Goal: Task Accomplishment & Management: Manage account settings

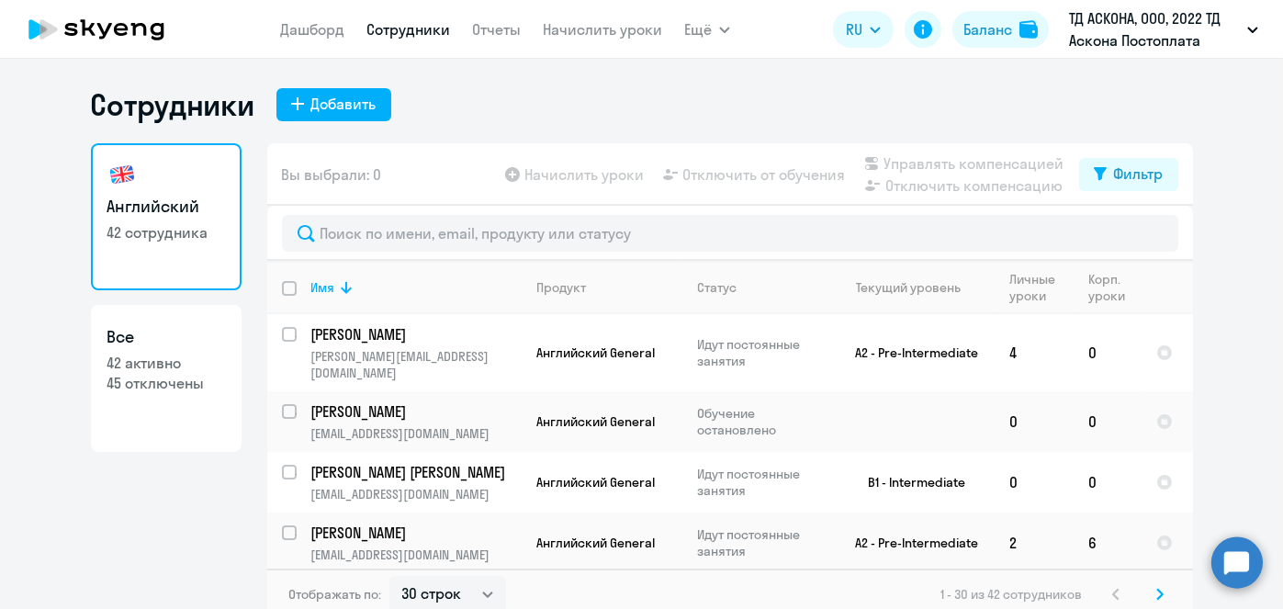
scroll to position [10, 0]
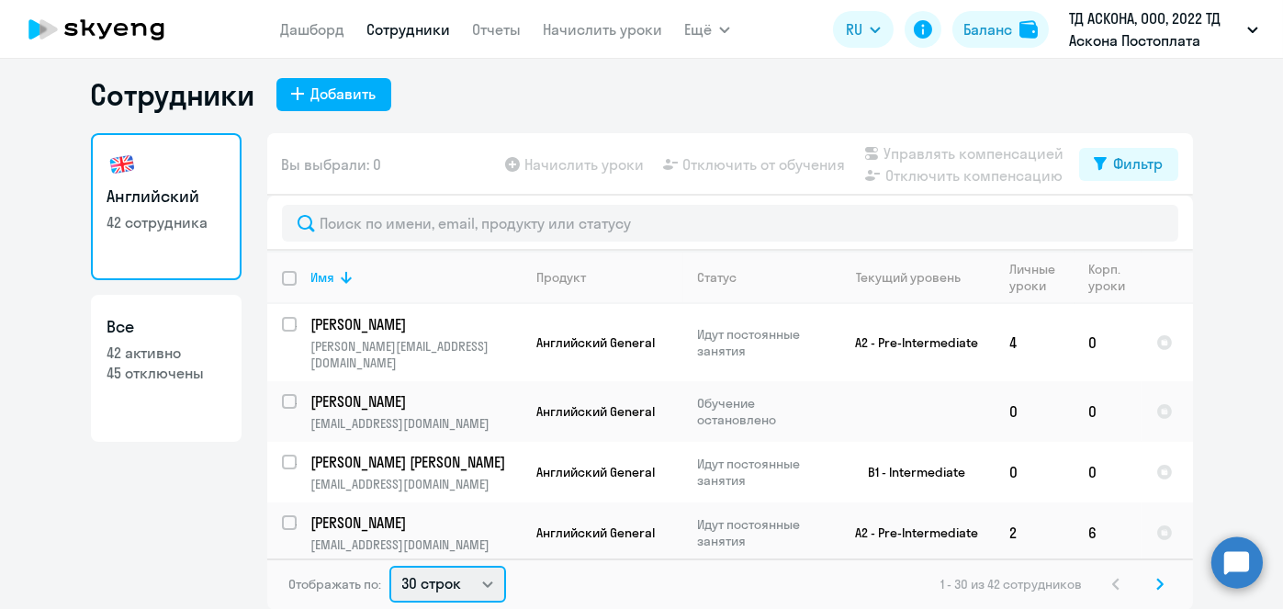
click at [469, 575] on select "30 строк 50 строк 100 строк" at bounding box center [448, 584] width 117 height 37
select select "100"
click at [390, 566] on select "30 строк 50 строк 100 строк" at bounding box center [448, 584] width 117 height 37
click at [282, 271] on input "deselect all" at bounding box center [300, 289] width 37 height 37
checkbox input "true"
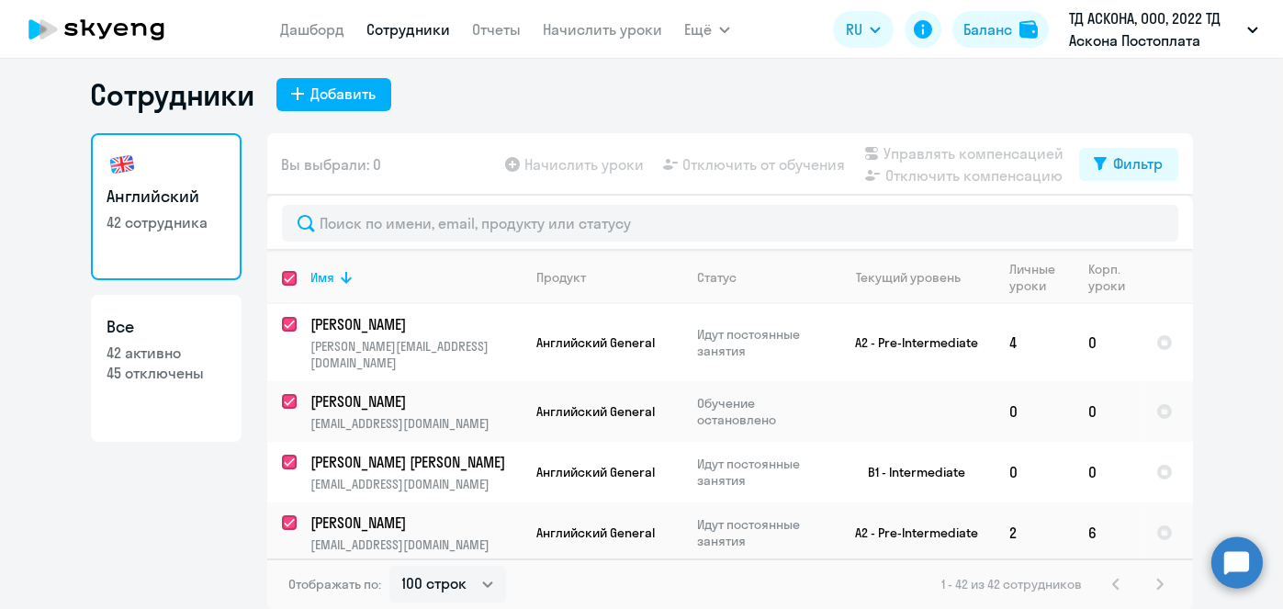
checkbox input "true"
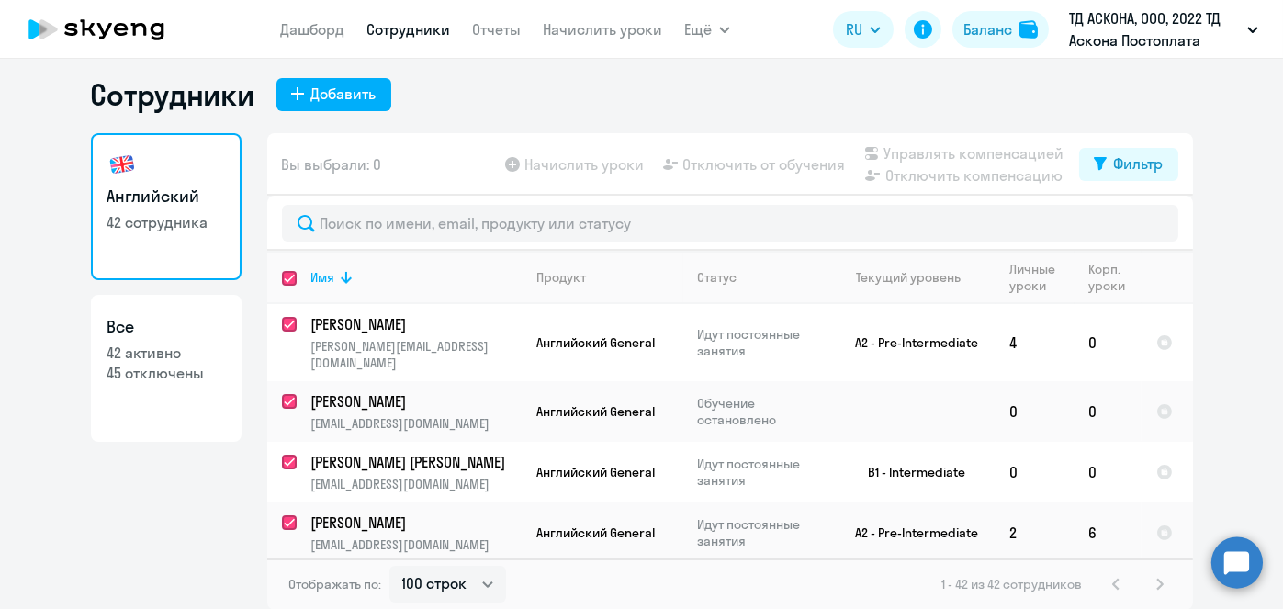
checkbox input "true"
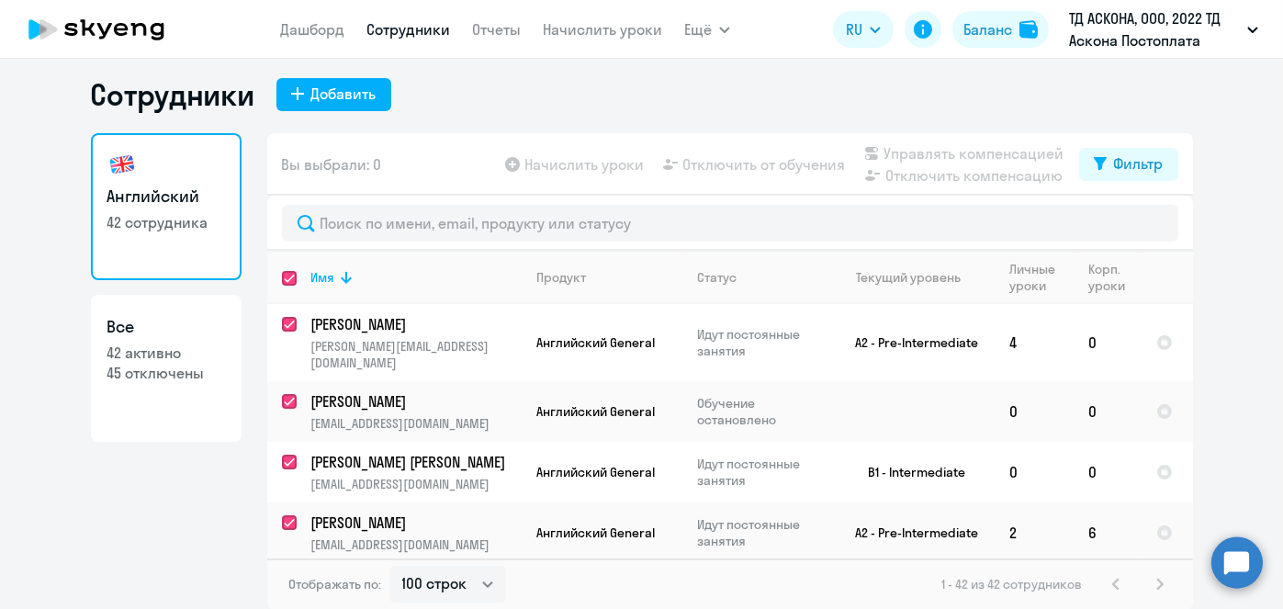
checkbox input "true"
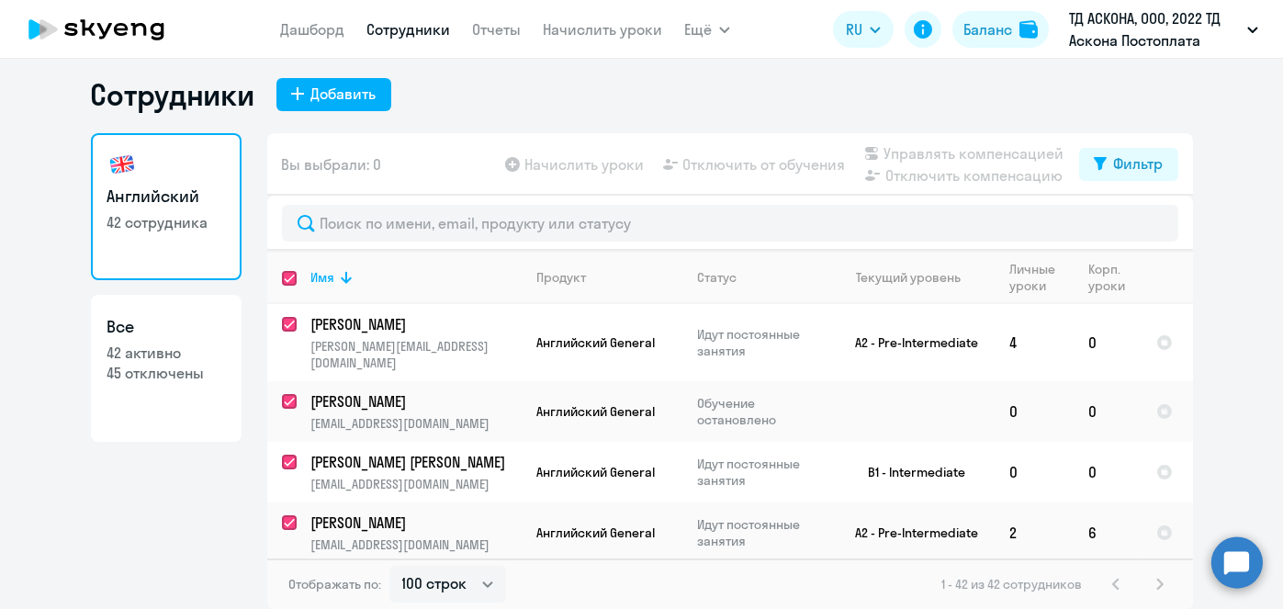
checkbox input "true"
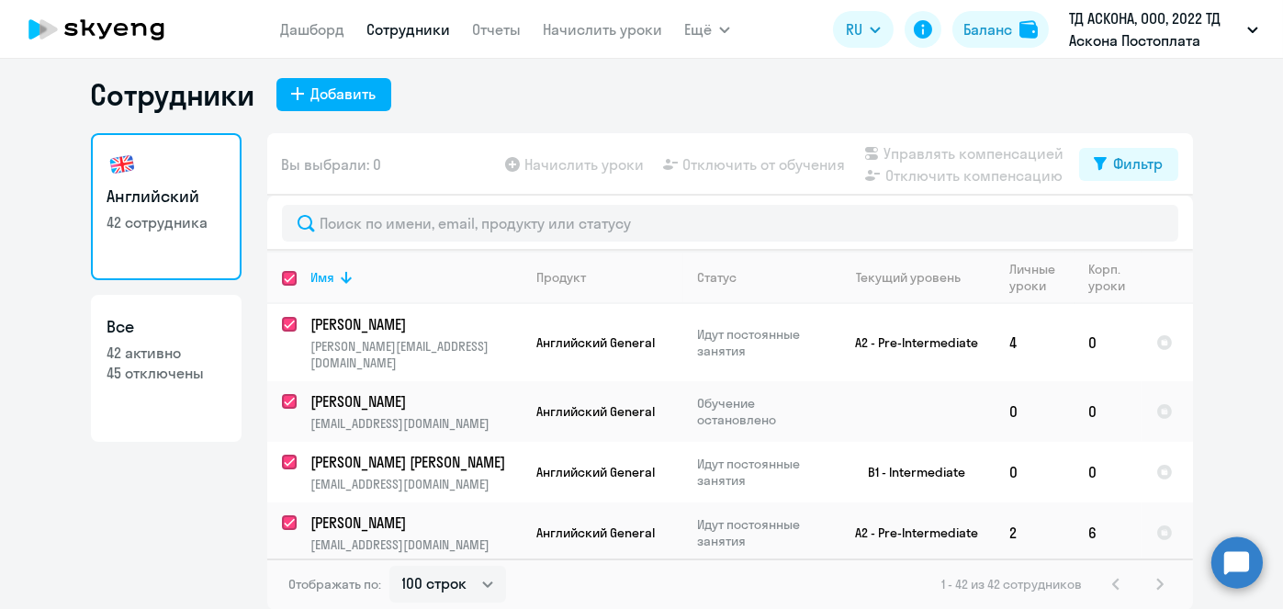
checkbox input "true"
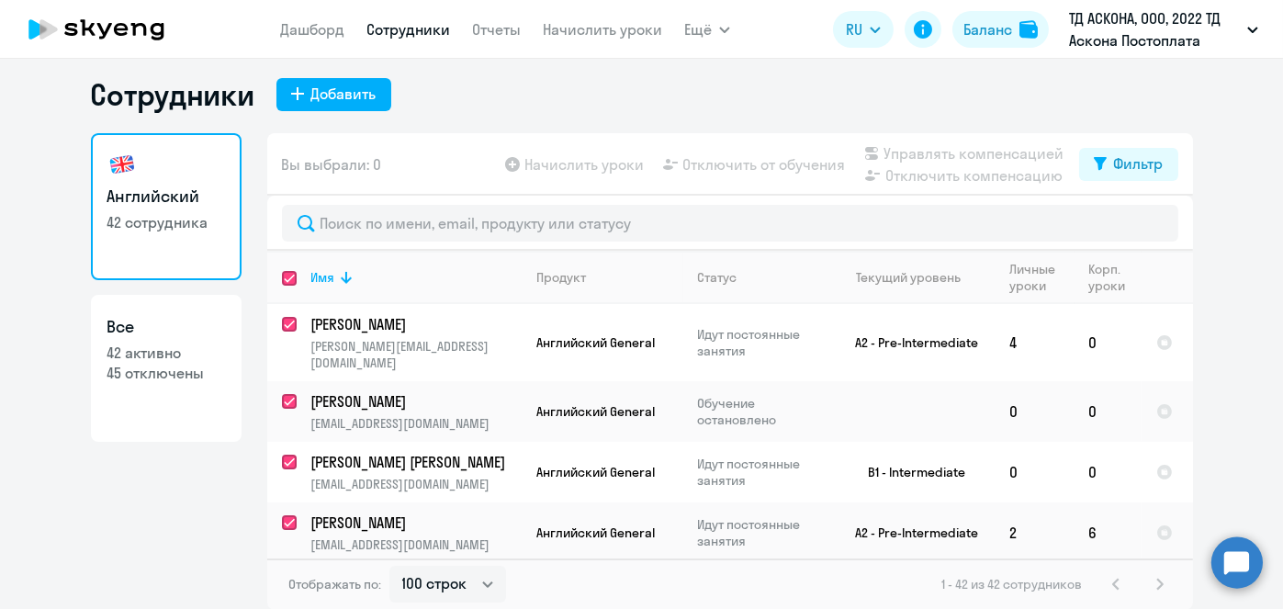
checkbox input "true"
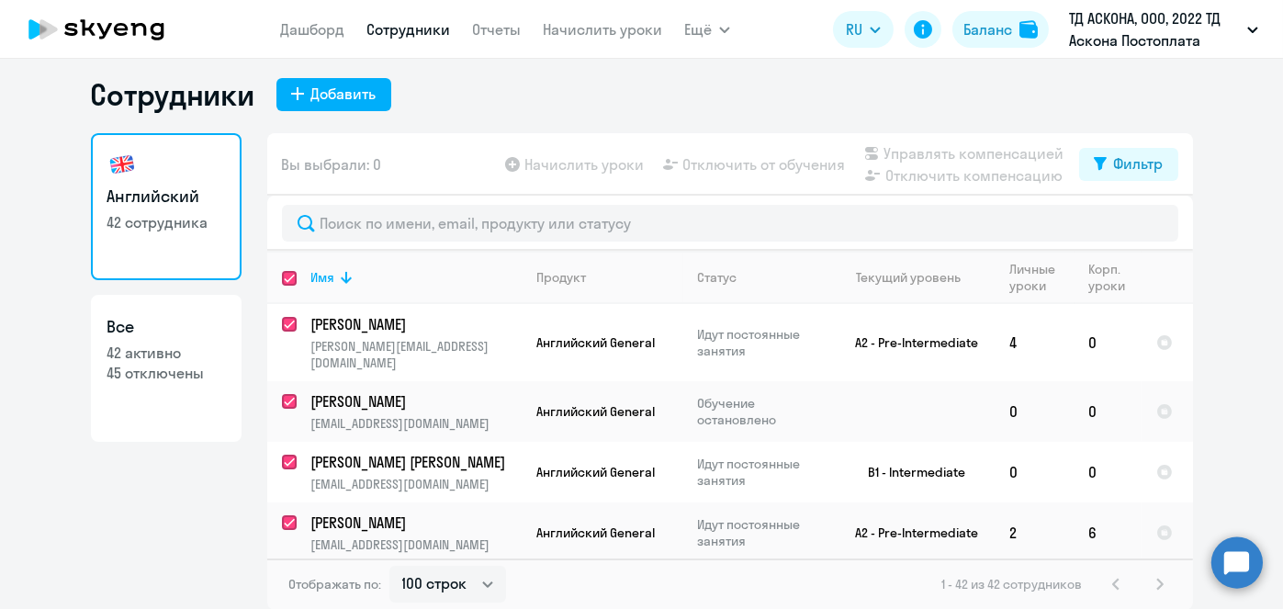
checkbox input "true"
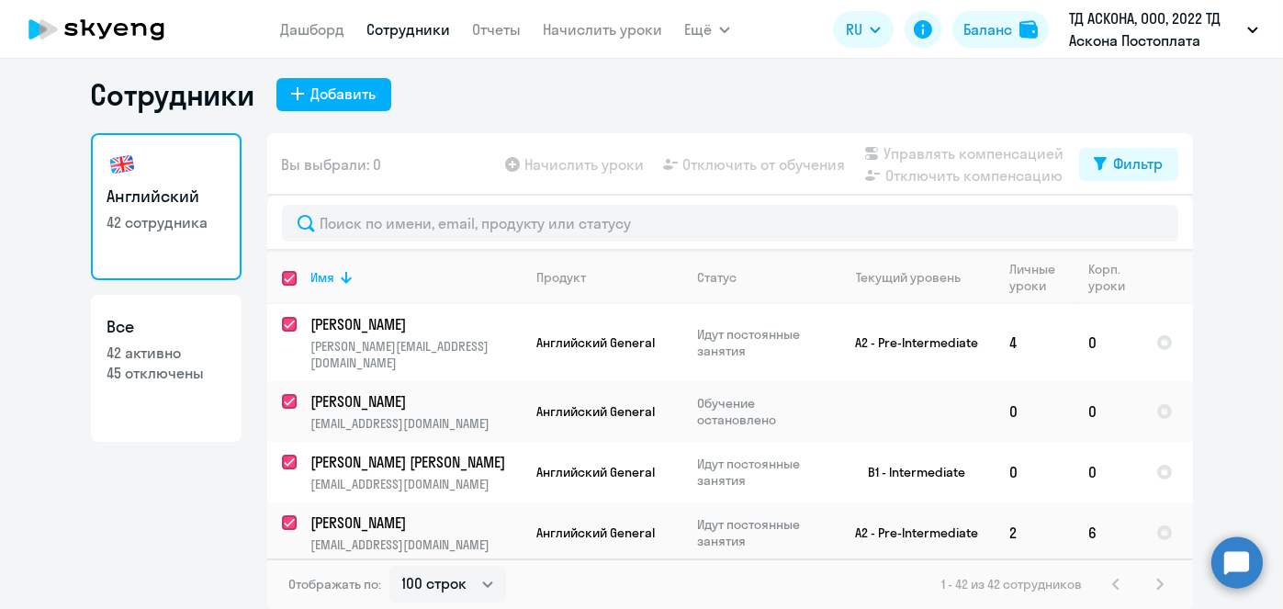
checkbox input "true"
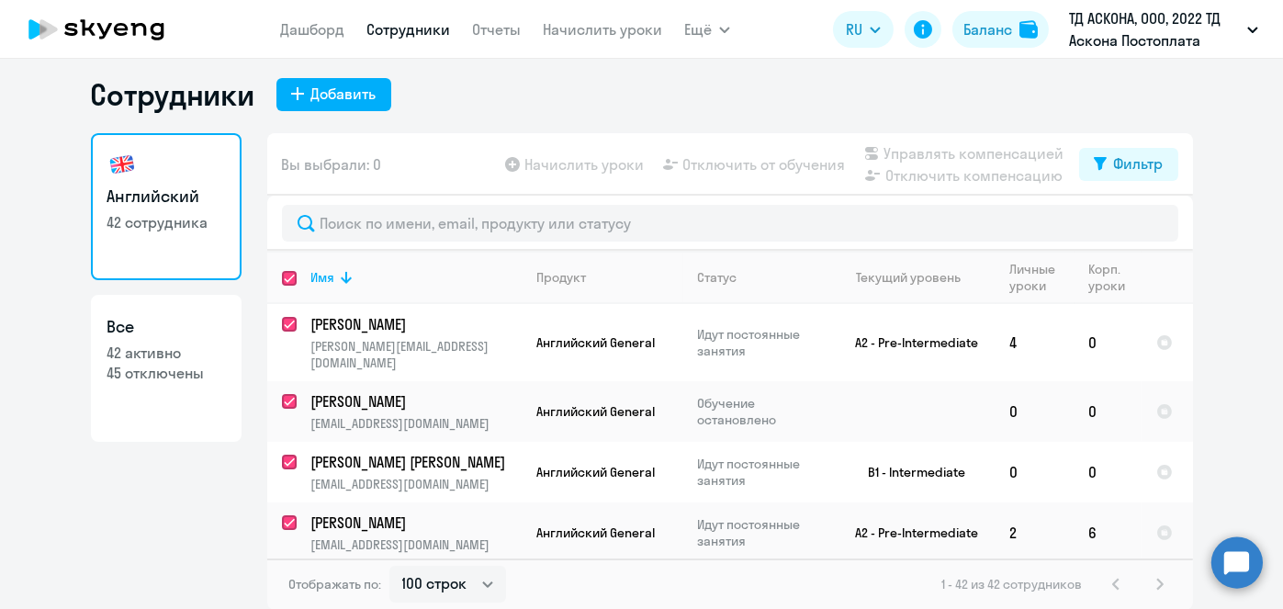
checkbox input "true"
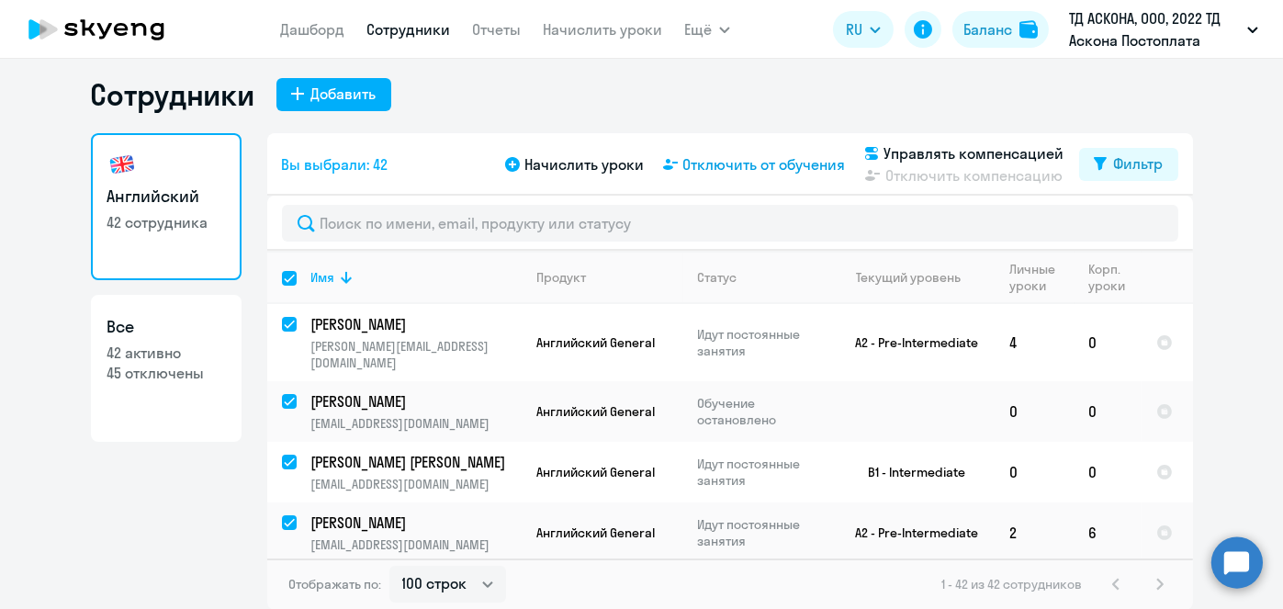
click at [737, 164] on span "Отключить от обучения" at bounding box center [764, 164] width 163 height 22
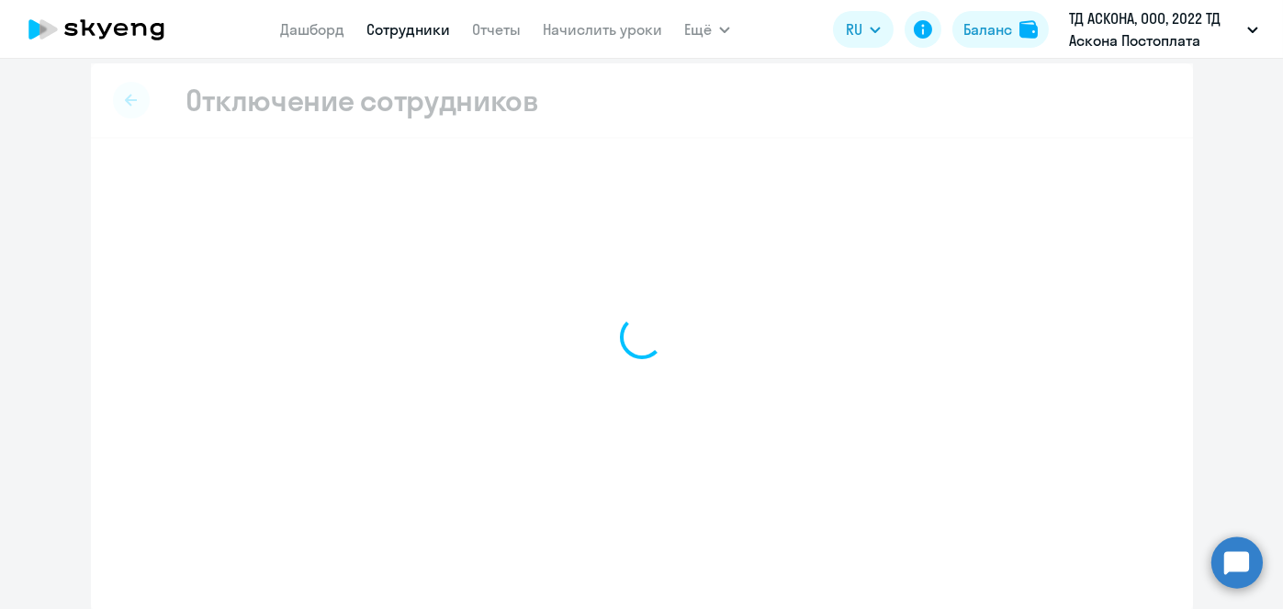
select select "all"
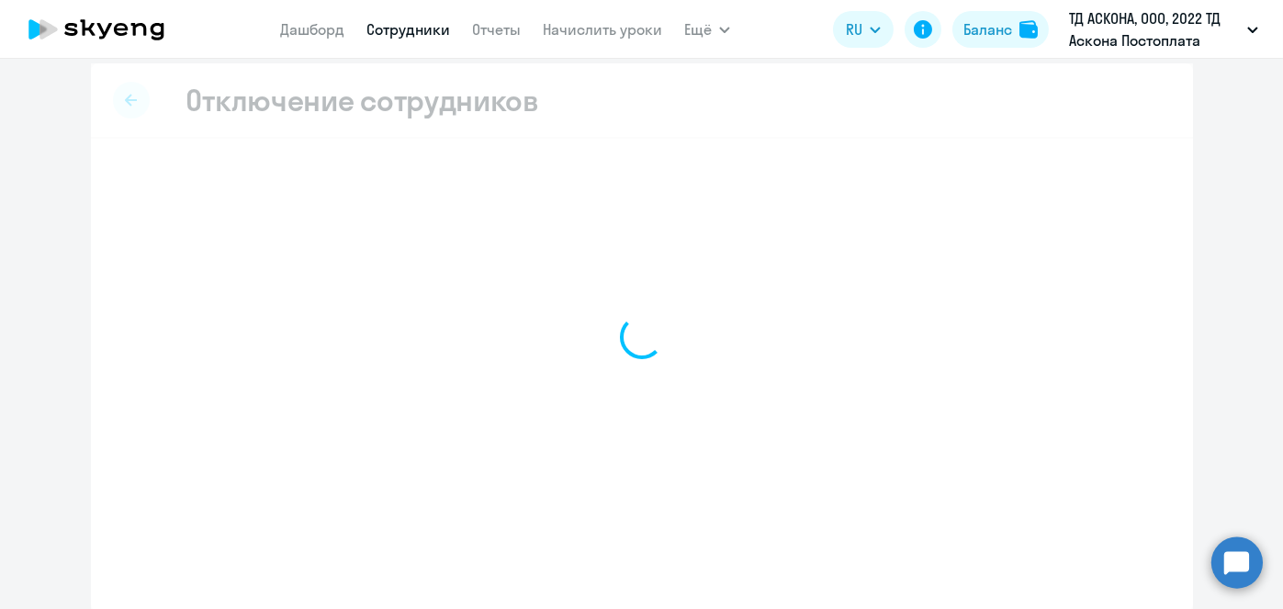
select select "all"
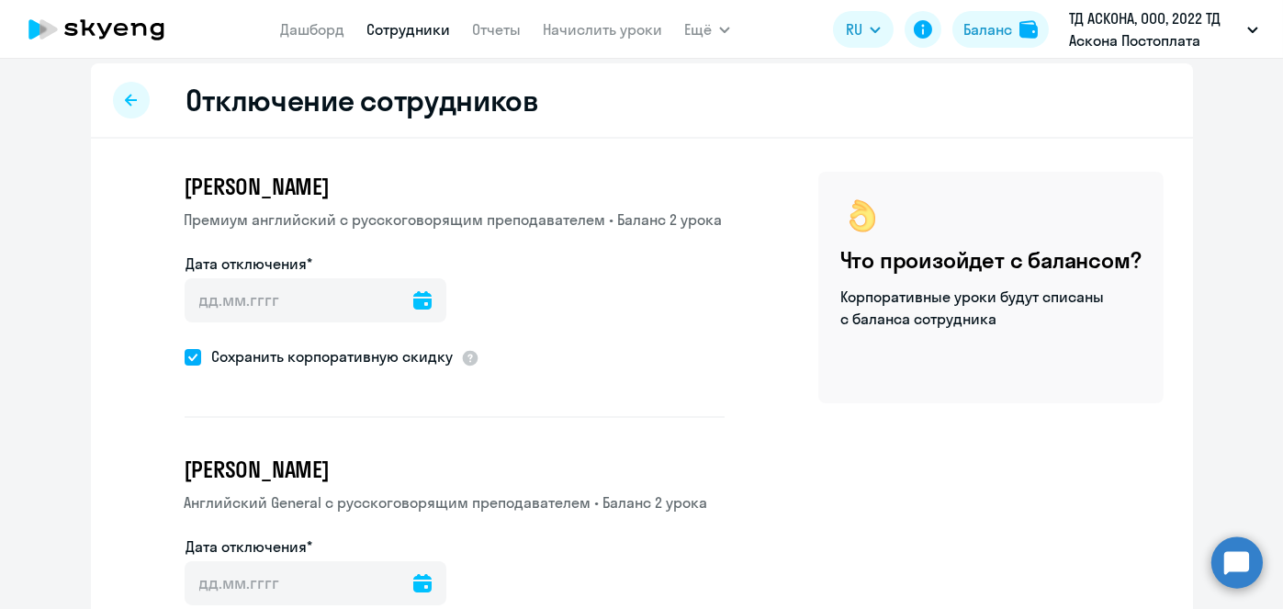
click at [413, 285] on div at bounding box center [422, 300] width 18 height 44
click at [413, 295] on icon at bounding box center [422, 300] width 18 height 18
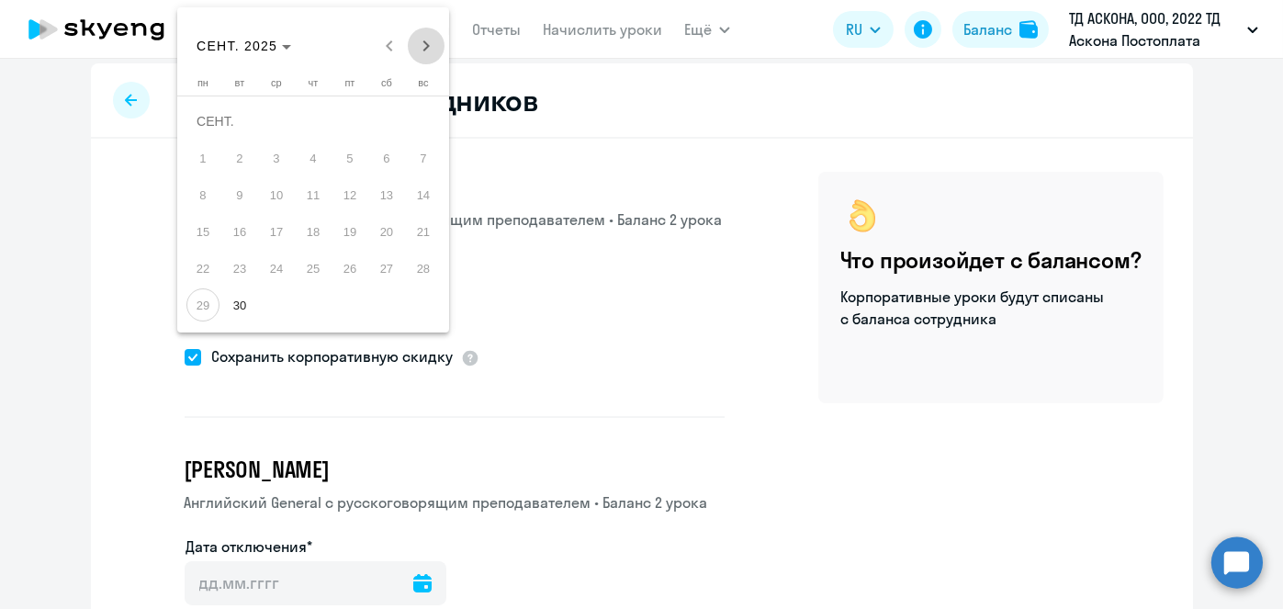
click at [424, 35] on span "Next month" at bounding box center [426, 46] width 37 height 37
click at [272, 155] on span "1" at bounding box center [276, 157] width 33 height 33
type input "01.10.2025"
type input "1.10.2025"
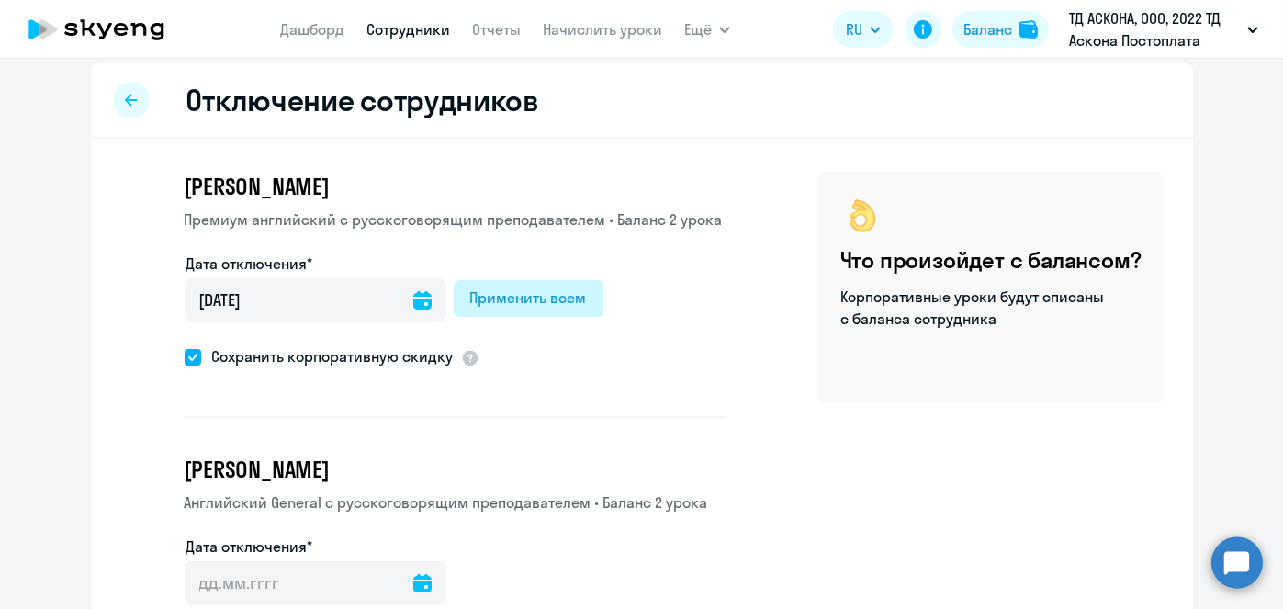
click at [519, 302] on div "Применить всем" at bounding box center [528, 298] width 117 height 22
type input "01.10.2025"
type input "1.10.2025"
type input "01.10.2025"
type input "1.10.2025"
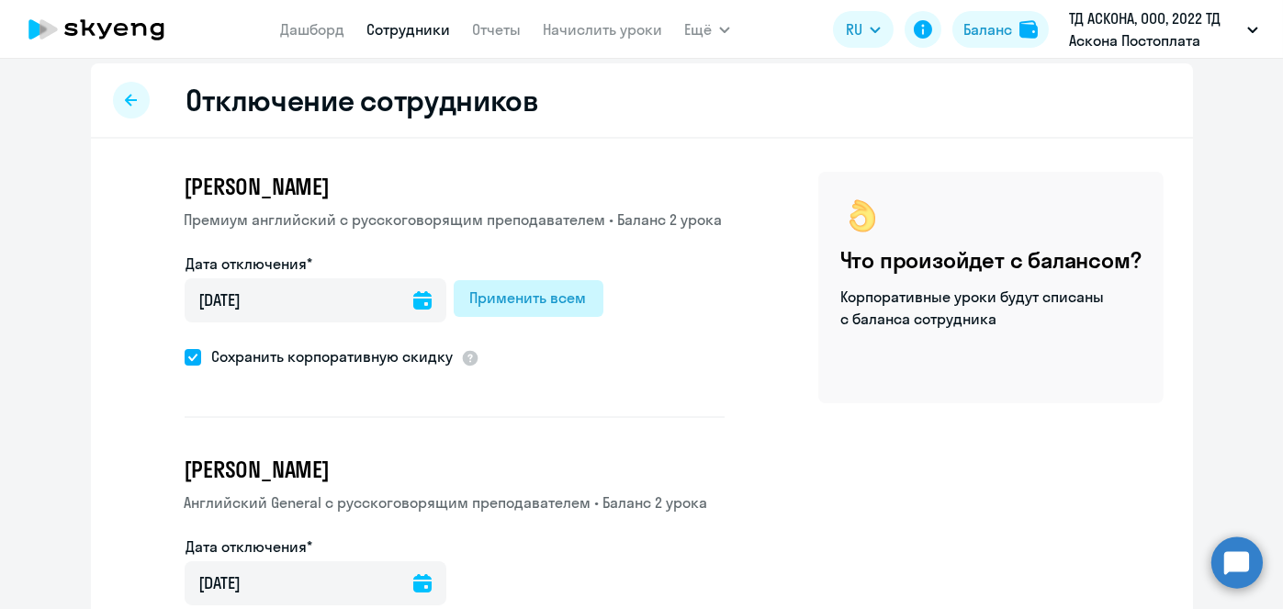
type input "01.10.2025"
type input "1.10.2025"
type input "01.10.2025"
type input "1.10.2025"
type input "01.10.2025"
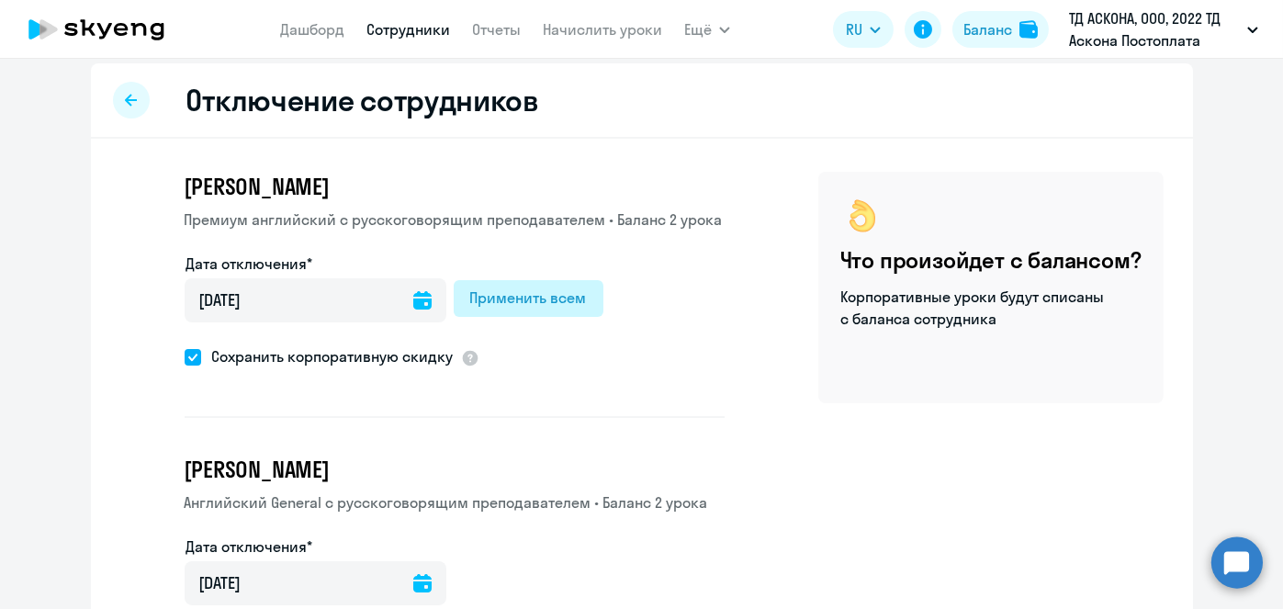
type input "1.10.2025"
type input "01.10.2025"
type input "1.10.2025"
type input "01.10.2025"
type input "1.10.2025"
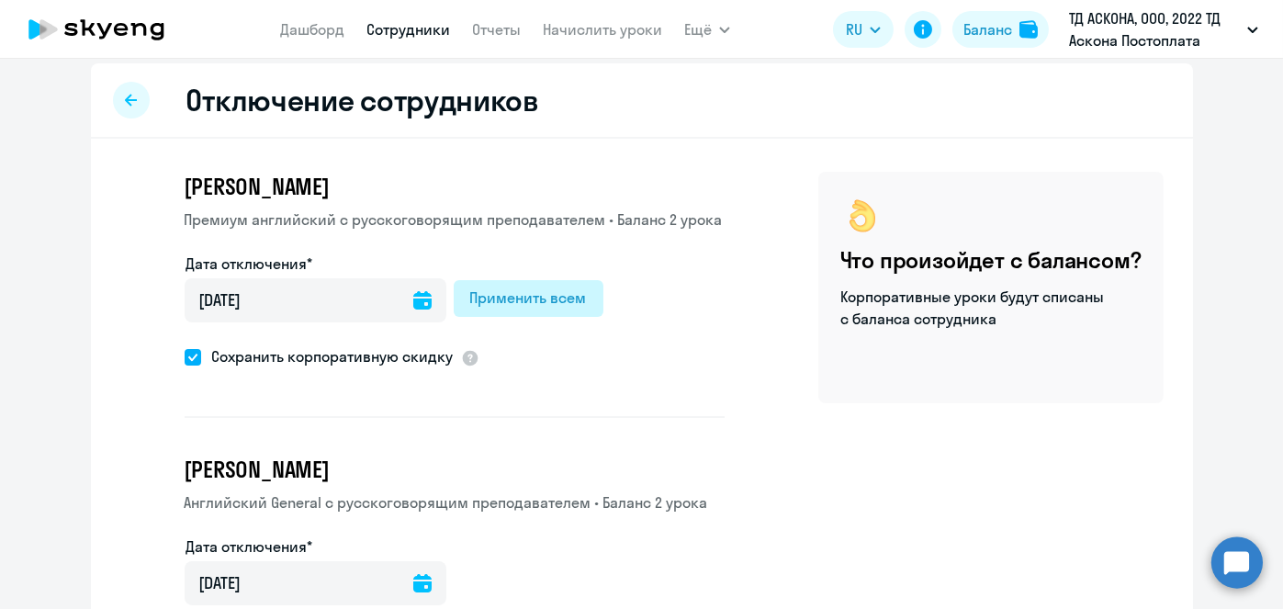
type input "01.10.2025"
type input "1.10.2025"
type input "01.10.2025"
type input "1.10.2025"
type input "01.10.2025"
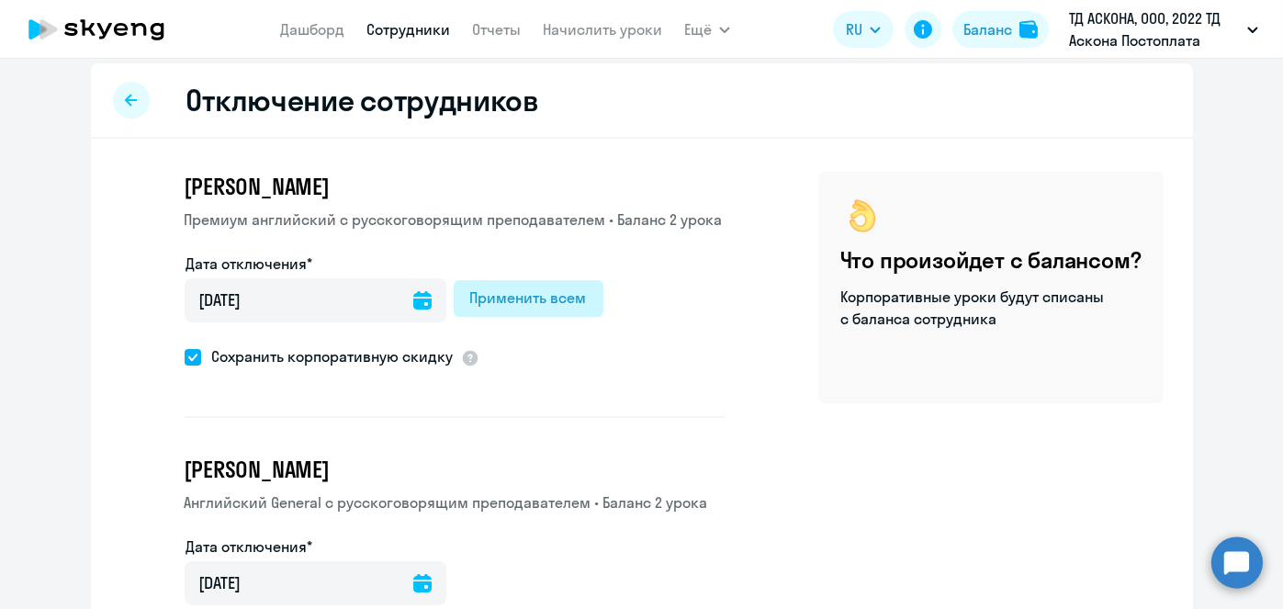
type input "1.10.2025"
type input "01.10.2025"
type input "1.10.2025"
type input "01.10.2025"
type input "1.10.2025"
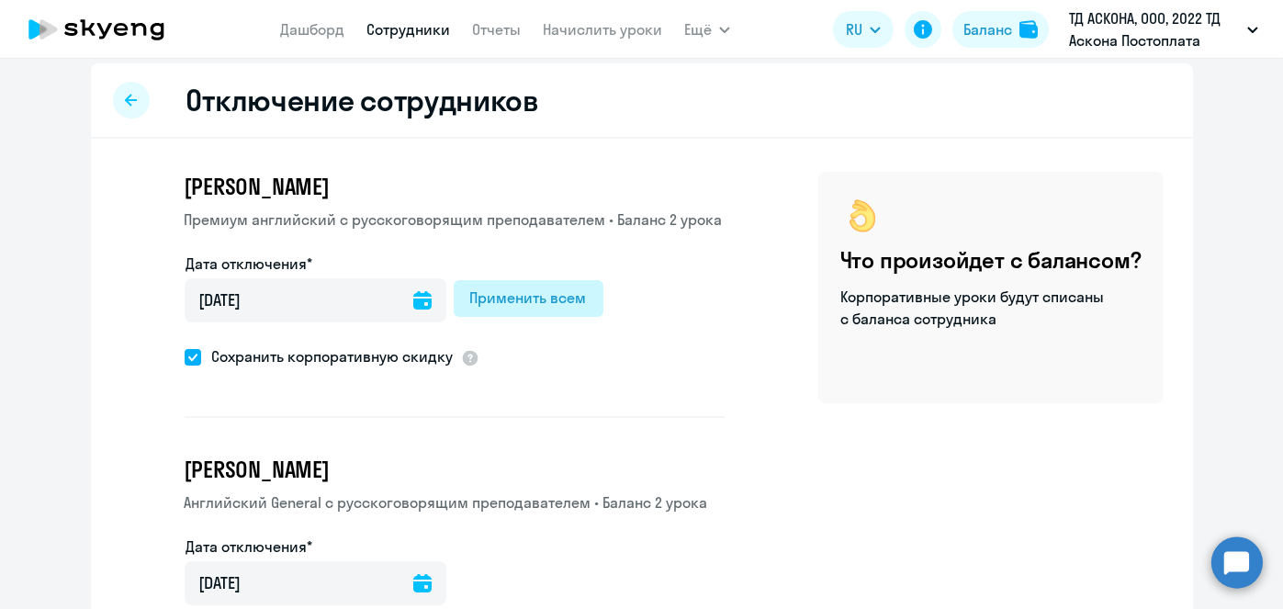
type input "01.10.2025"
type input "1.10.2025"
type input "01.10.2025"
type input "1.10.2025"
type input "01.10.2025"
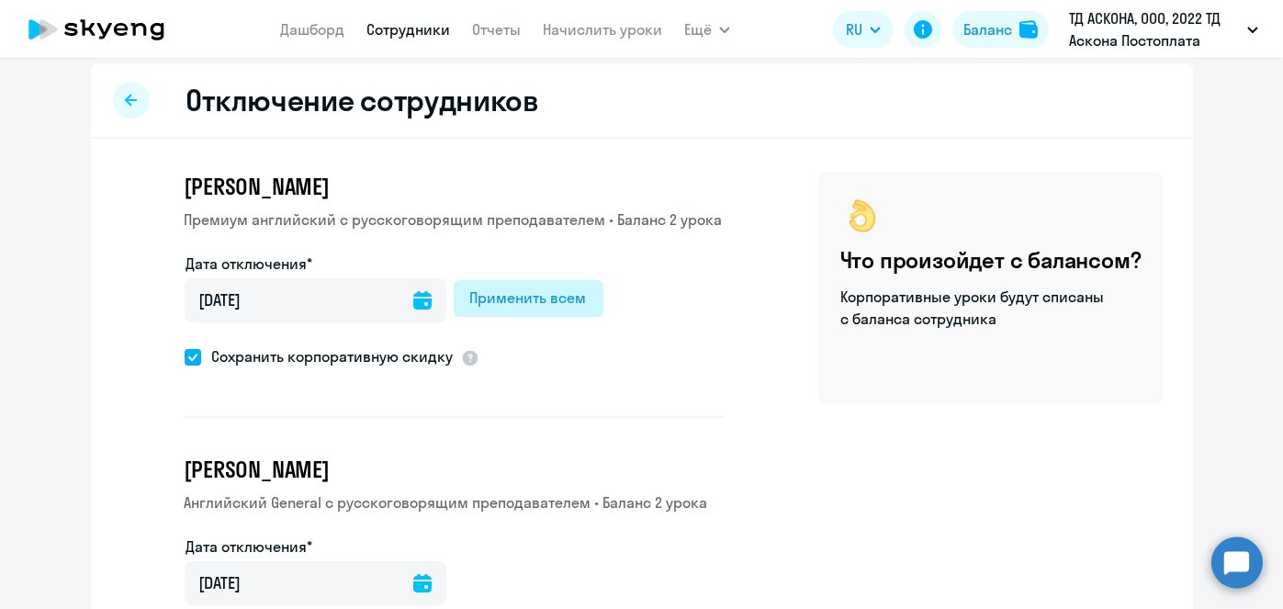
type input "1.10.2025"
type input "01.10.2025"
type input "1.10.2025"
type input "01.10.2025"
type input "1.10.2025"
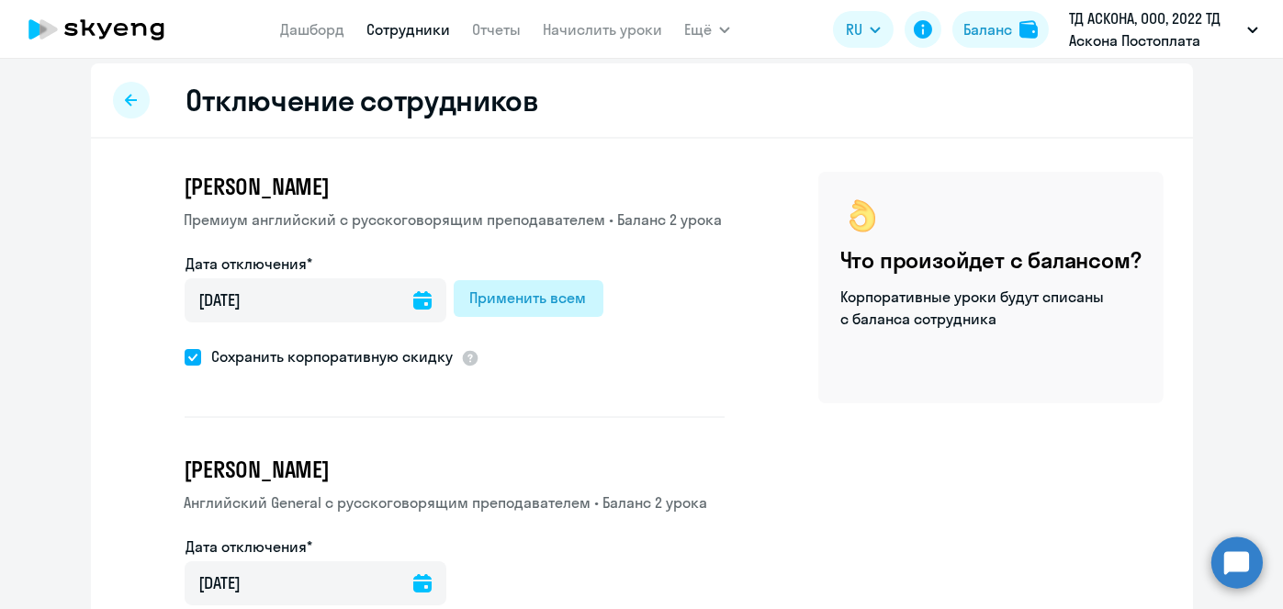
type input "01.10.2025"
type input "1.10.2025"
type input "01.10.2025"
type input "1.10.2025"
type input "01.10.2025"
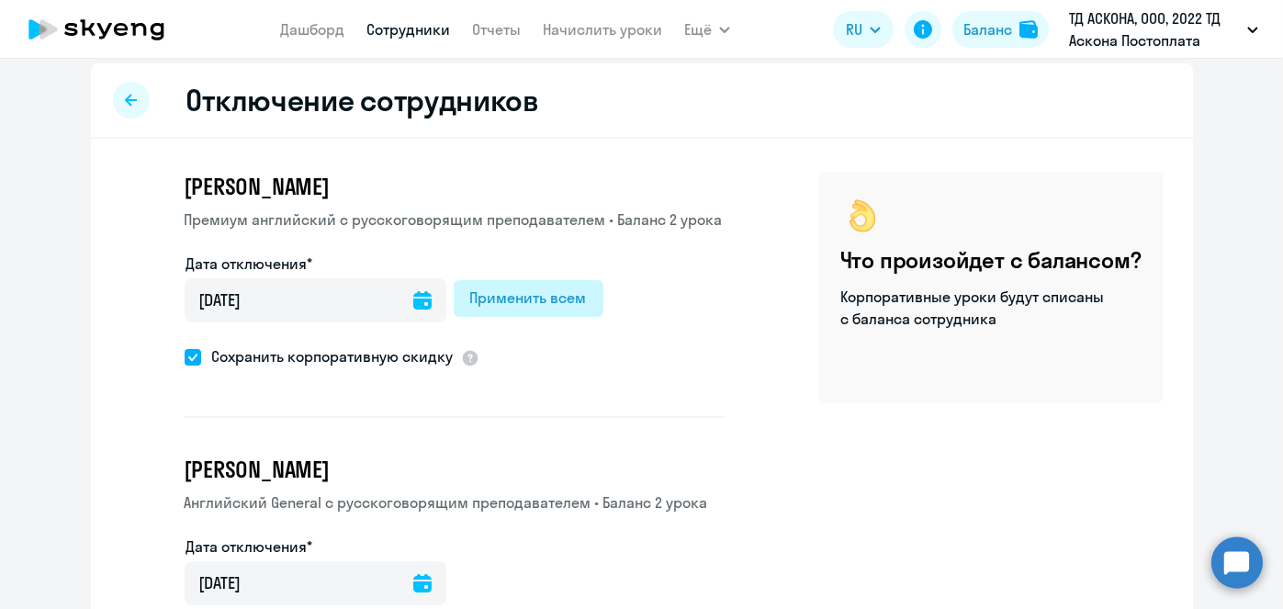
type input "1.10.2025"
type input "01.10.2025"
type input "1.10.2025"
type input "01.10.2025"
type input "1.10.2025"
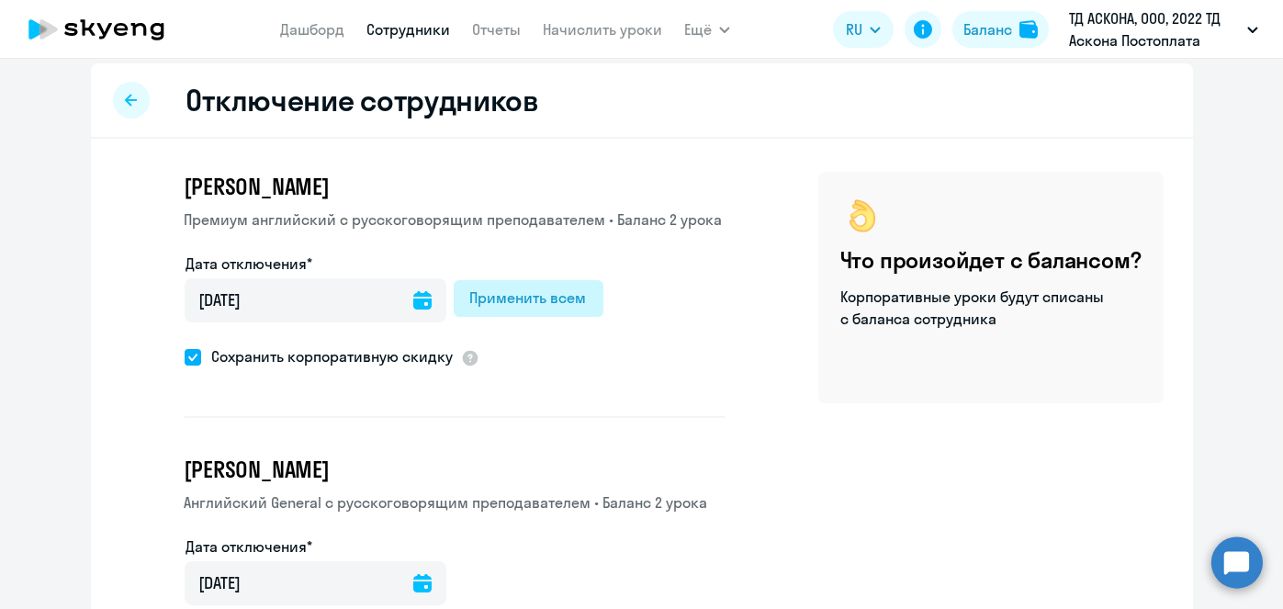
type input "01.10.2025"
type input "1.10.2025"
type input "01.10.2025"
type input "1.10.2025"
type input "01.10.2025"
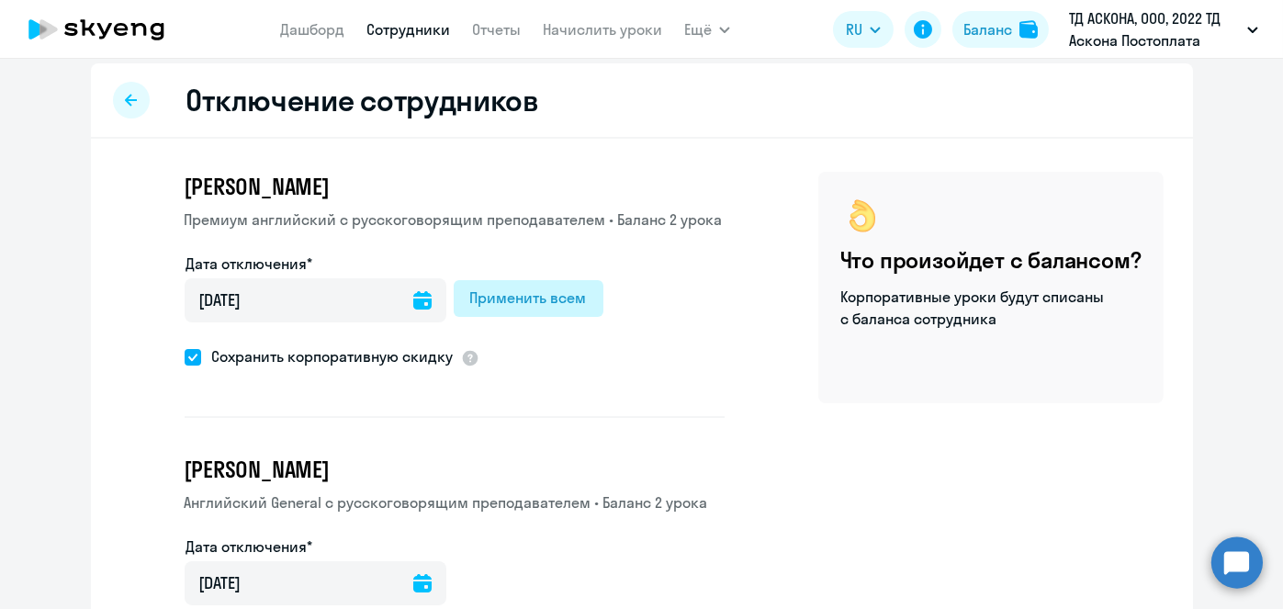
type input "1.10.2025"
type input "01.10.2025"
type input "1.10.2025"
type input "01.10.2025"
type input "1.10.2025"
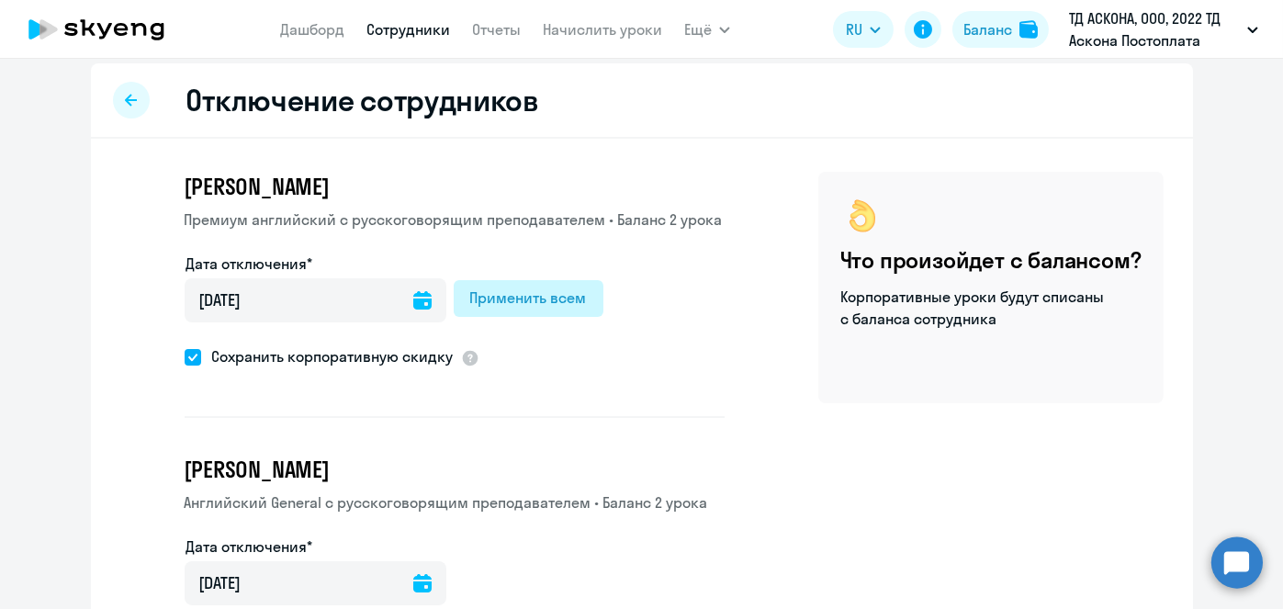
type input "01.10.2025"
type input "1.10.2025"
type input "01.10.2025"
type input "1.10.2025"
type input "01.10.2025"
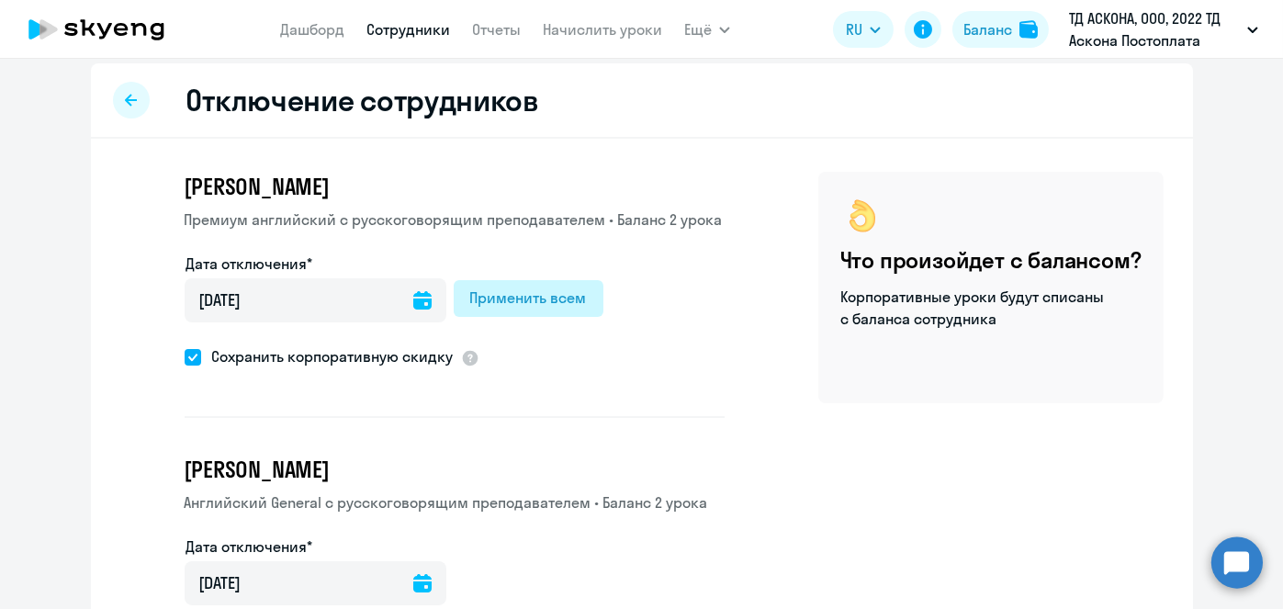
type input "1.10.2025"
type input "01.10.2025"
type input "1.10.2025"
type input "01.10.2025"
type input "1.10.2025"
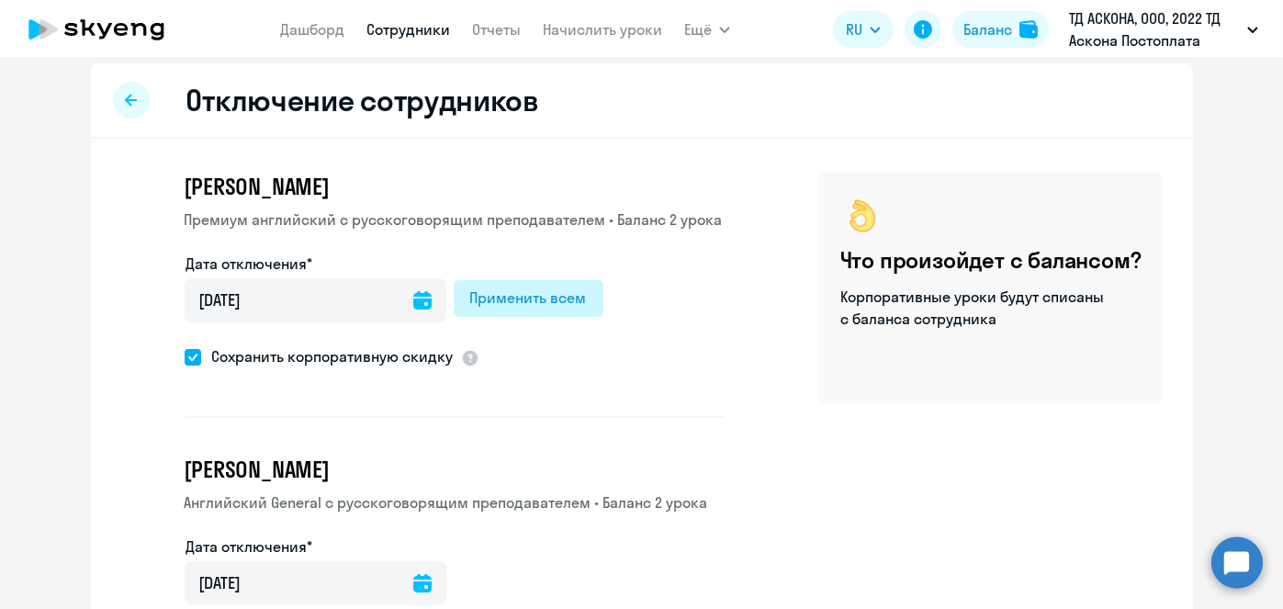
type input "01.10.2025"
type input "1.10.2025"
type input "01.10.2025"
type input "1.10.2025"
type input "01.10.2025"
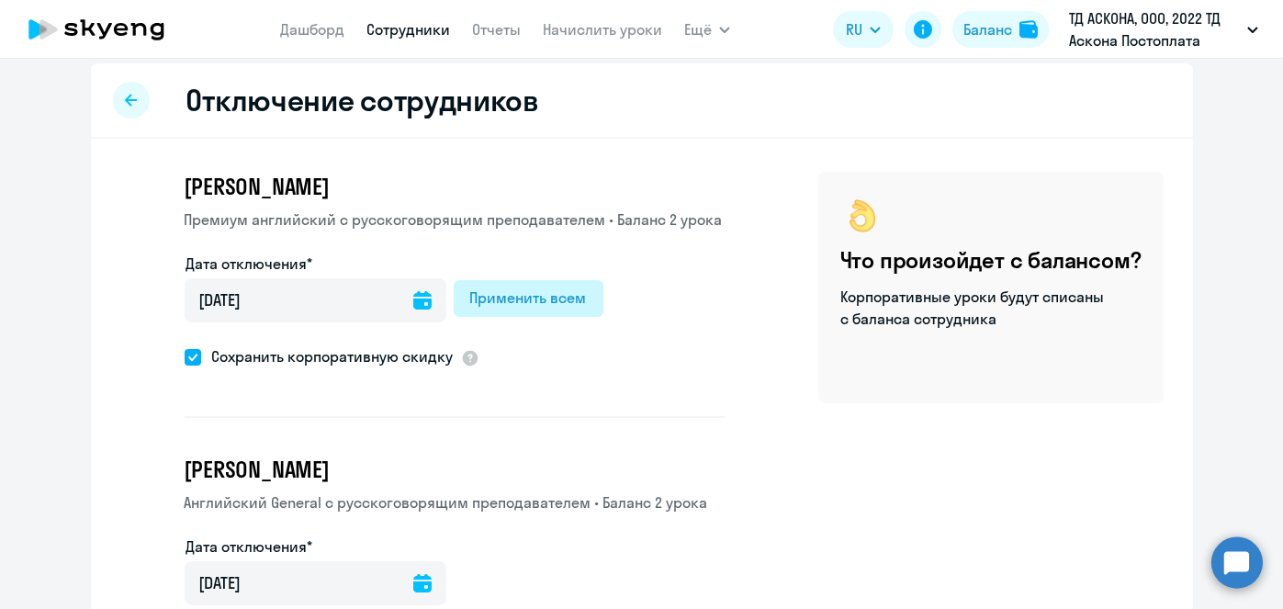
type input "1.10.2025"
type input "01.10.2025"
type input "1.10.2025"
type input "01.10.2025"
type input "1.10.2025"
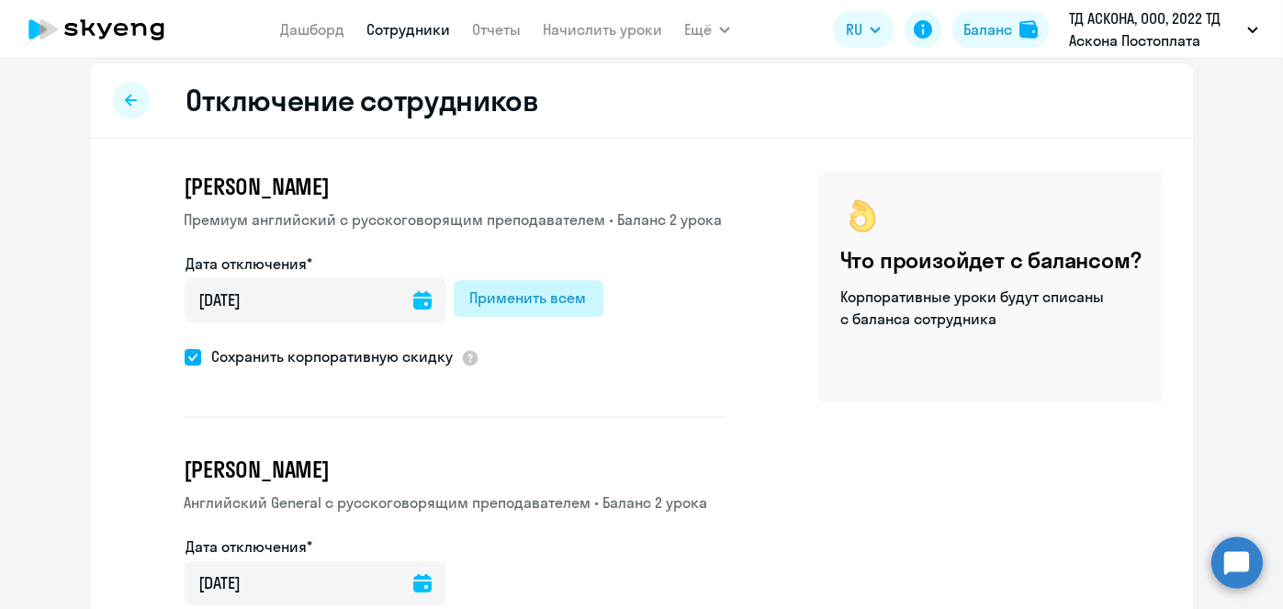
type input "01.10.2025"
type input "1.10.2025"
type input "01.10.2025"
type input "1.10.2025"
type input "01.10.2025"
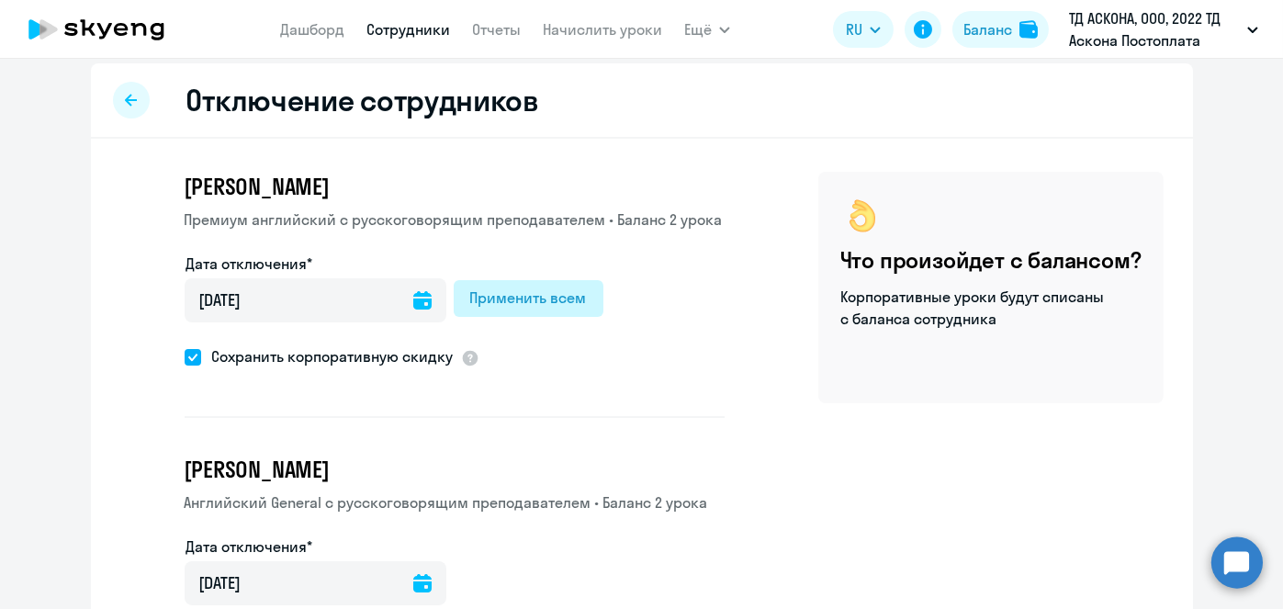
type input "1.10.2025"
type input "01.10.2025"
type input "1.10.2025"
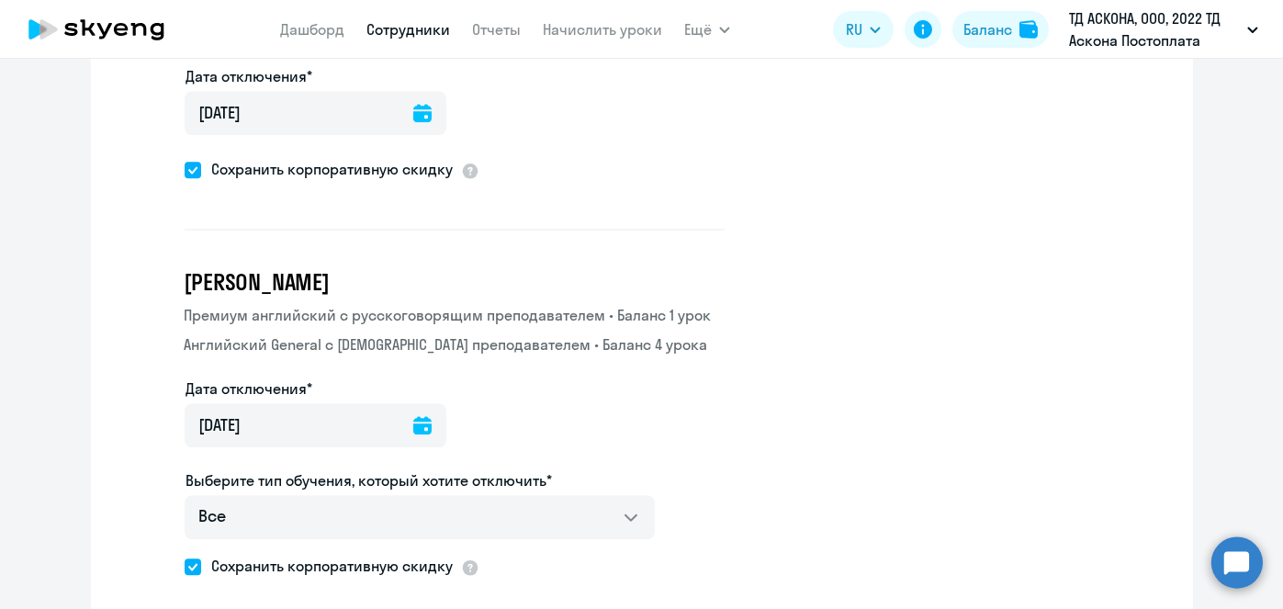
scroll to position [12477, 0]
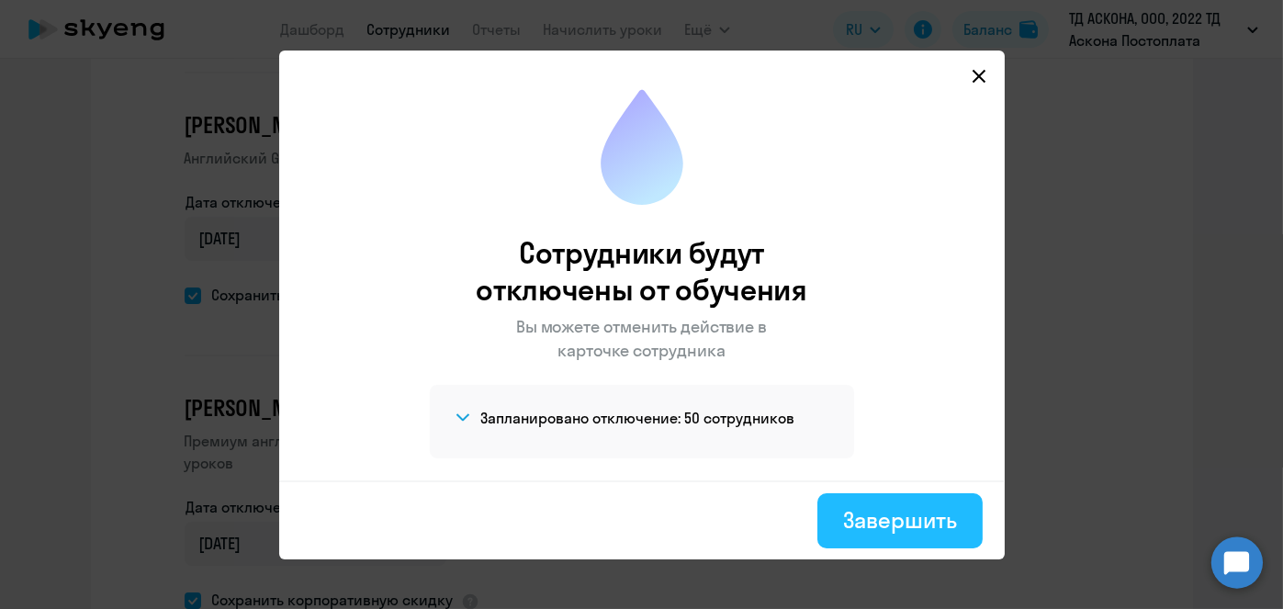
click at [889, 524] on div "Завершить" at bounding box center [899, 519] width 113 height 29
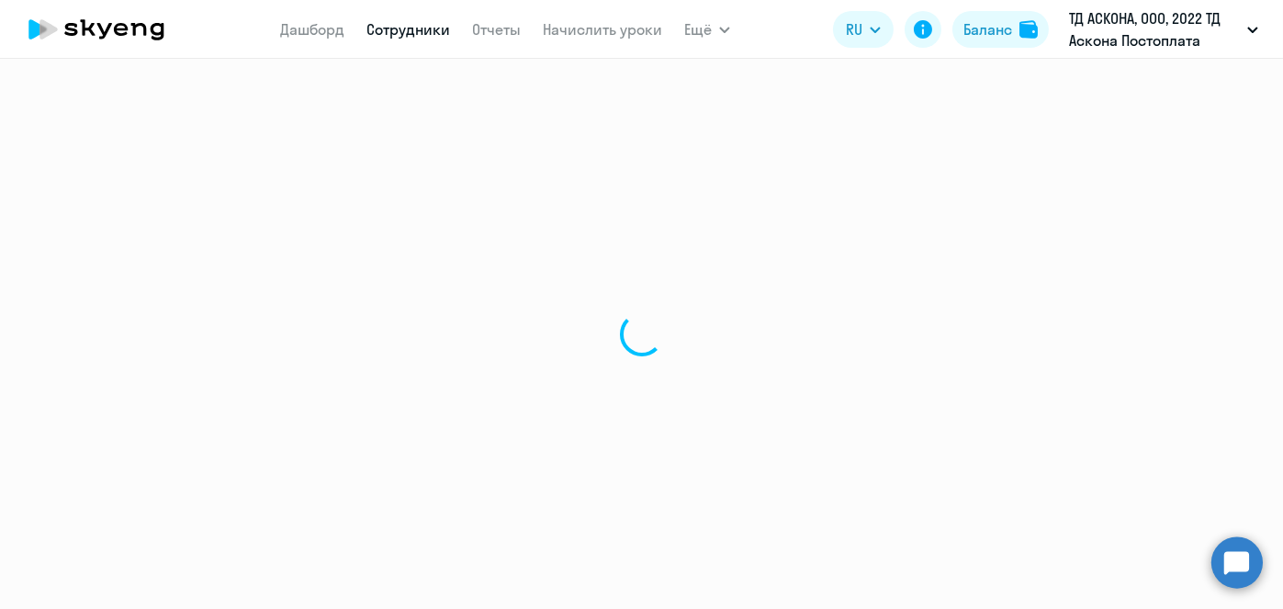
select select "30"
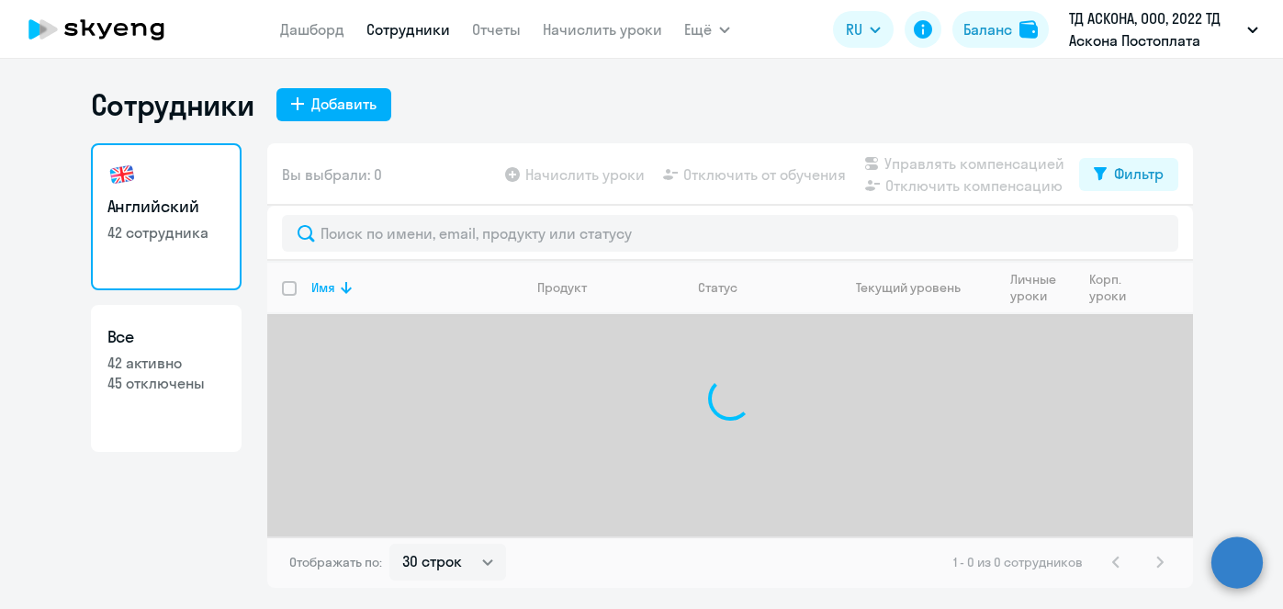
select select "30"
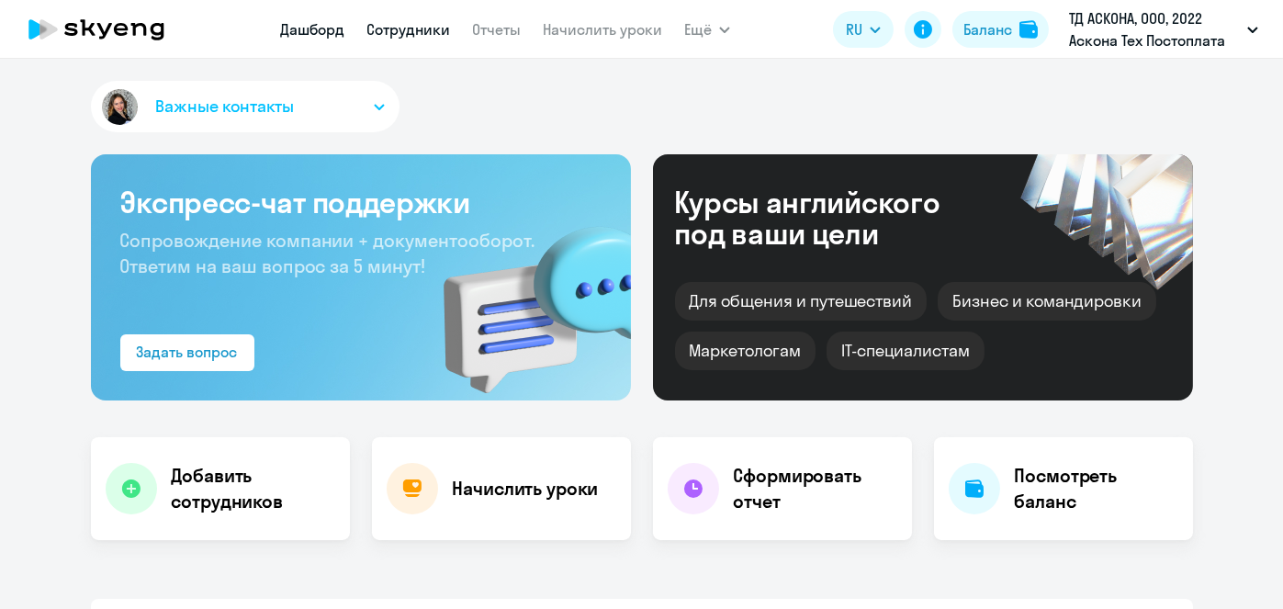
click at [404, 35] on link "Сотрудники" at bounding box center [409, 29] width 84 height 18
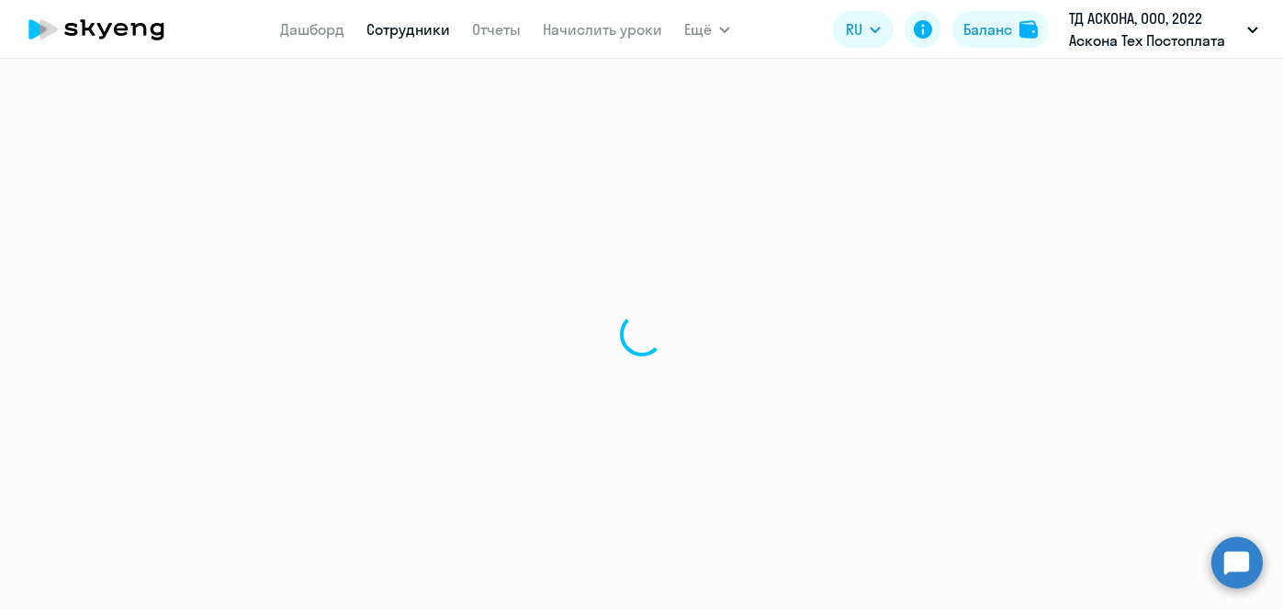
select select "30"
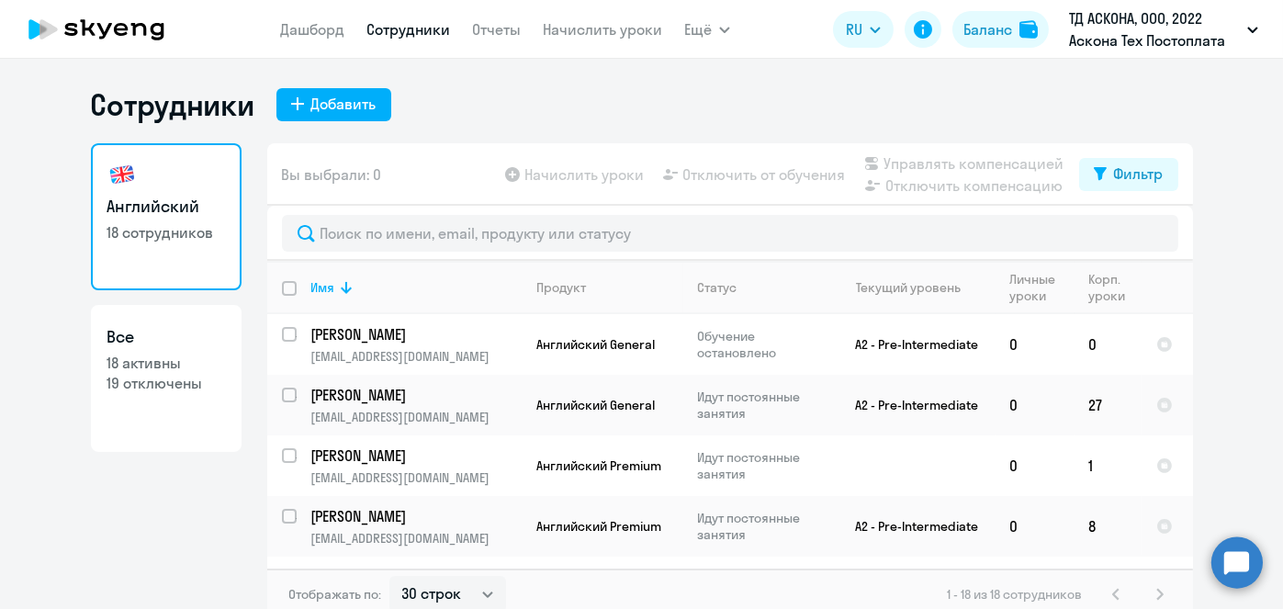
click at [288, 288] on input "deselect all" at bounding box center [300, 299] width 37 height 37
checkbox input "true"
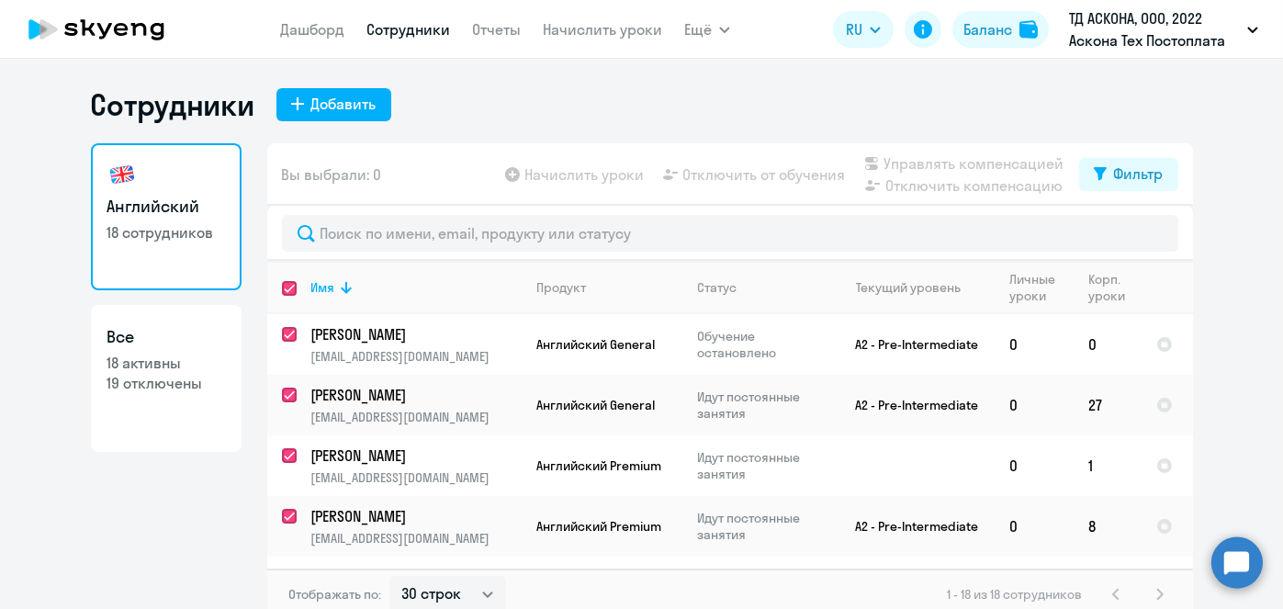
checkbox input "true"
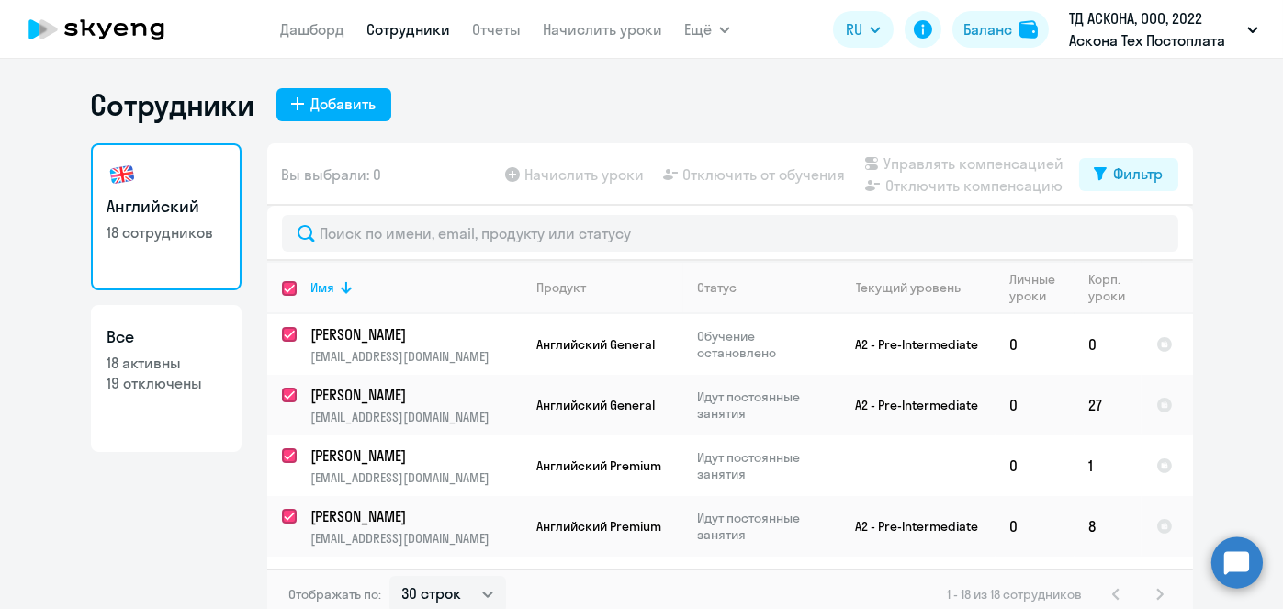
checkbox input "true"
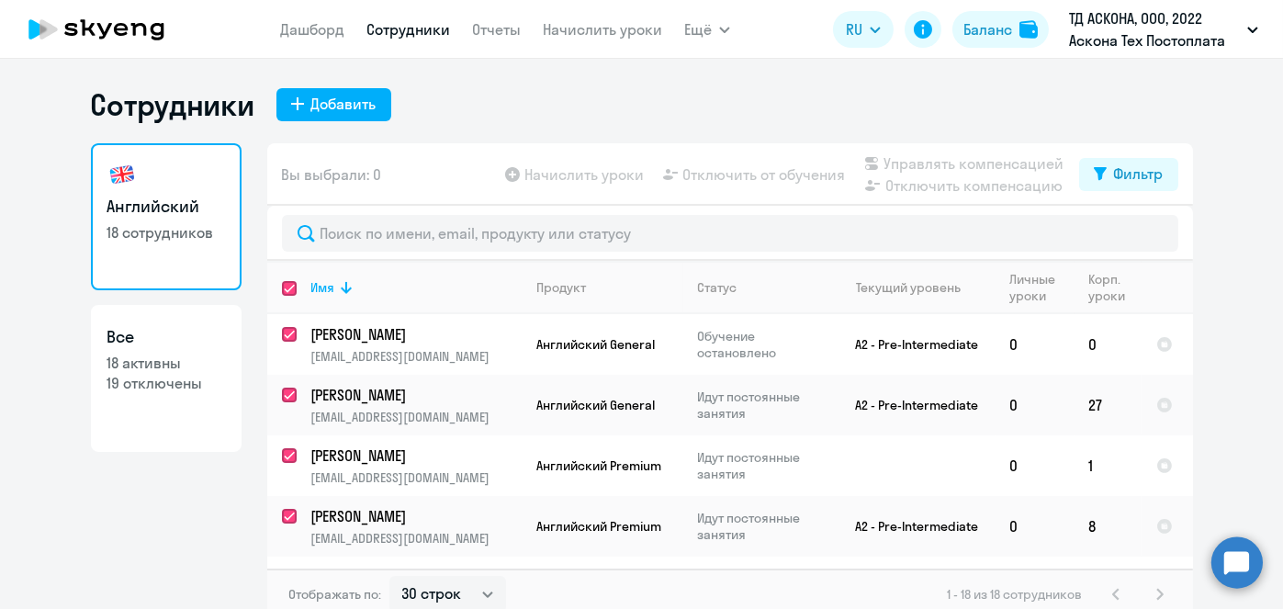
checkbox input "true"
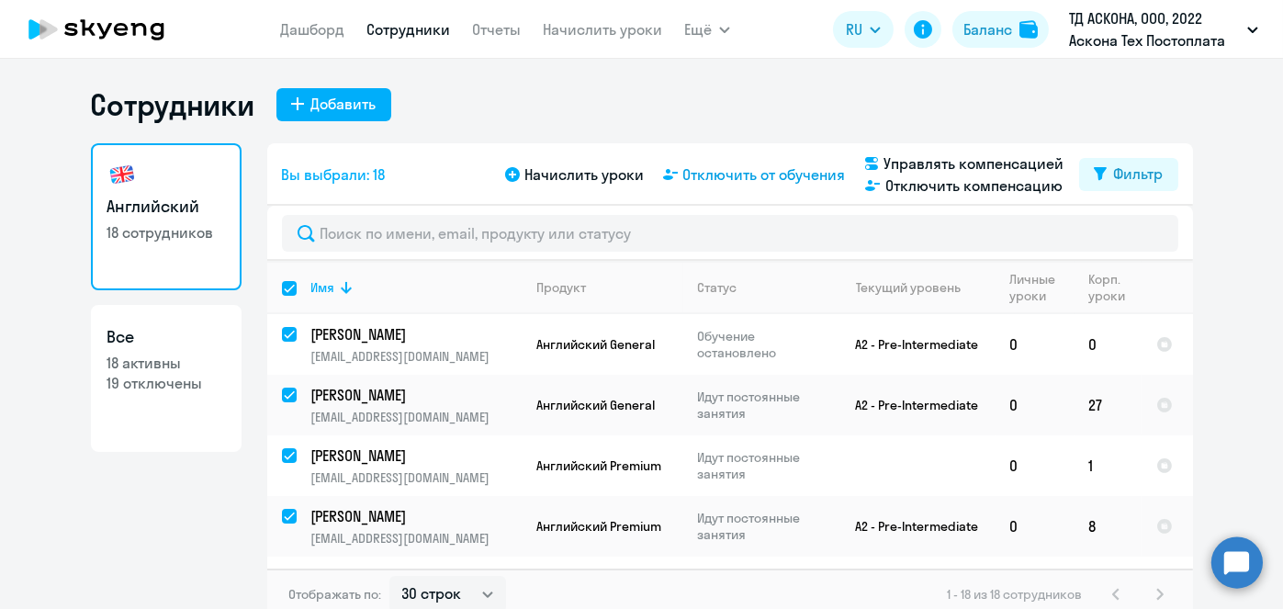
click at [764, 175] on span "Отключить от обучения" at bounding box center [764, 175] width 163 height 22
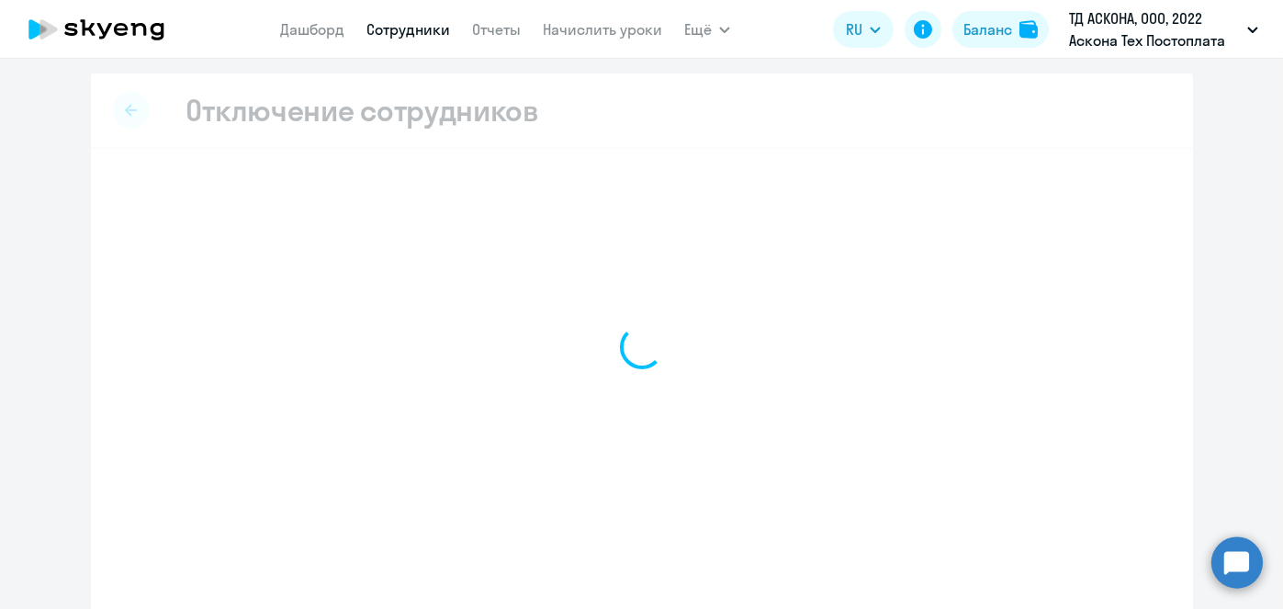
select select "all"
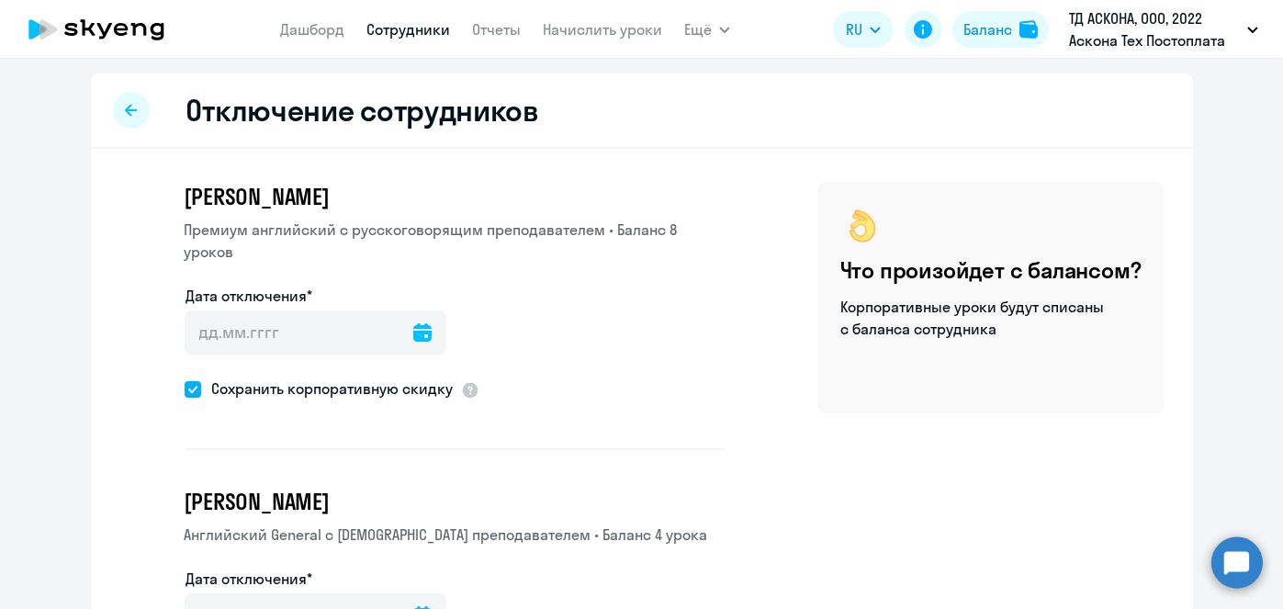
click at [413, 323] on icon at bounding box center [422, 332] width 18 height 18
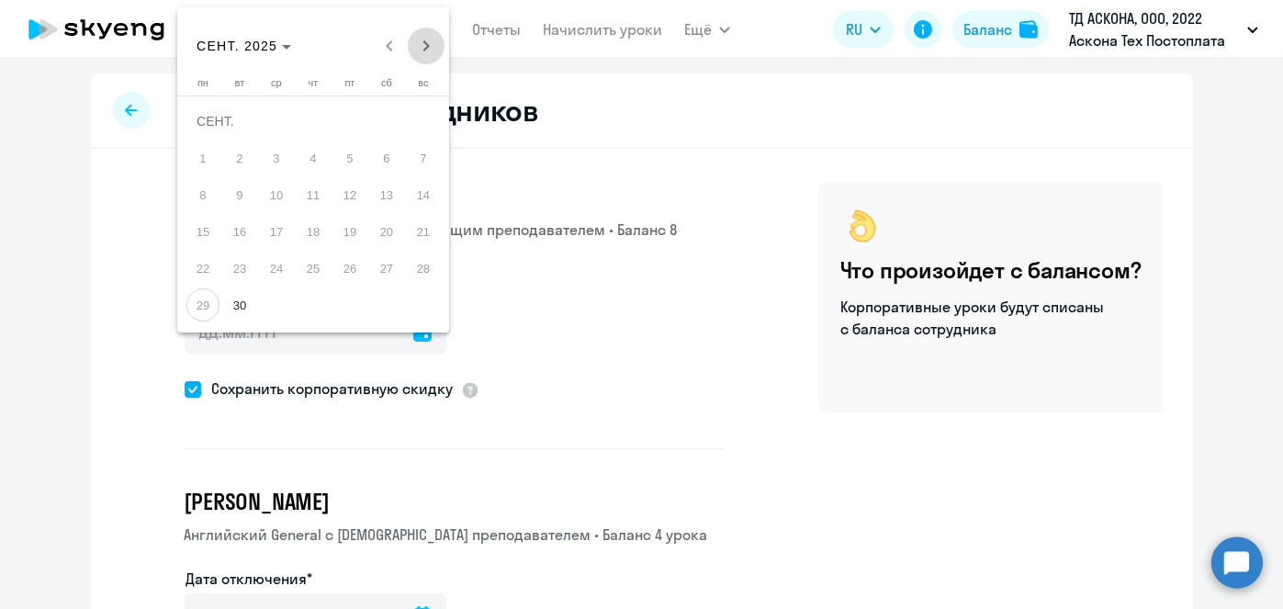
click at [435, 51] on span "Next month" at bounding box center [426, 46] width 37 height 37
click at [281, 162] on span "1" at bounding box center [276, 157] width 33 height 33
type input "01.10.2025"
type input "1.10.2025"
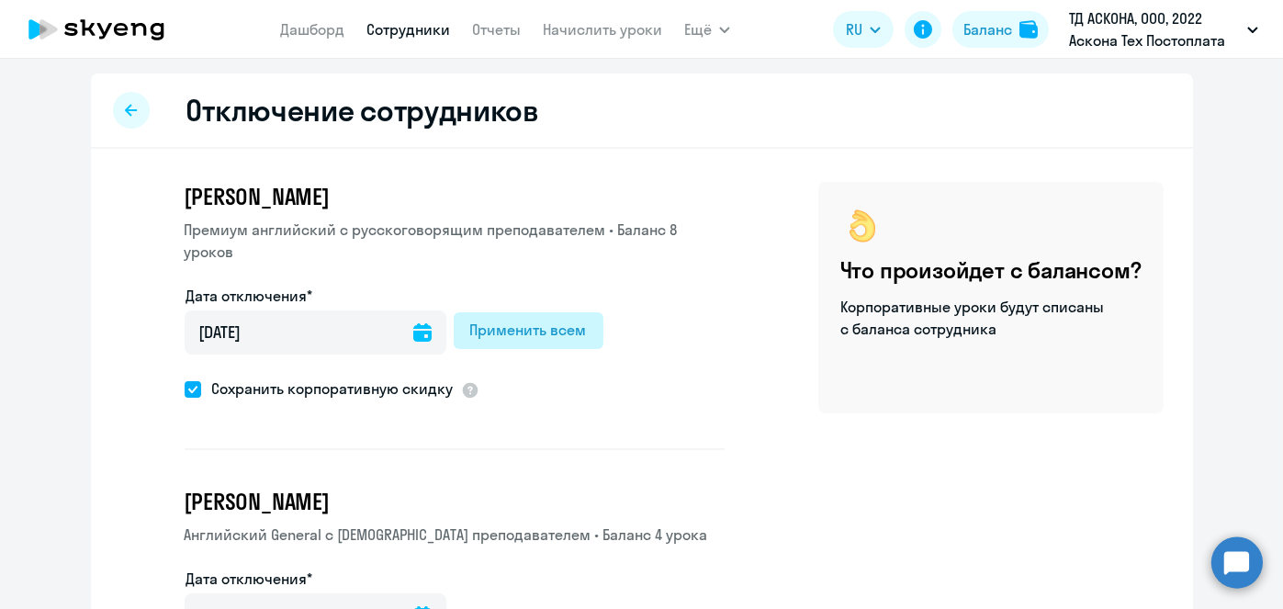
click at [512, 319] on div "Применить всем" at bounding box center [528, 330] width 117 height 22
type input "01.10.2025"
type input "1.10.2025"
type input "01.10.2025"
type input "1.10.2025"
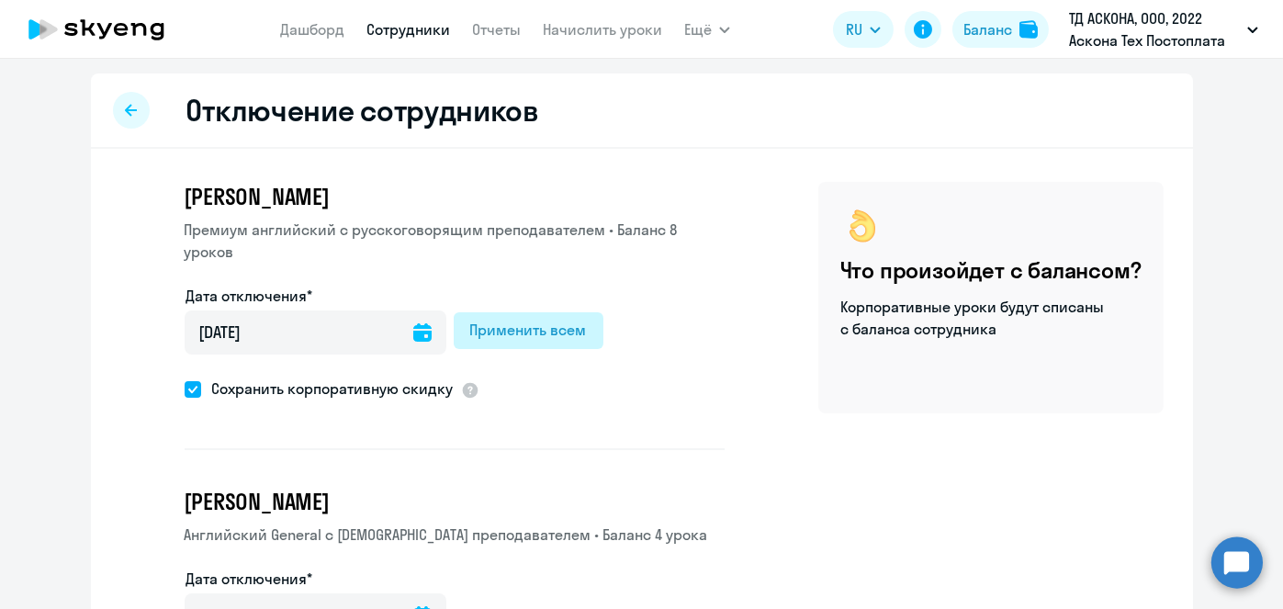
type input "01.10.2025"
type input "1.10.2025"
type input "01.10.2025"
type input "1.10.2025"
type input "01.10.2025"
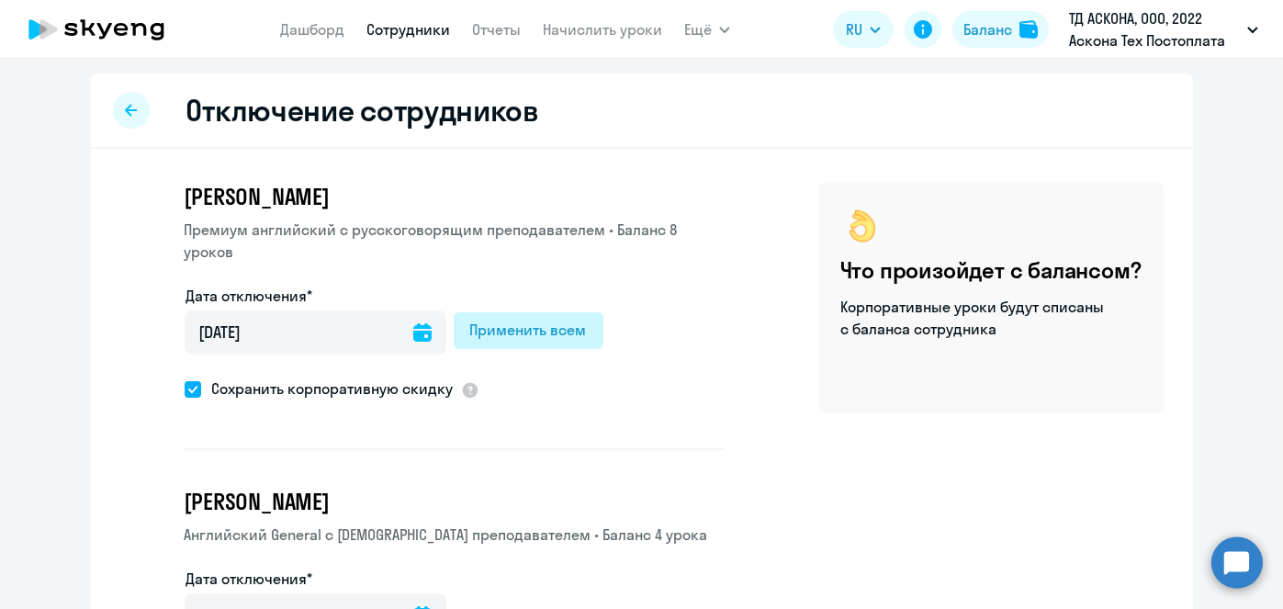
type input "1.10.2025"
type input "01.10.2025"
type input "1.10.2025"
type input "01.10.2025"
type input "1.10.2025"
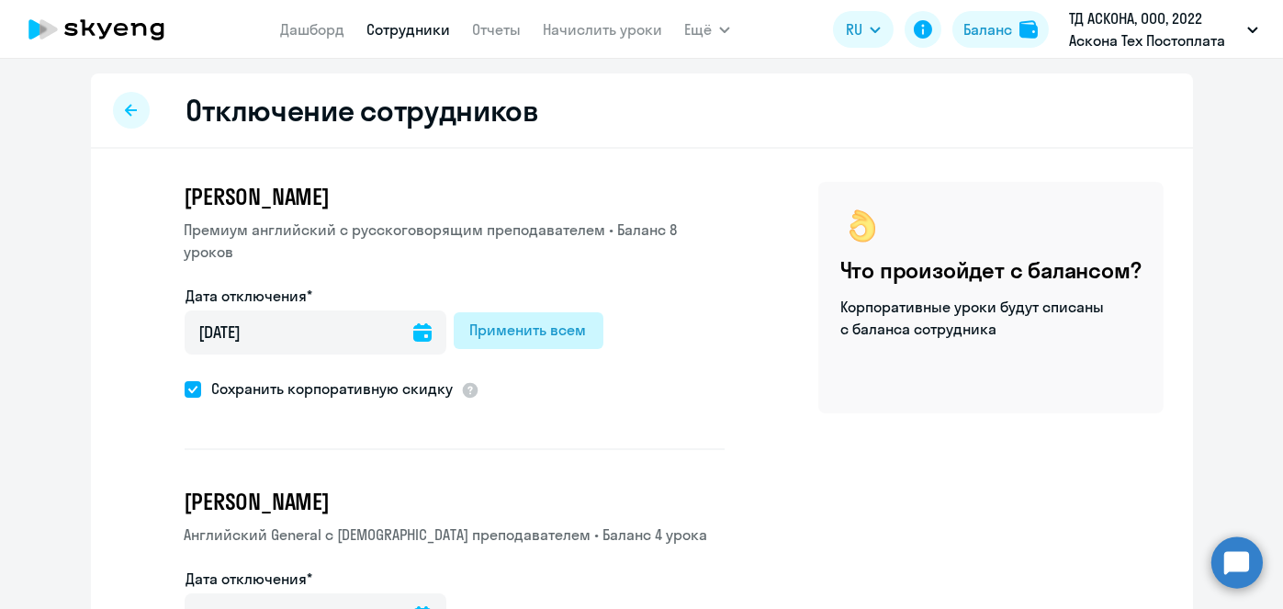
type input "01.10.2025"
type input "1.10.2025"
type input "01.10.2025"
type input "1.10.2025"
type input "01.10.2025"
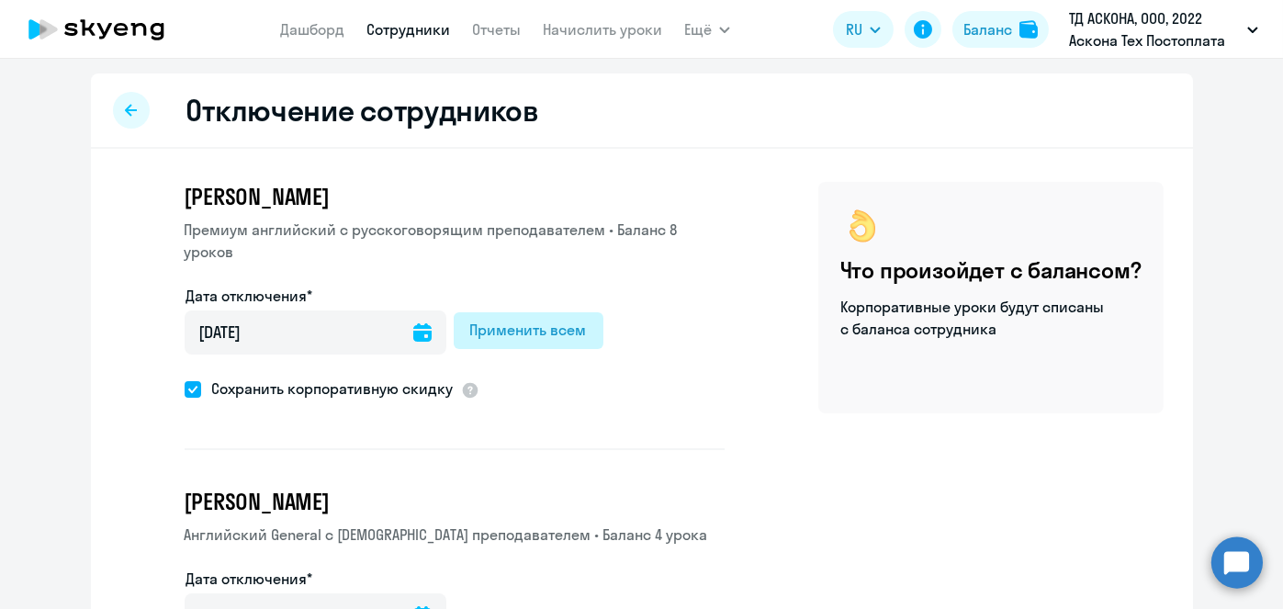
type input "1.10.2025"
type input "01.10.2025"
type input "1.10.2025"
type input "01.10.2025"
type input "1.10.2025"
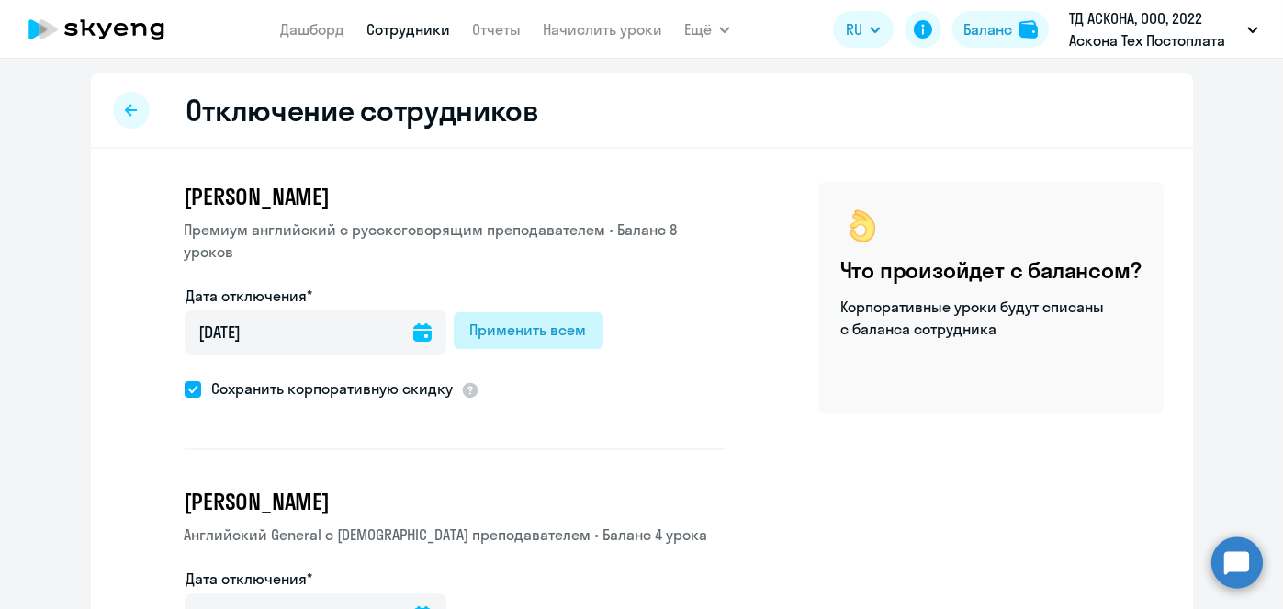
type input "01.10.2025"
type input "1.10.2025"
type input "01.10.2025"
type input "1.10.2025"
type input "01.10.2025"
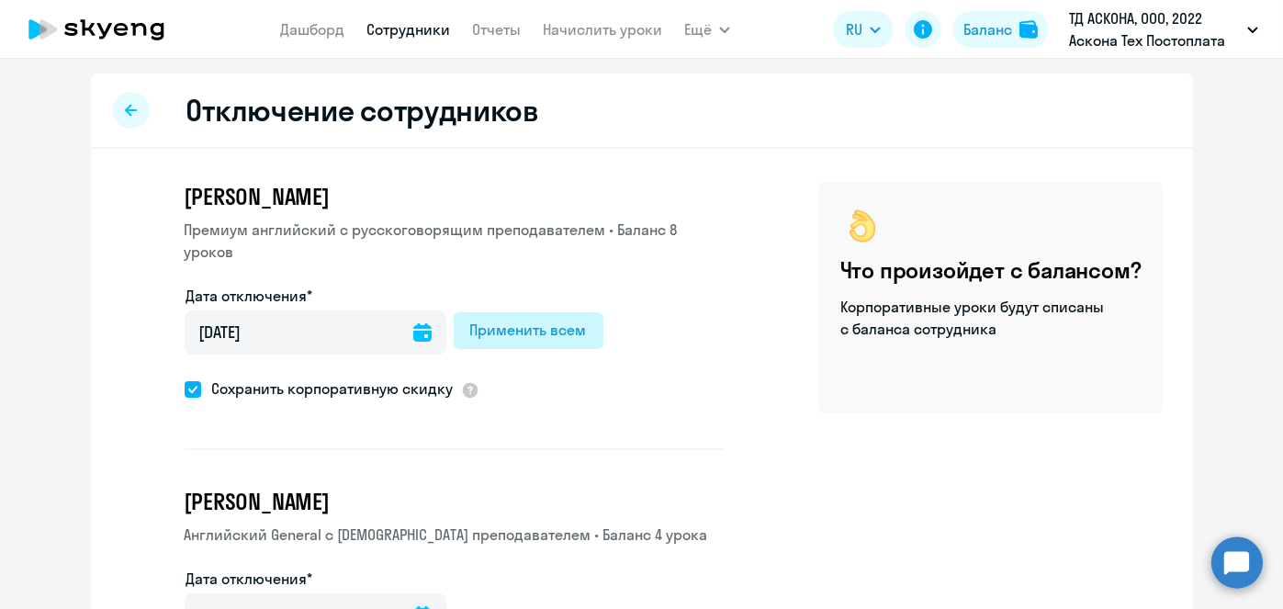
type input "1.10.2025"
type input "01.10.2025"
type input "1.10.2025"
type input "01.10.2025"
type input "1.10.2025"
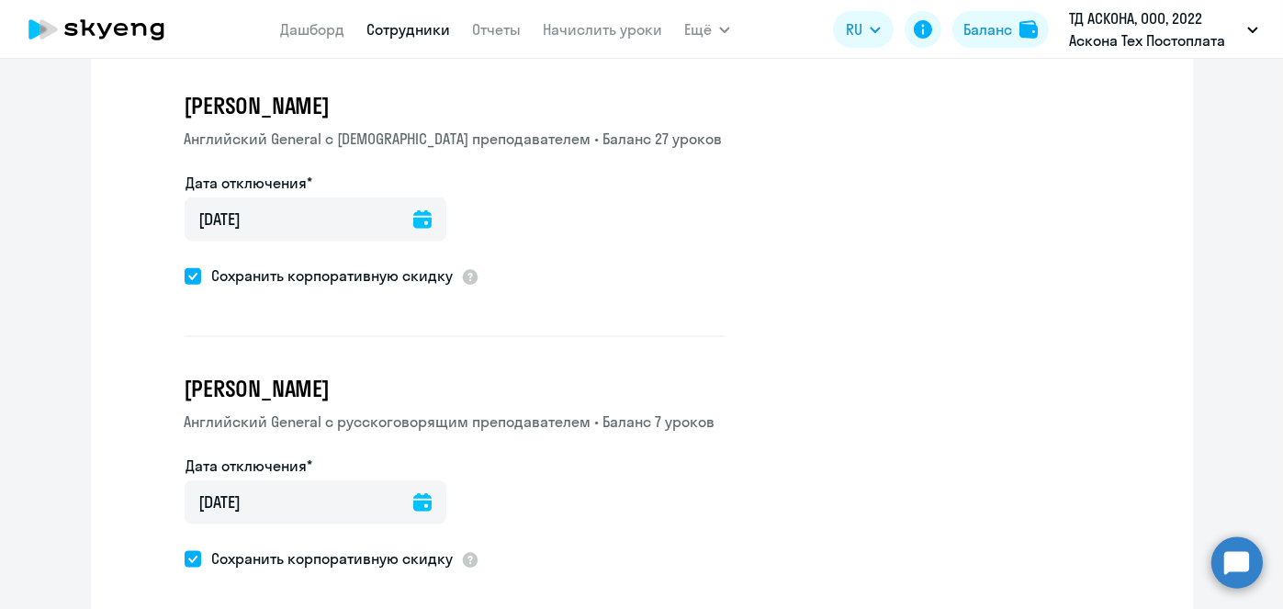
scroll to position [5074, 0]
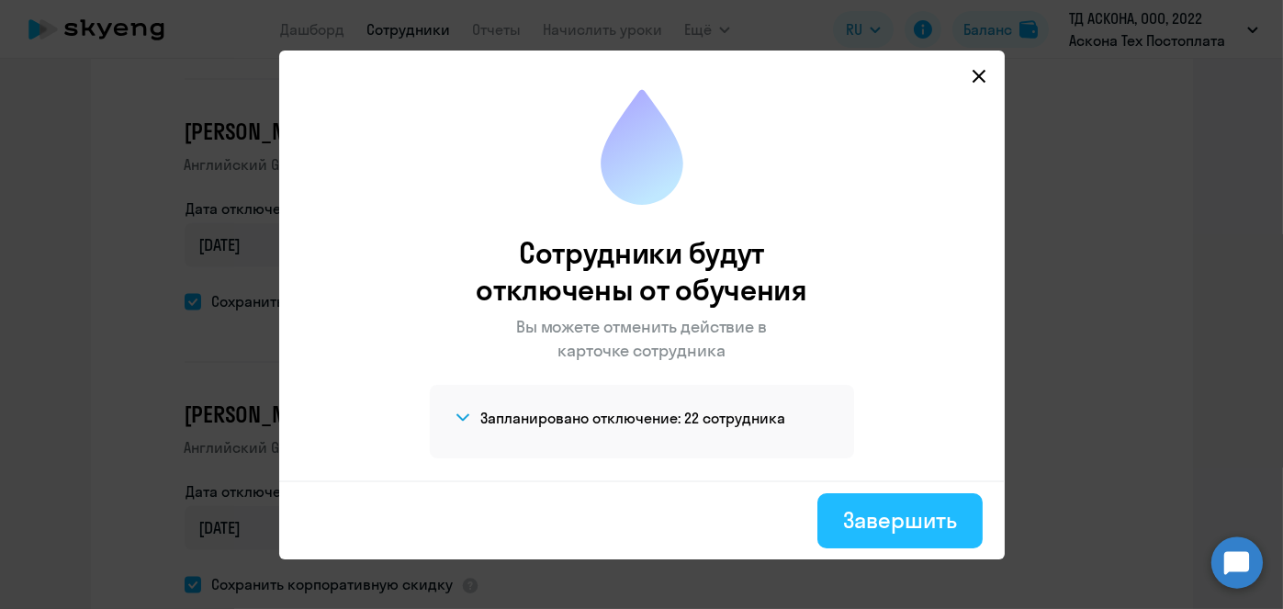
click at [884, 513] on div "Завершить" at bounding box center [899, 519] width 113 height 29
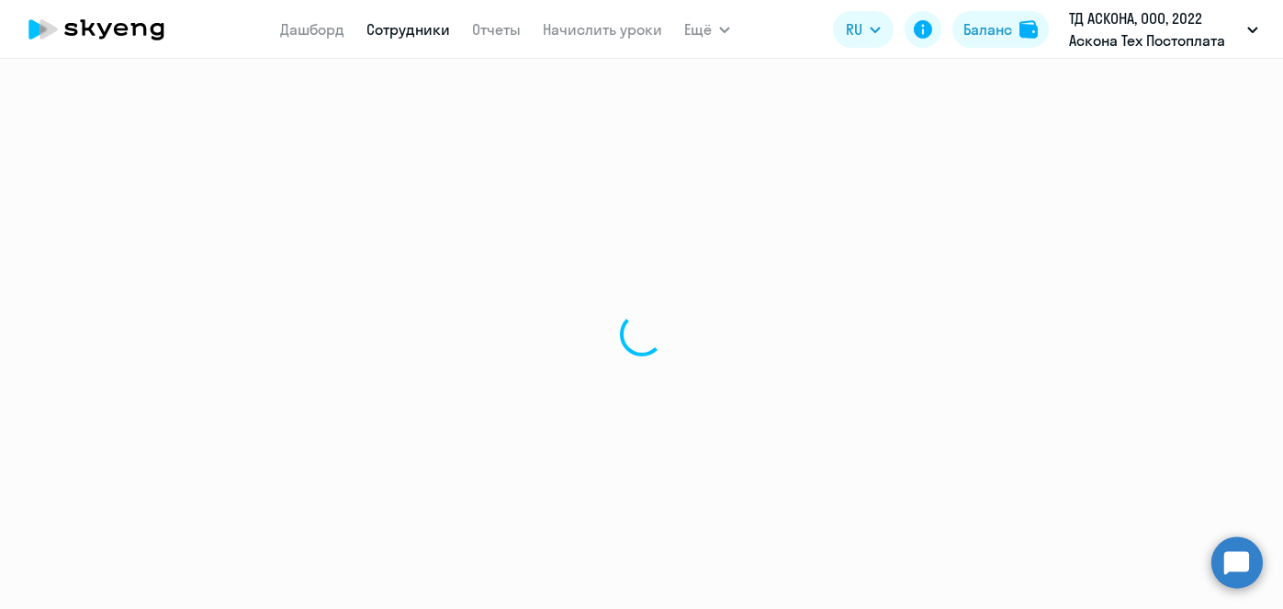
select select "30"
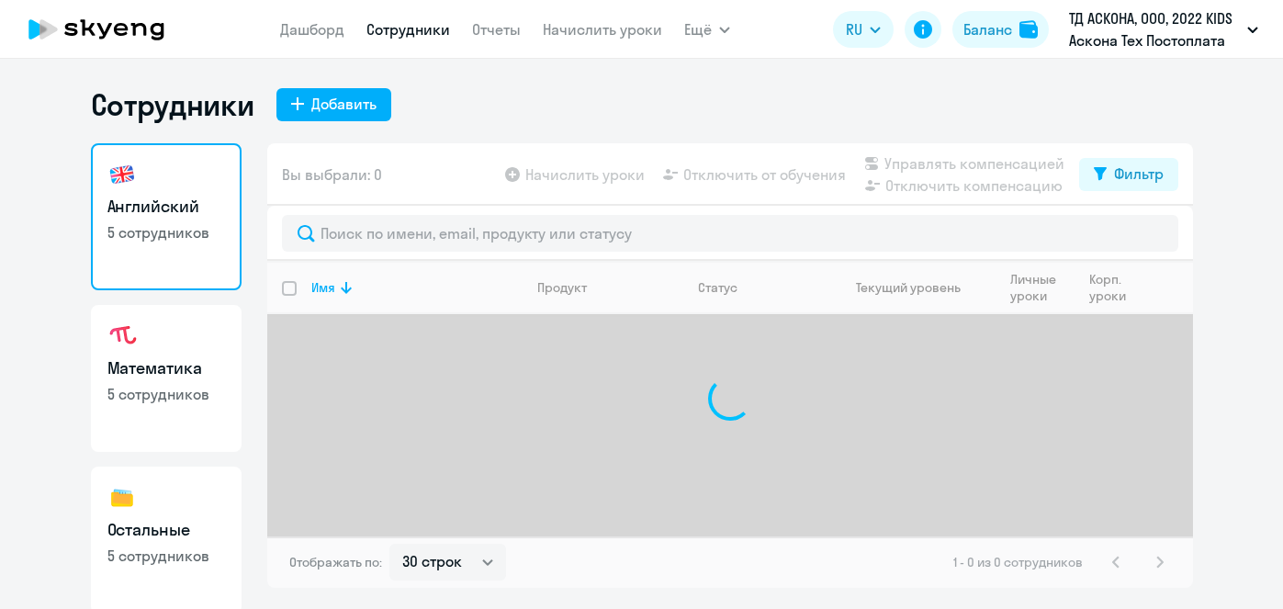
select select "30"
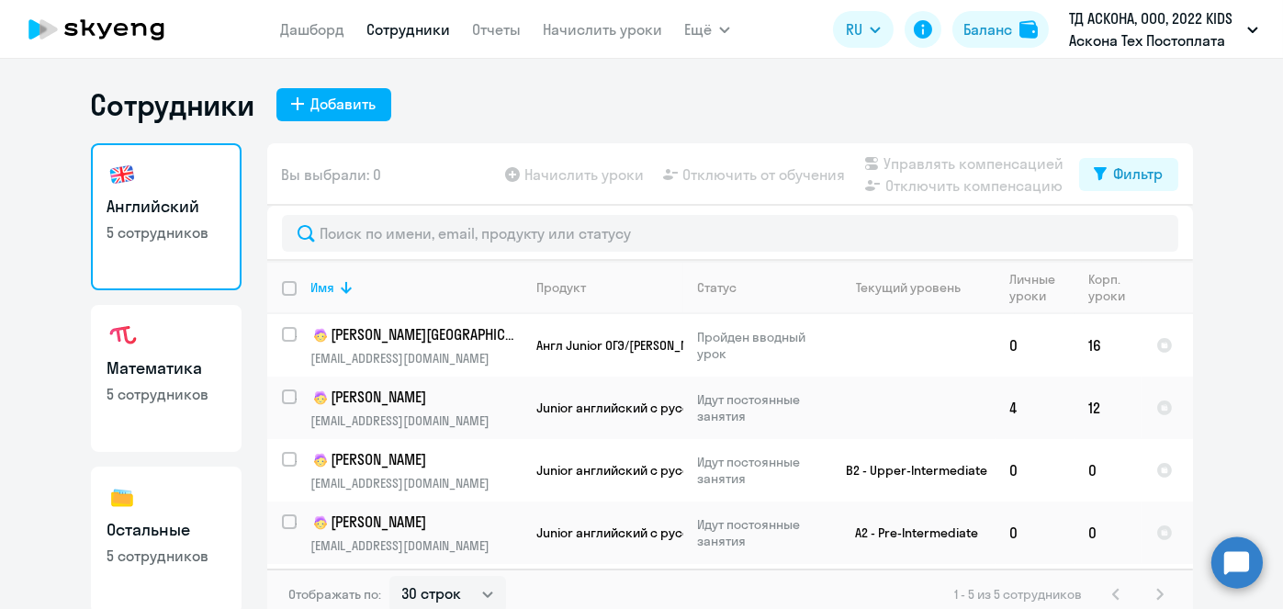
click at [286, 288] on input "deselect all" at bounding box center [300, 299] width 37 height 37
checkbox input "true"
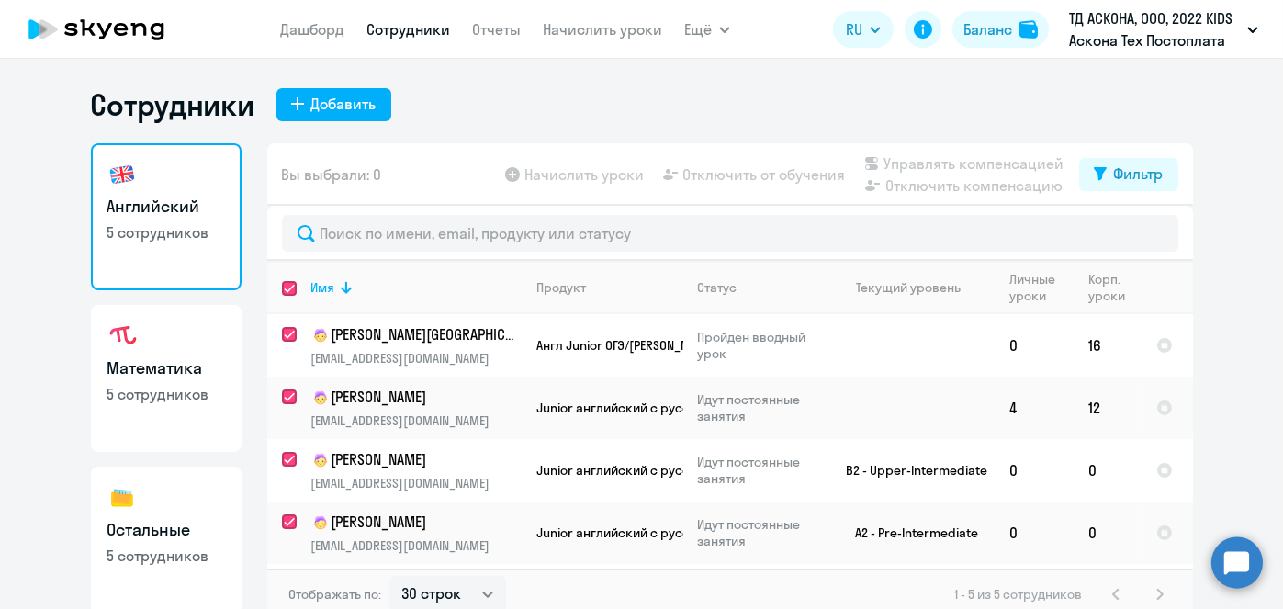
checkbox input "true"
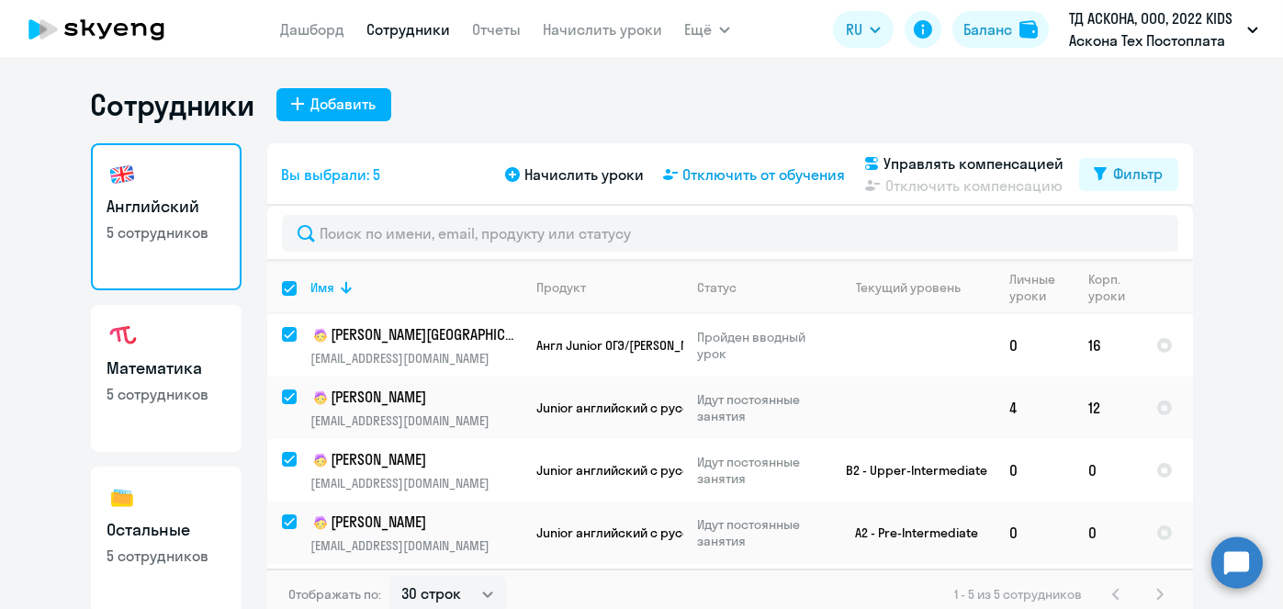
click at [817, 177] on span "Отключить от обучения" at bounding box center [764, 175] width 163 height 22
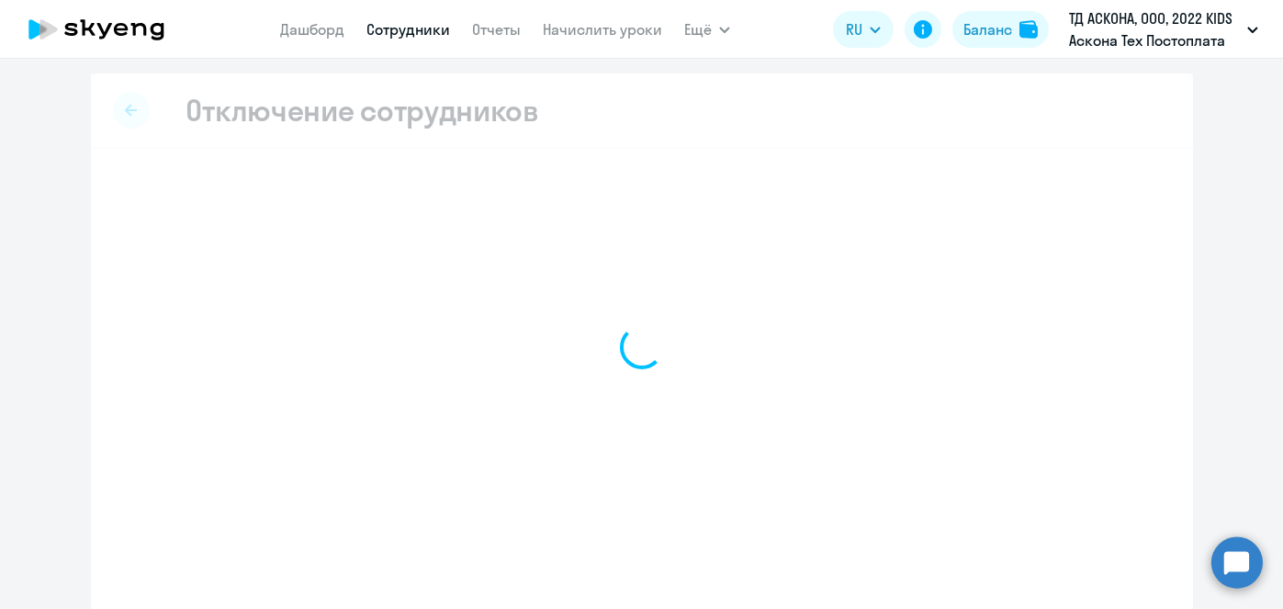
select select "all"
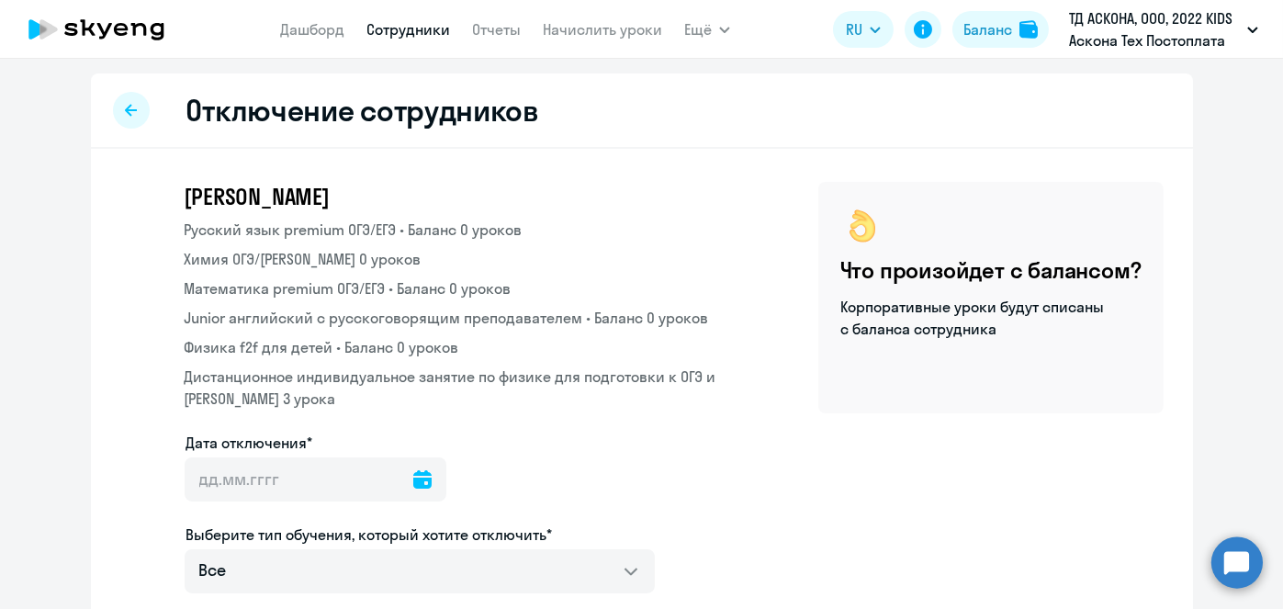
click at [413, 481] on icon at bounding box center [422, 479] width 18 height 18
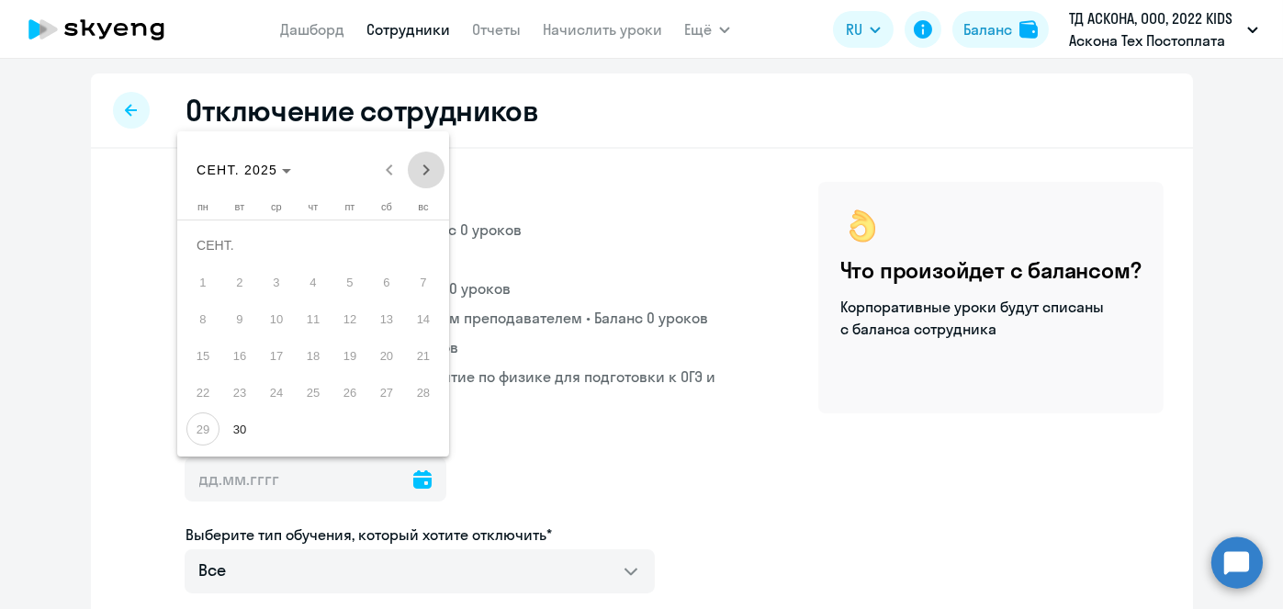
click at [434, 170] on span "Next month" at bounding box center [426, 170] width 37 height 37
click at [276, 275] on span "1" at bounding box center [276, 281] width 33 height 33
type input "01.10.2025"
type input "1.10.2025"
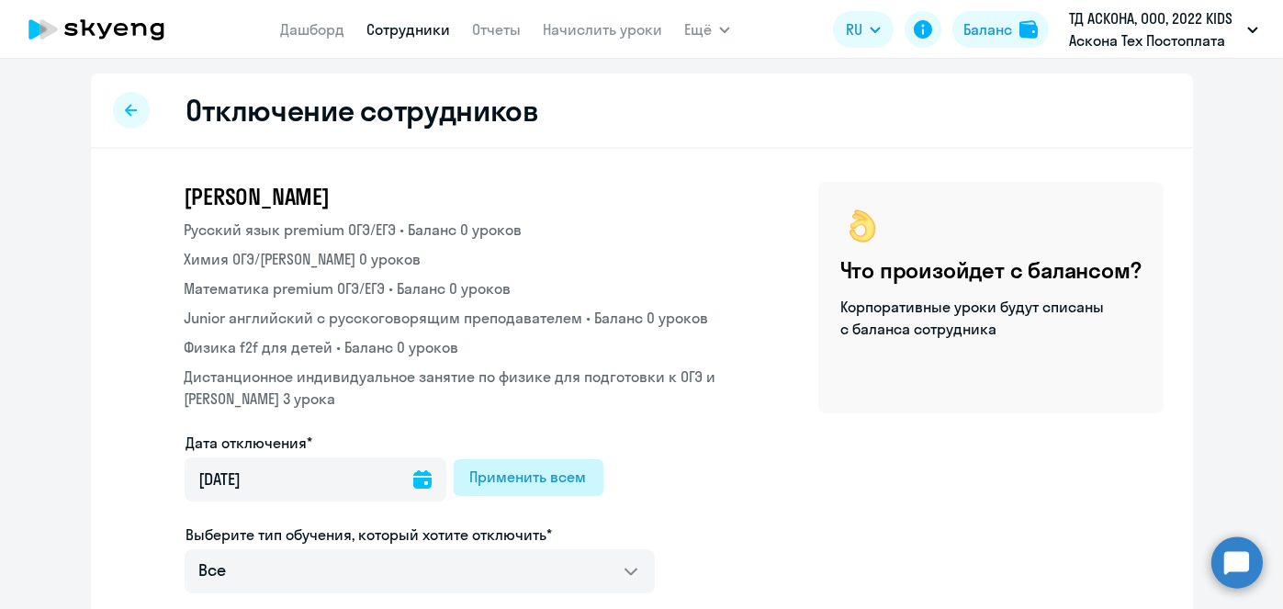
click at [496, 468] on div "Применить всем" at bounding box center [528, 477] width 117 height 22
type input "01.10.2025"
type input "1.10.2025"
type input "01.10.2025"
type input "1.10.2025"
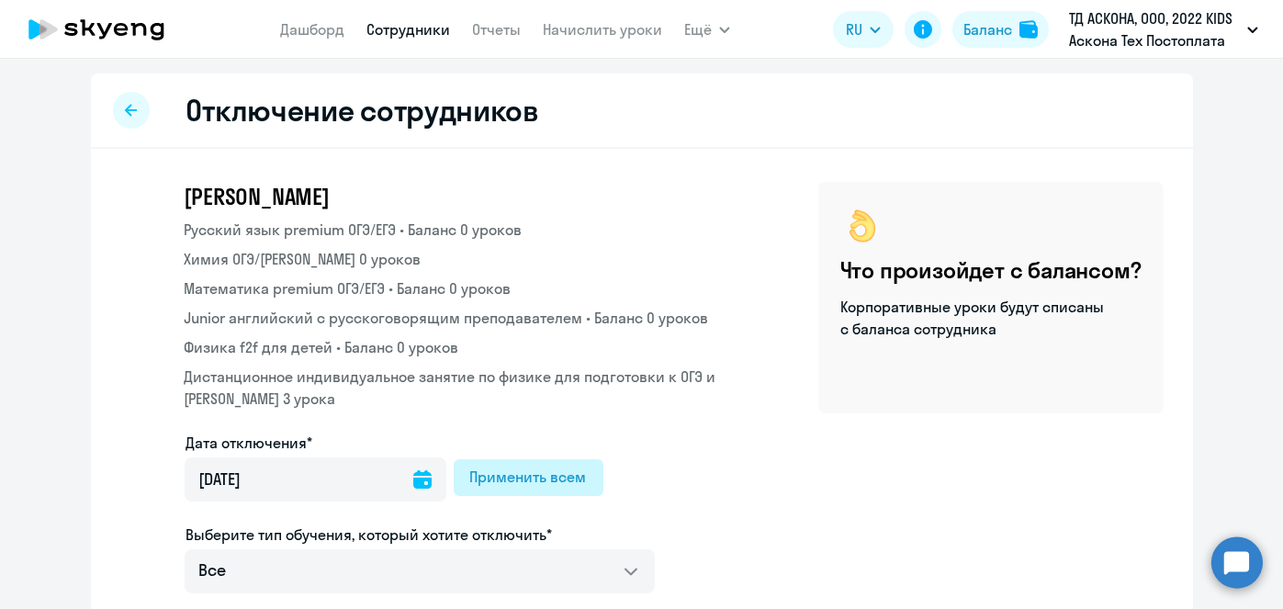
type input "01.10.2025"
type input "1.10.2025"
type input "01.10.2025"
type input "1.10.2025"
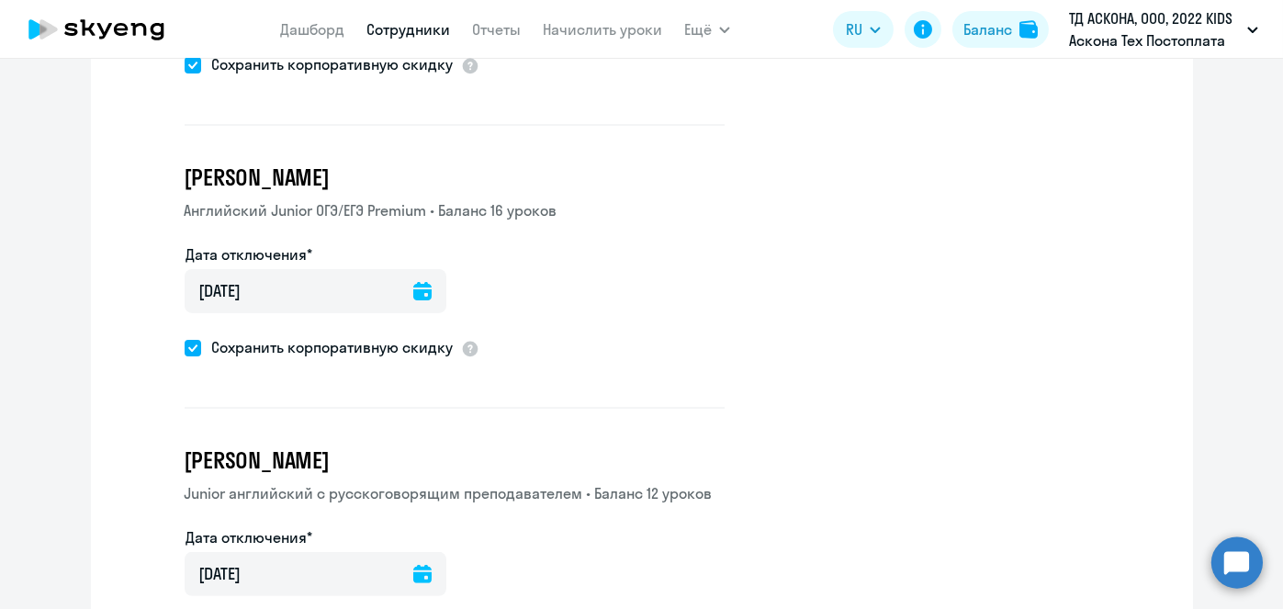
scroll to position [1599, 0]
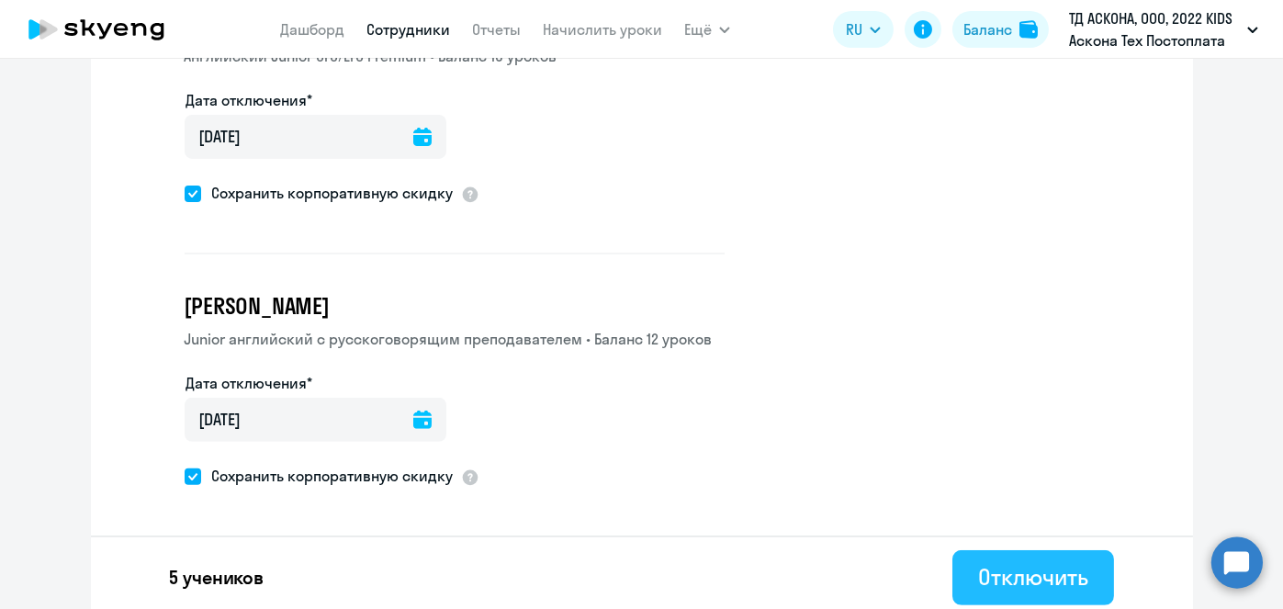
click at [1046, 562] on div "Отключить" at bounding box center [1032, 576] width 109 height 29
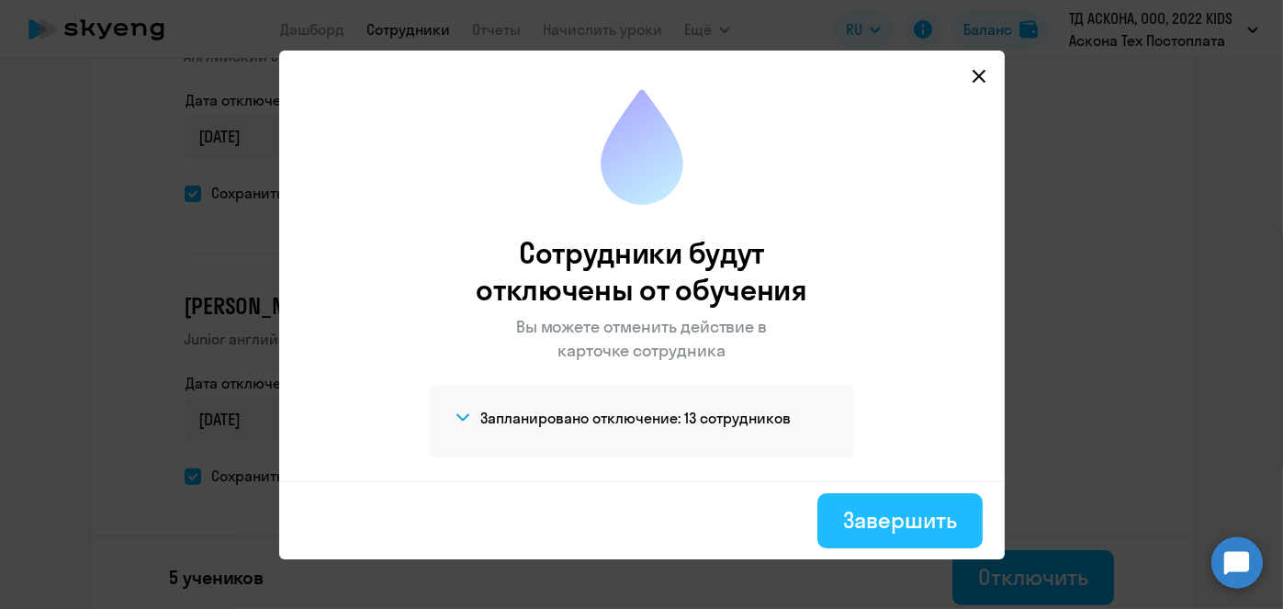
click at [840, 510] on button "Завершить" at bounding box center [900, 520] width 164 height 55
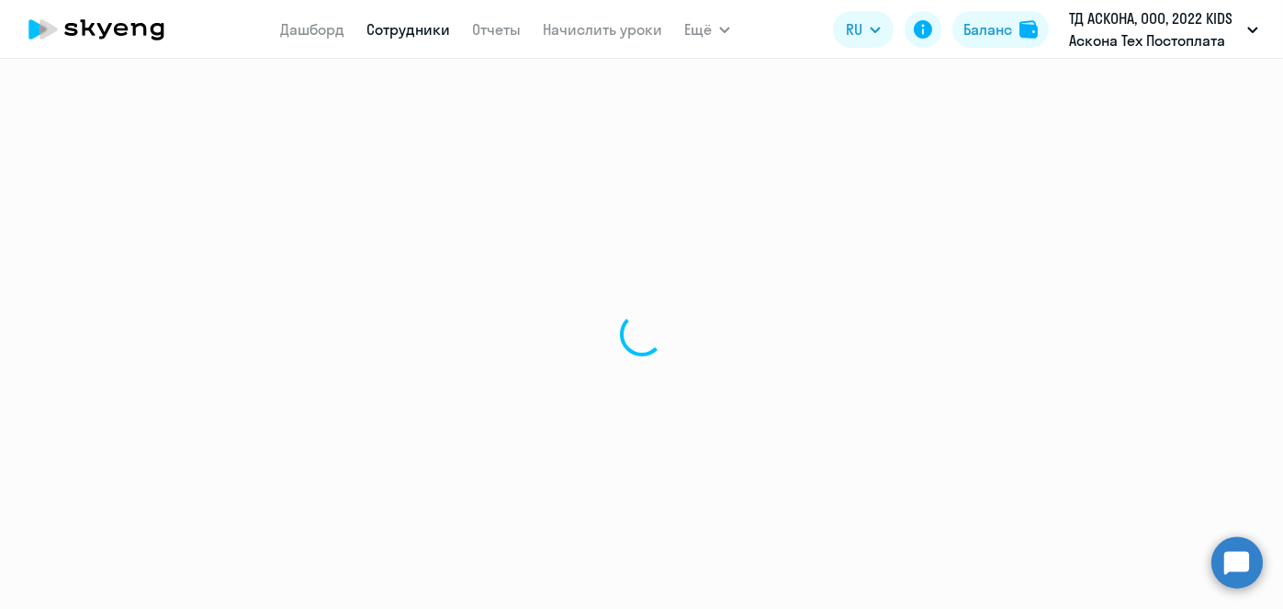
select select "30"
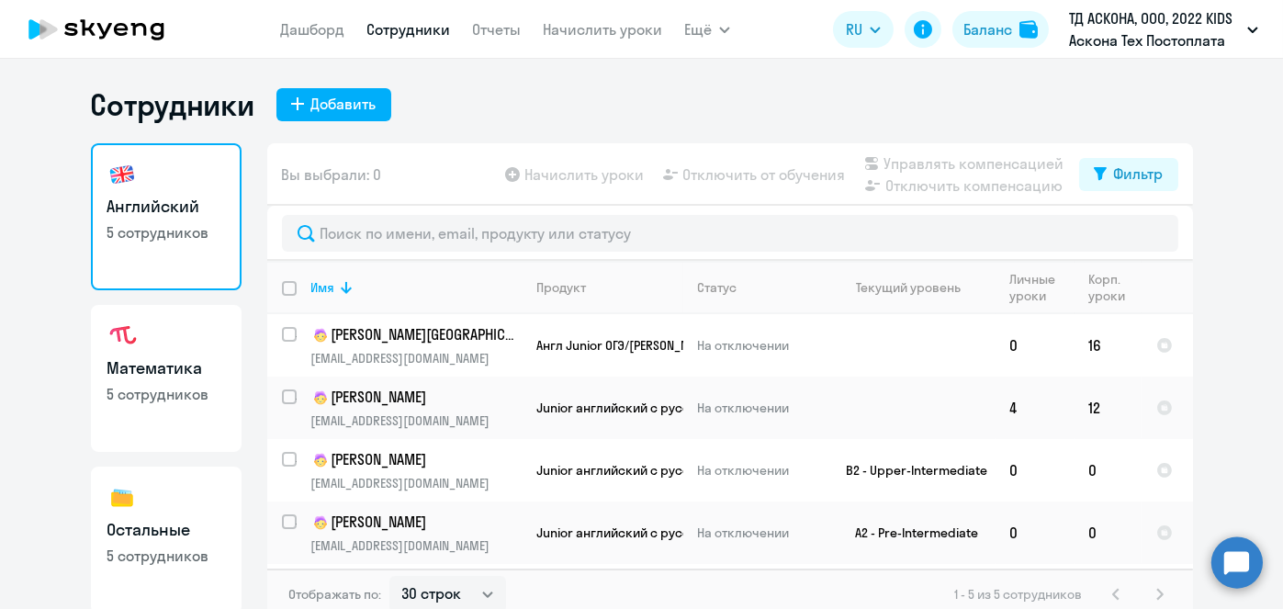
click at [192, 368] on h3 "Математика" at bounding box center [166, 368] width 118 height 24
select select "30"
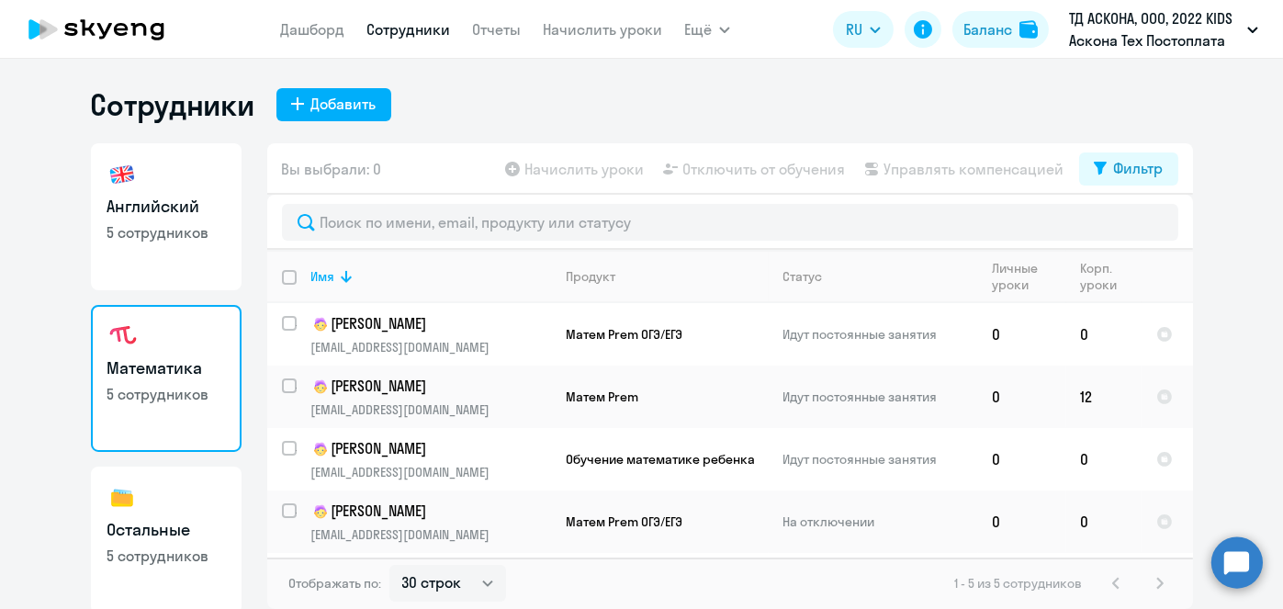
click at [287, 277] on input "deselect all" at bounding box center [300, 288] width 37 height 37
checkbox input "true"
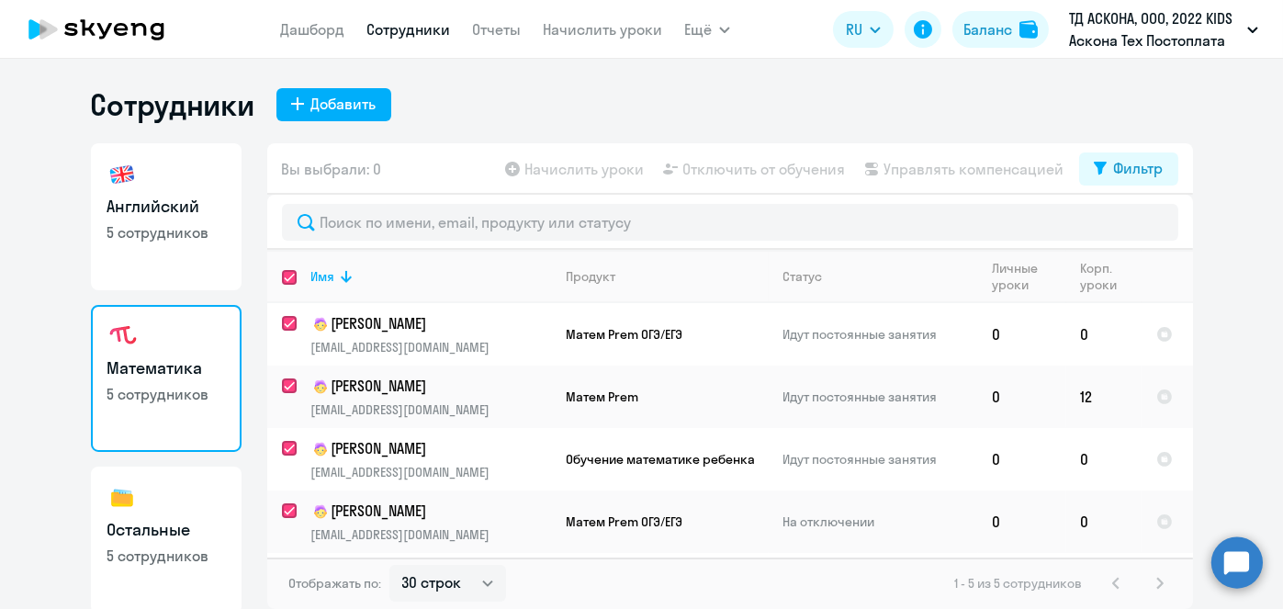
checkbox input "true"
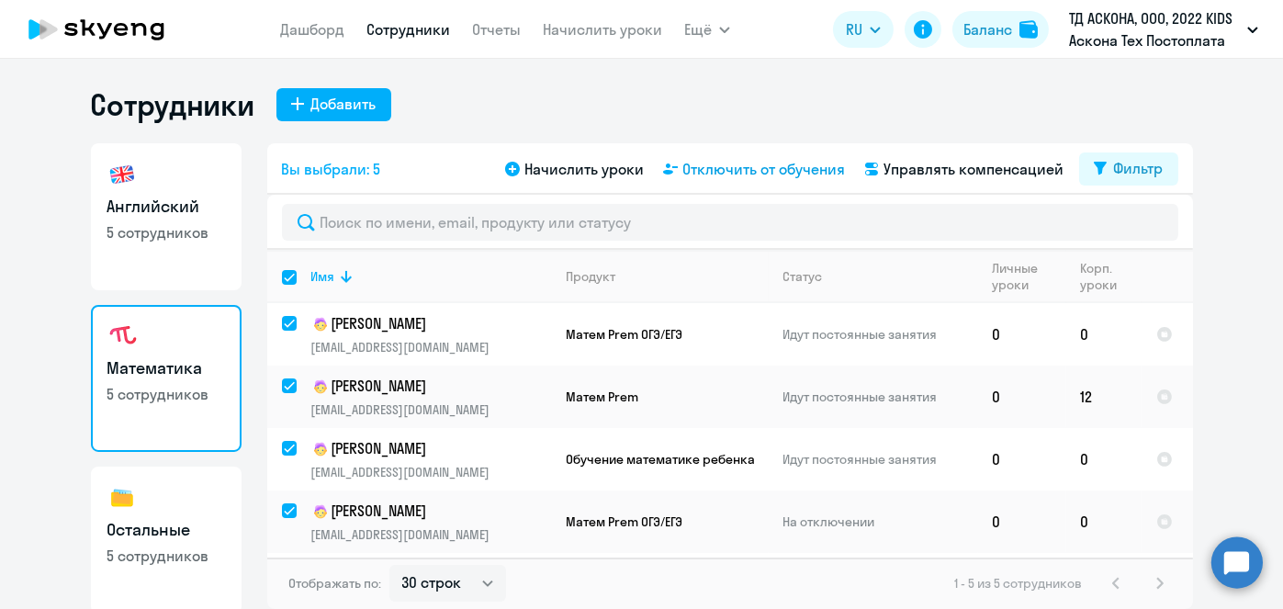
click at [740, 171] on span "Отключить от обучения" at bounding box center [764, 169] width 163 height 22
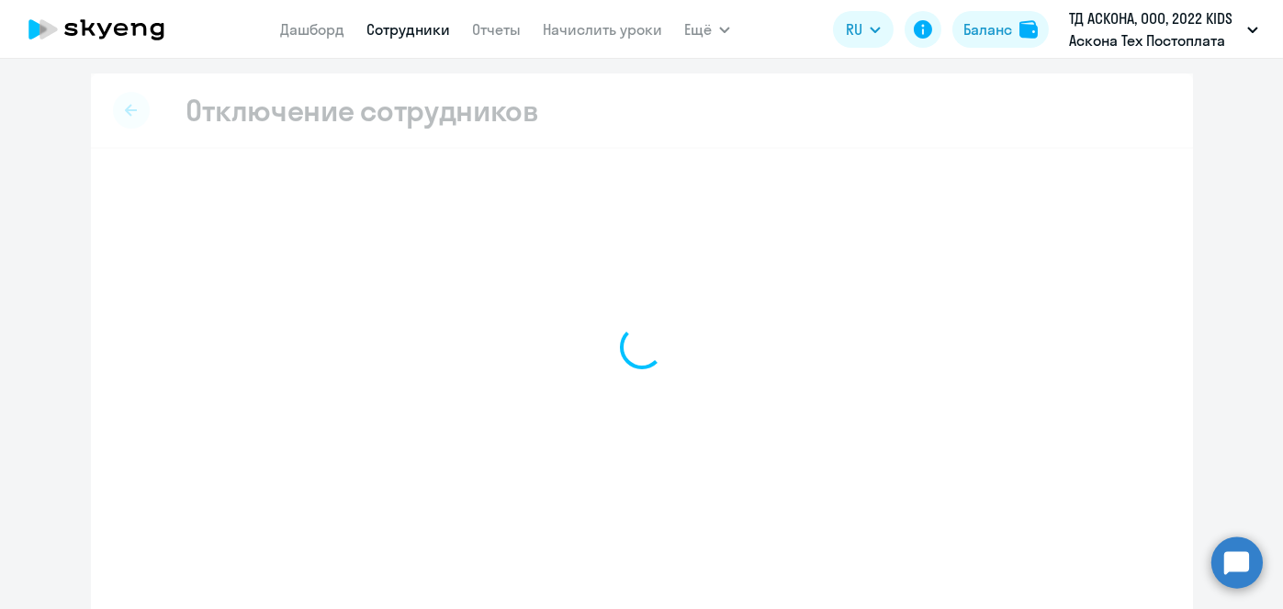
select select "all"
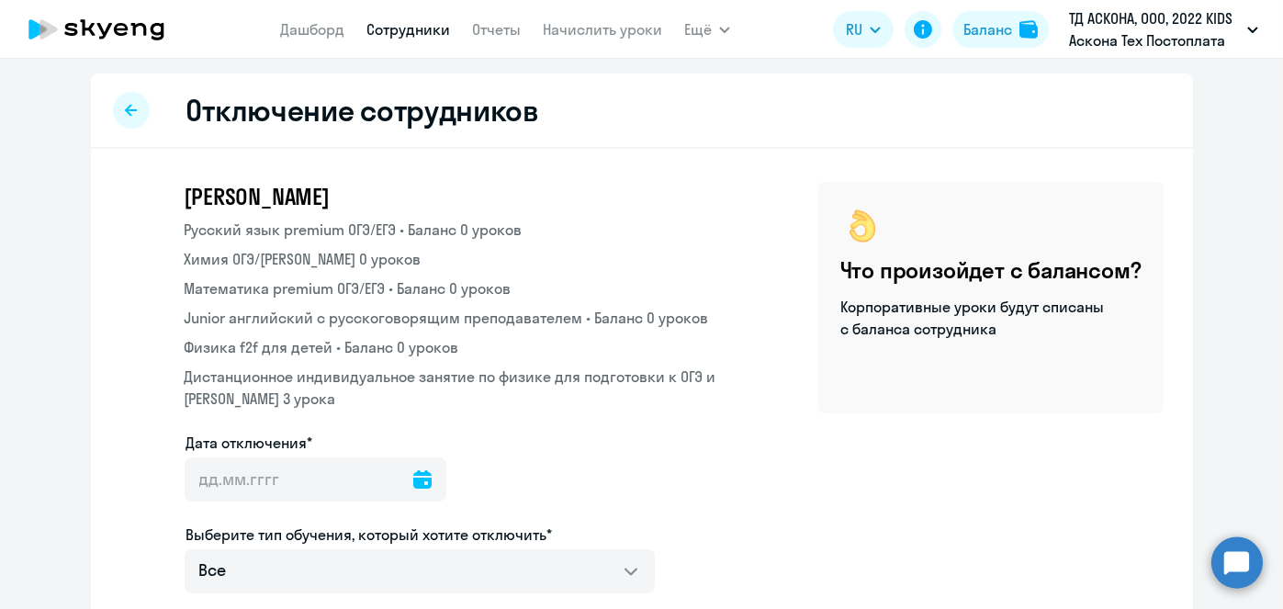
click at [413, 470] on icon at bounding box center [422, 479] width 18 height 18
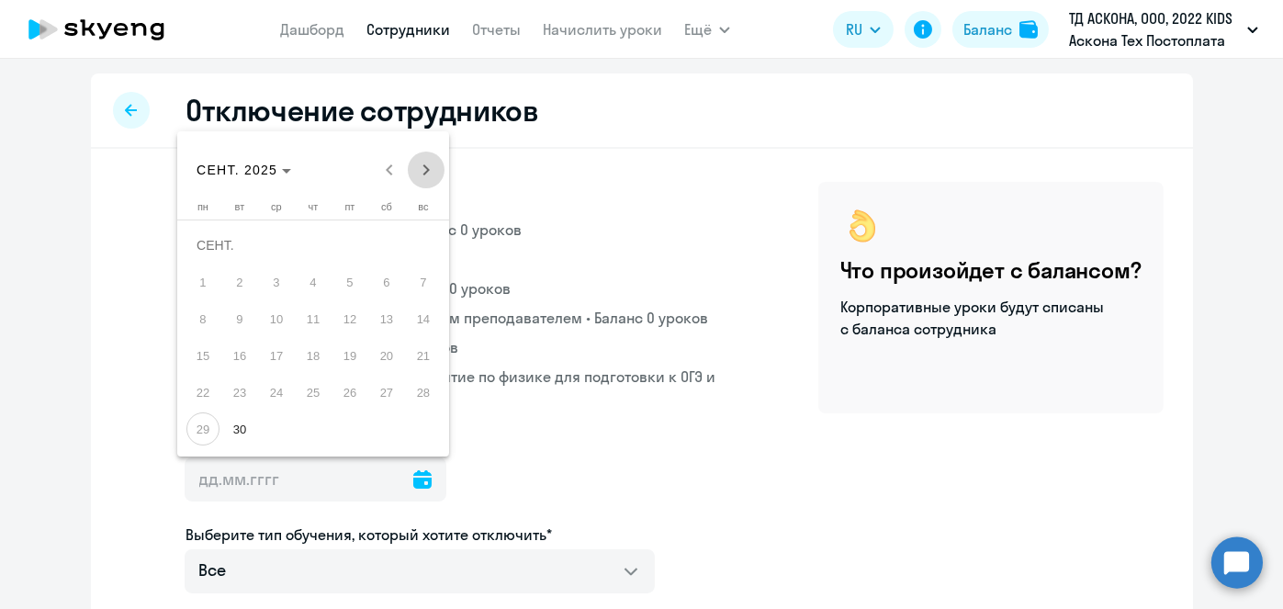
click at [434, 167] on span "Next month" at bounding box center [426, 170] width 37 height 37
click at [270, 279] on span "1" at bounding box center [276, 281] width 33 height 33
type input "01.10.2025"
type input "1.10.2025"
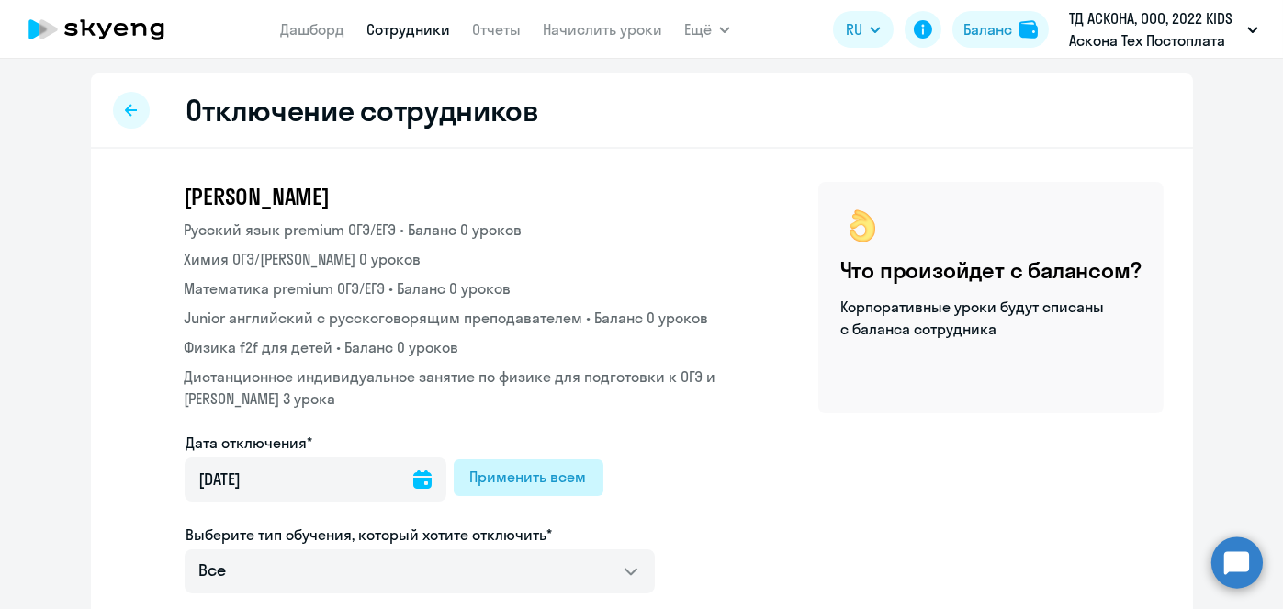
click at [546, 483] on div "Применить всем" at bounding box center [528, 477] width 117 height 22
type input "01.10.2025"
type input "1.10.2025"
type input "01.10.2025"
type input "1.10.2025"
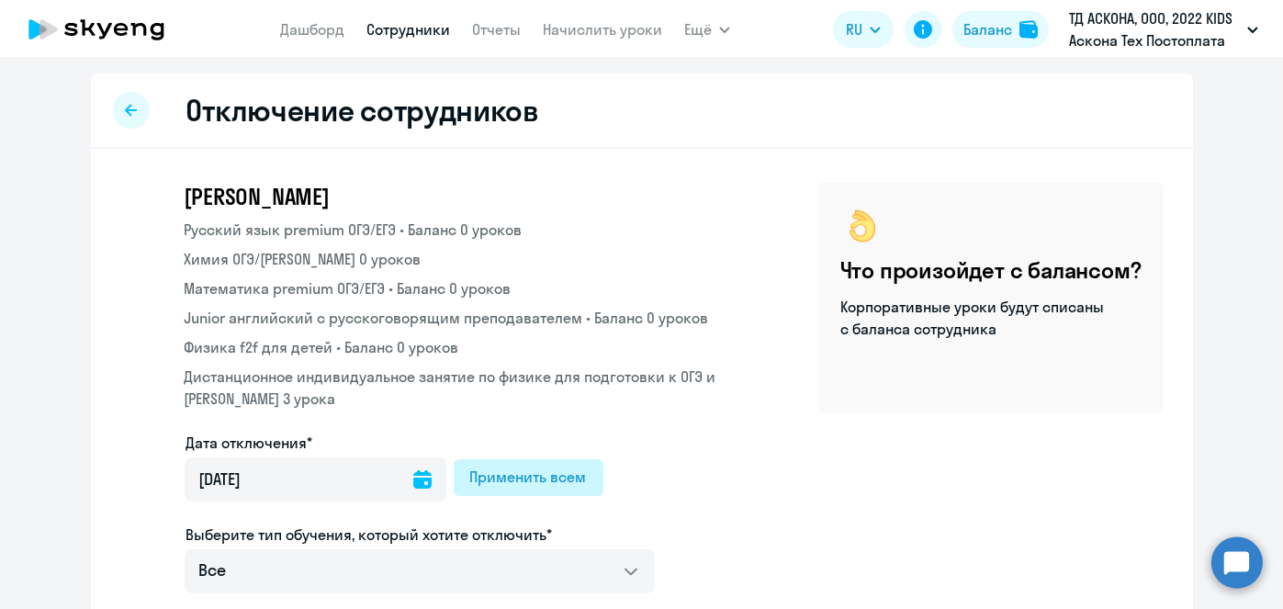
type input "01.10.2025"
type input "1.10.2025"
type input "01.10.2025"
type input "1.10.2025"
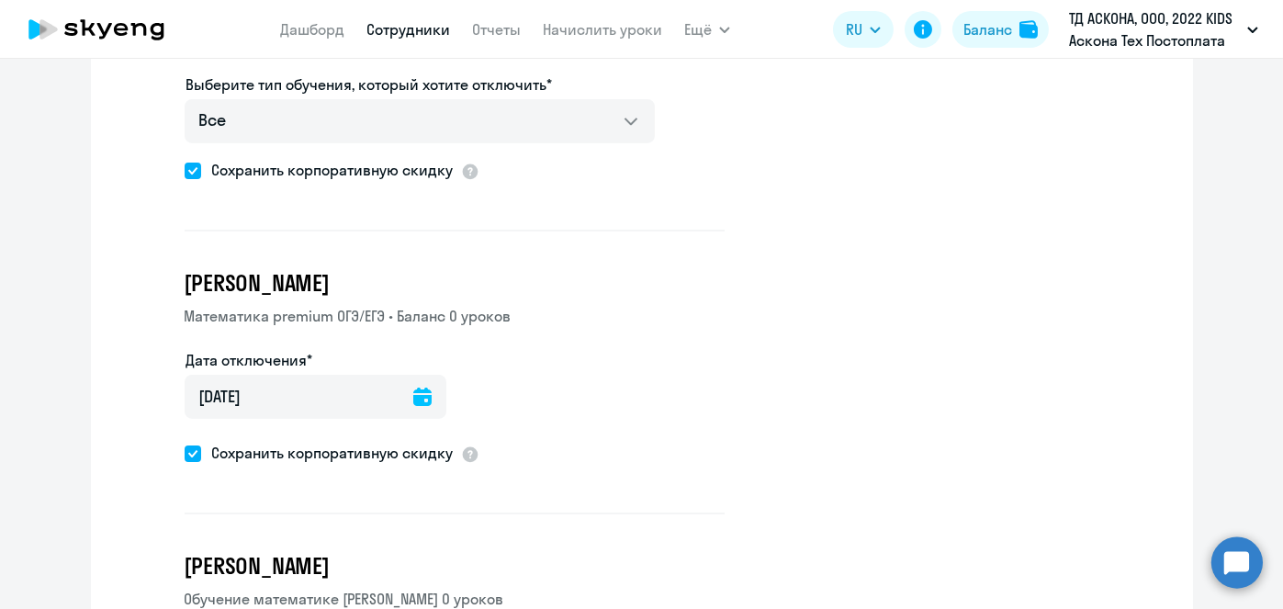
scroll to position [1607, 0]
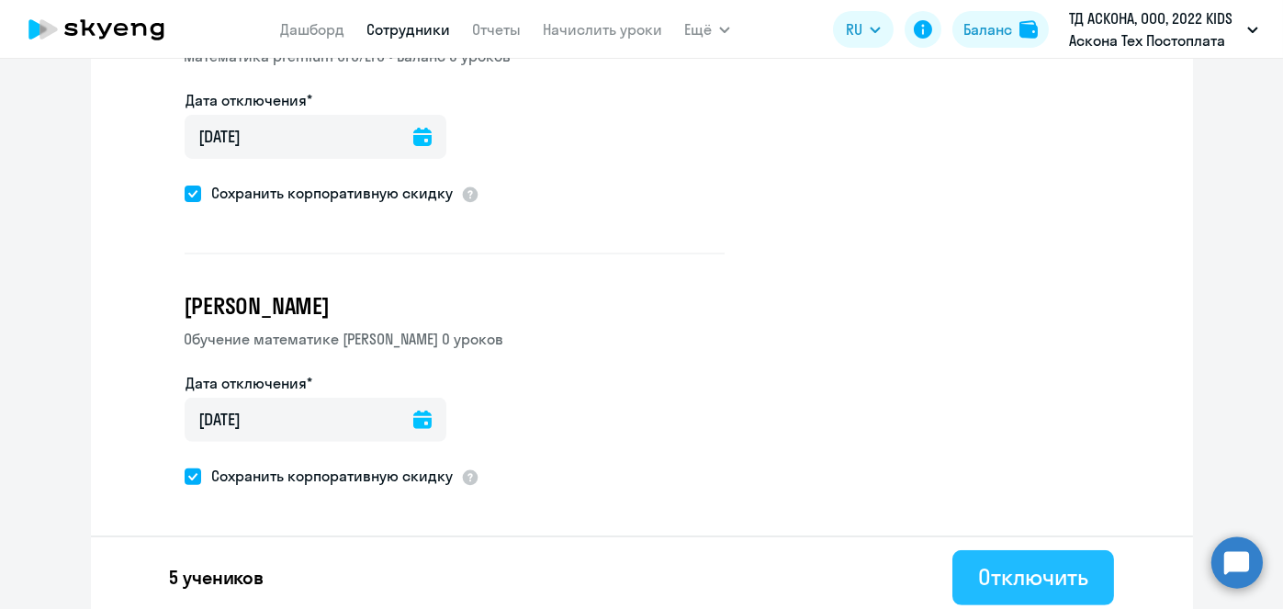
click at [1005, 575] on div "Отключить" at bounding box center [1032, 576] width 109 height 29
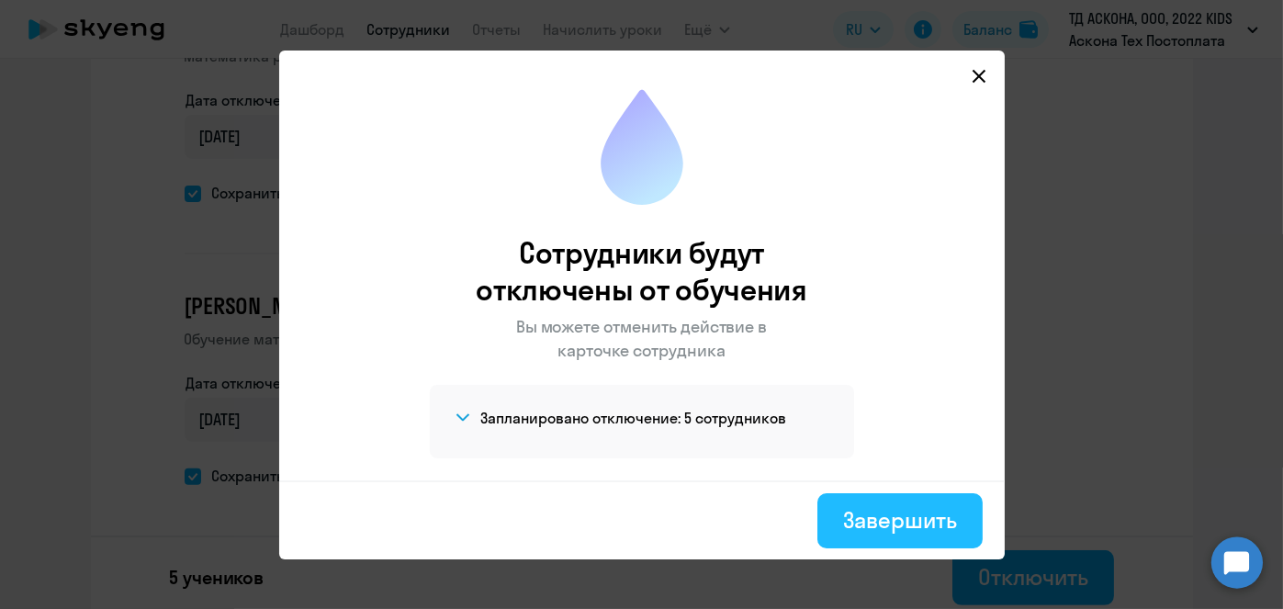
click at [883, 547] on button "Завершить" at bounding box center [900, 520] width 164 height 55
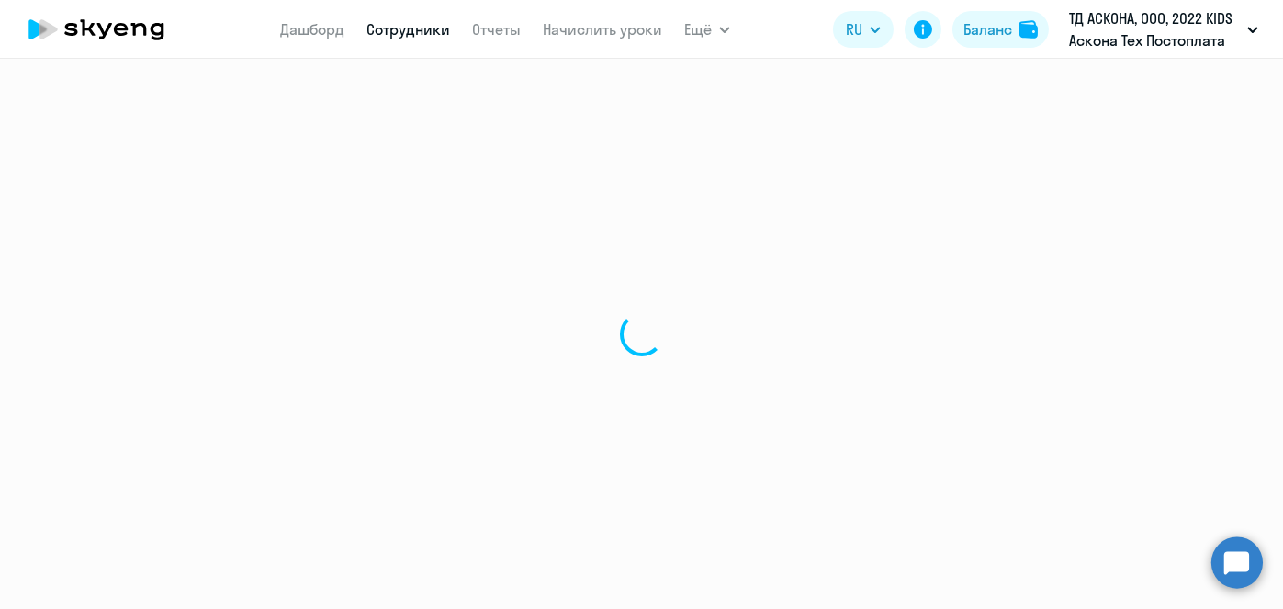
select select "30"
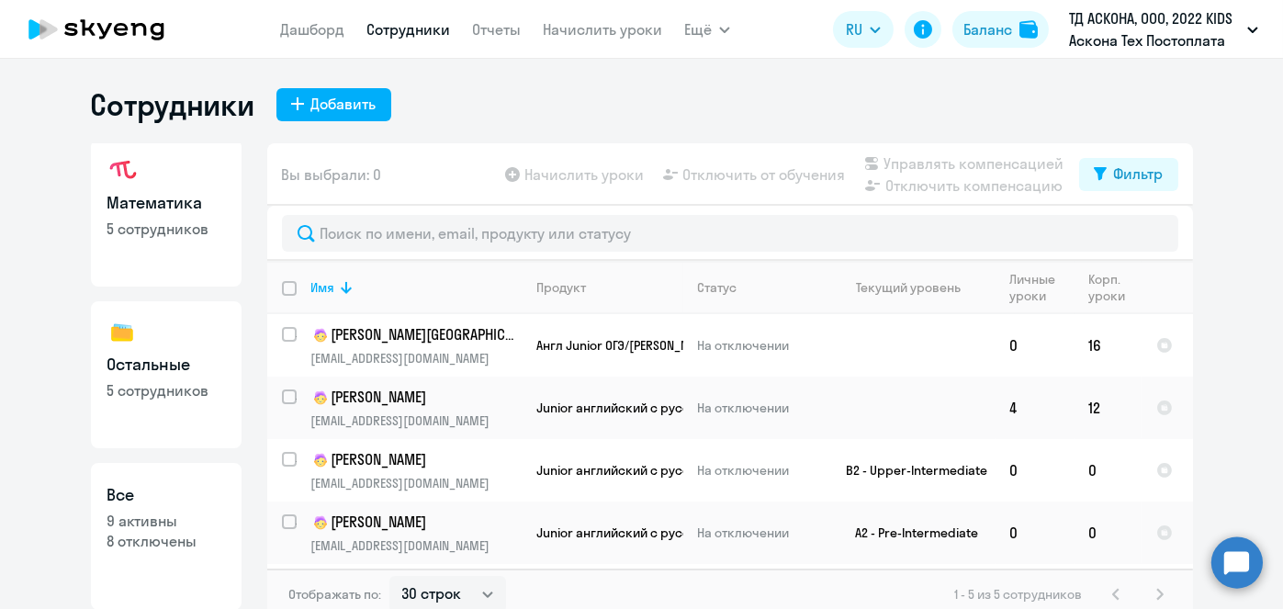
scroll to position [53, 0]
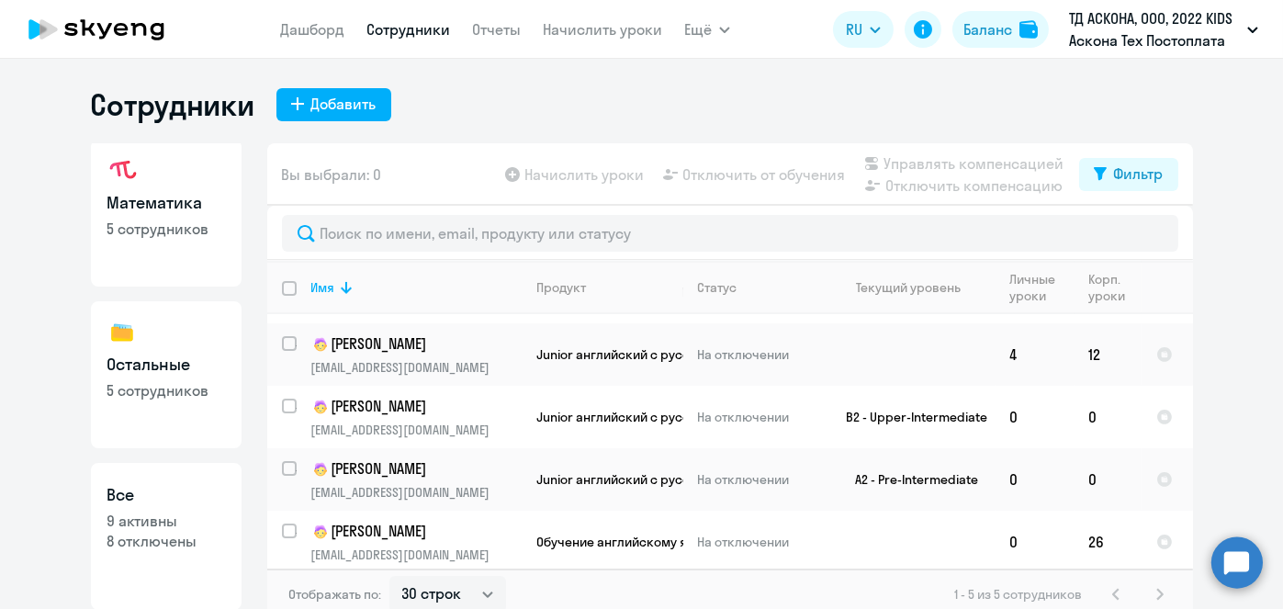
click at [154, 512] on p "9 активны" at bounding box center [166, 521] width 118 height 20
select select "30"
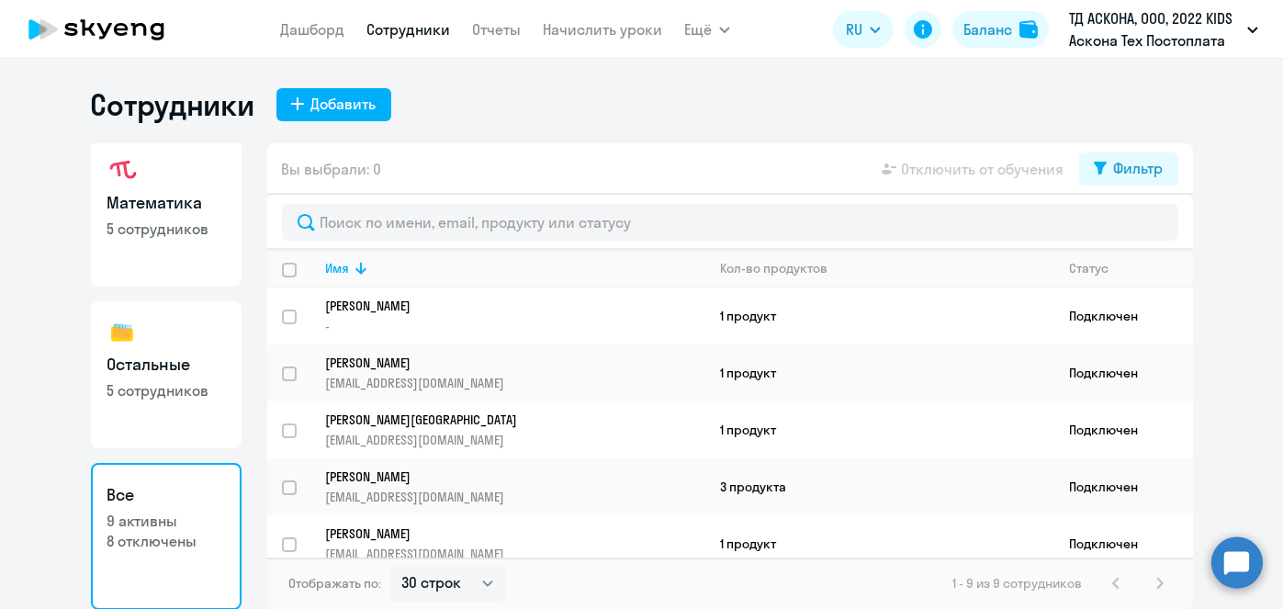
click at [164, 403] on link "Остальные 5 сотрудников" at bounding box center [166, 374] width 151 height 147
select select "30"
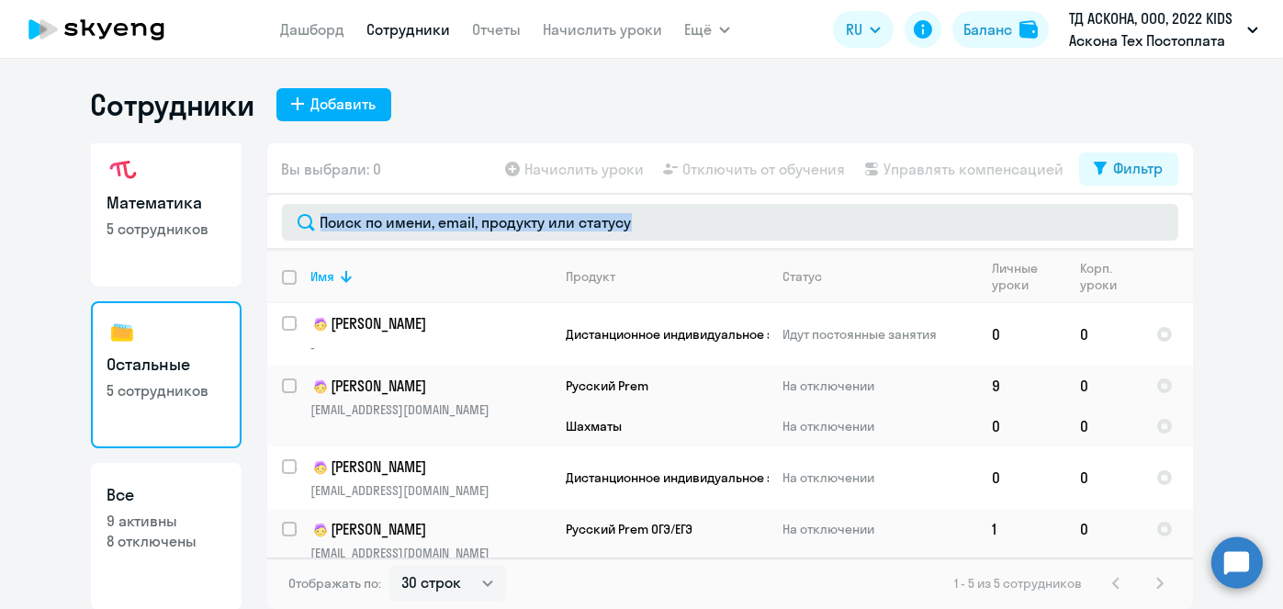
drag, startPoint x: 1195, startPoint y: 509, endPoint x: 1153, endPoint y: 231, distance: 281.5
click at [1153, 231] on ng-component "Сотрудники Добавить Английский 5 сотрудников Математика 5 сотрудников Остальные…" at bounding box center [641, 347] width 1283 height 523
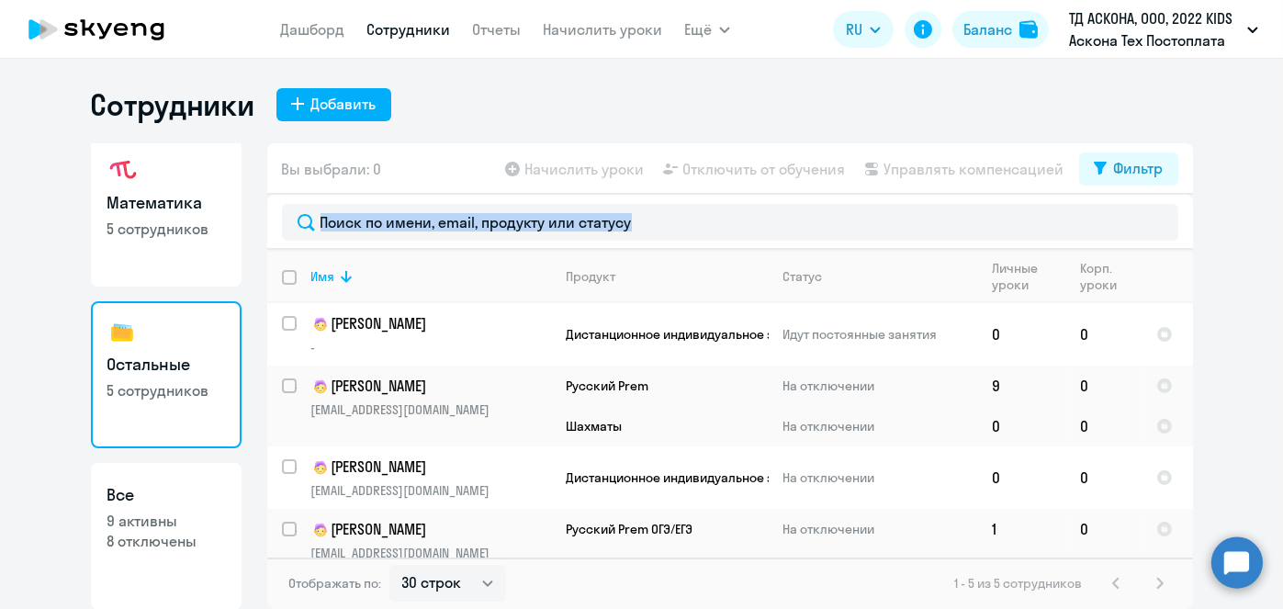
click at [1225, 242] on ng-component "Сотрудники Добавить Английский 5 сотрудников Математика 5 сотрудников Остальные…" at bounding box center [641, 347] width 1283 height 523
click at [291, 322] on input "select row 18964846" at bounding box center [300, 334] width 37 height 37
checkbox input "true"
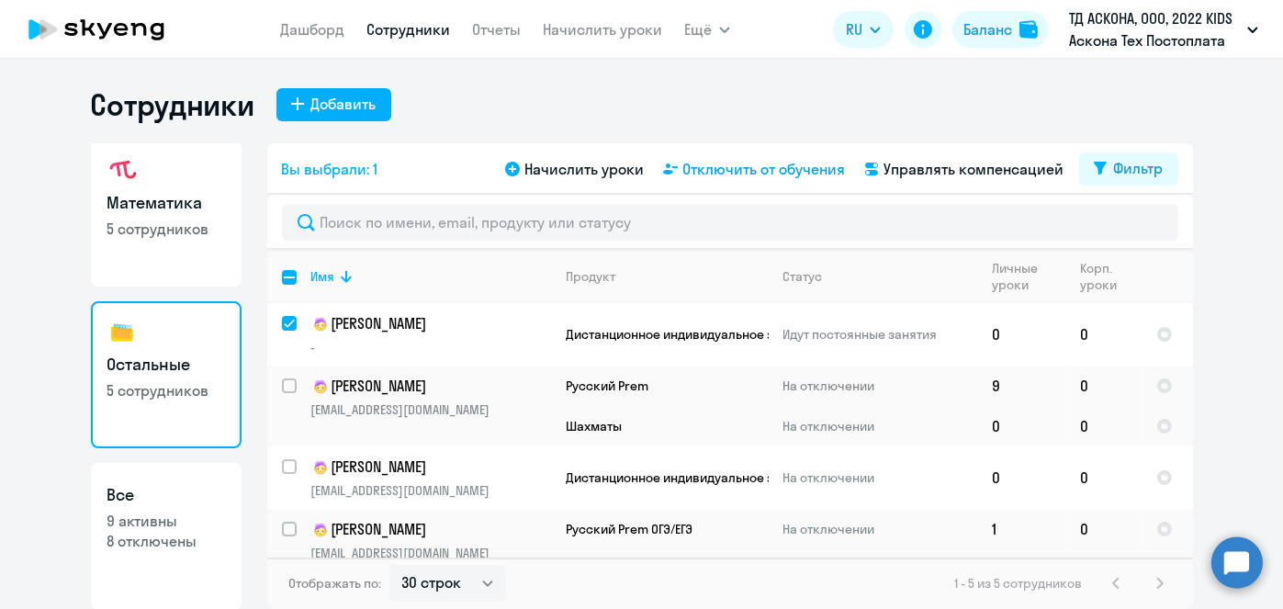
click at [745, 171] on span "Отключить от обучения" at bounding box center [764, 169] width 163 height 22
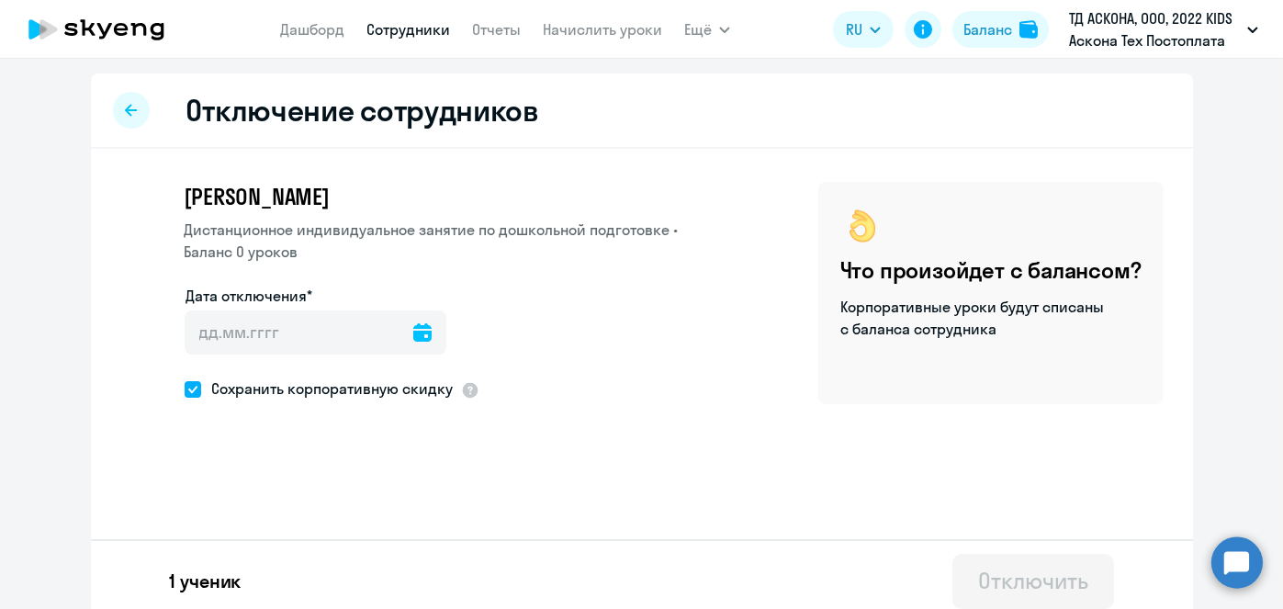
click at [413, 324] on icon at bounding box center [422, 332] width 18 height 18
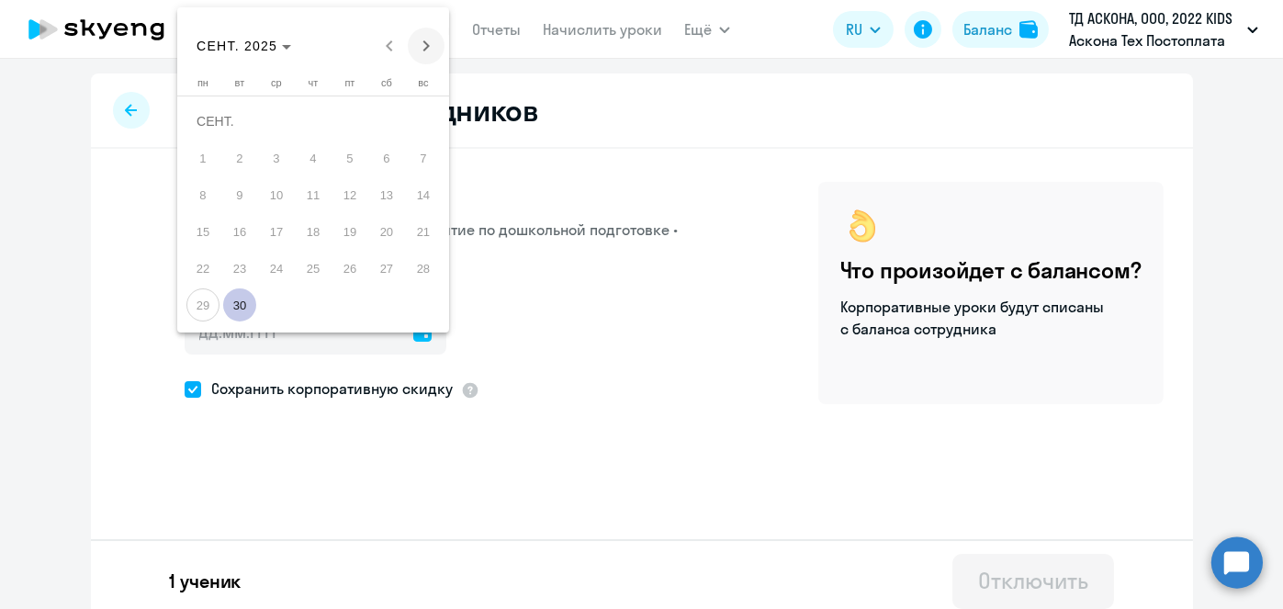
click at [428, 46] on span "Next month" at bounding box center [426, 46] width 37 height 37
click at [269, 167] on span "1" at bounding box center [276, 157] width 33 height 33
type input "01.10.2025"
type input "1.10.2025"
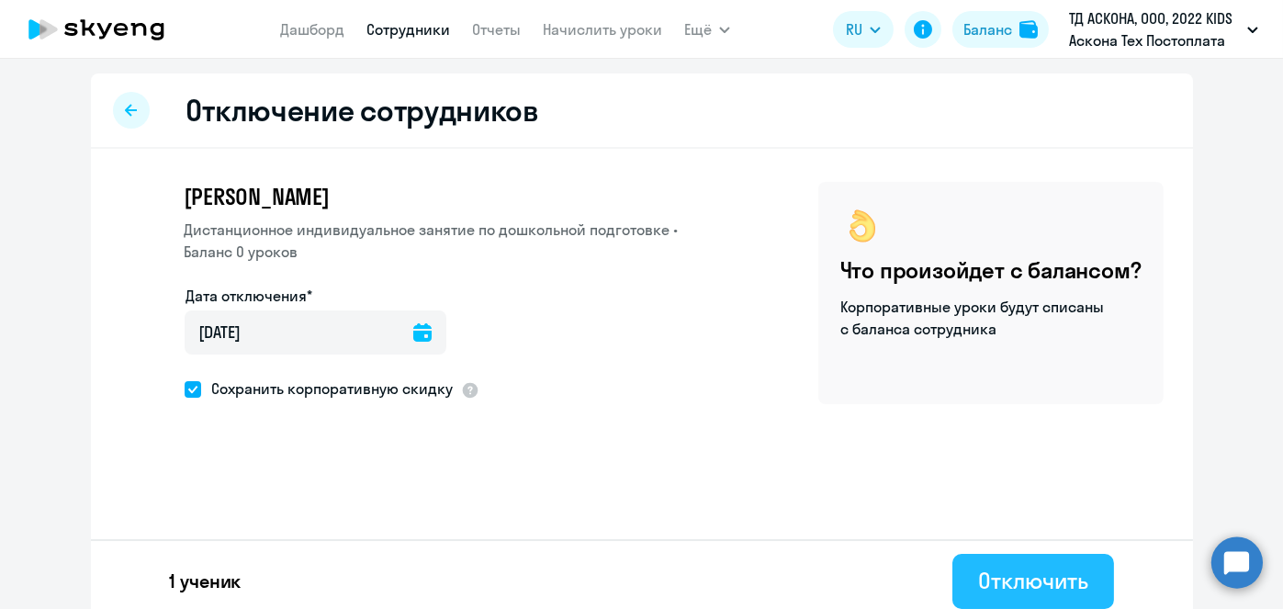
click at [992, 571] on div "Отключить" at bounding box center [1032, 580] width 109 height 29
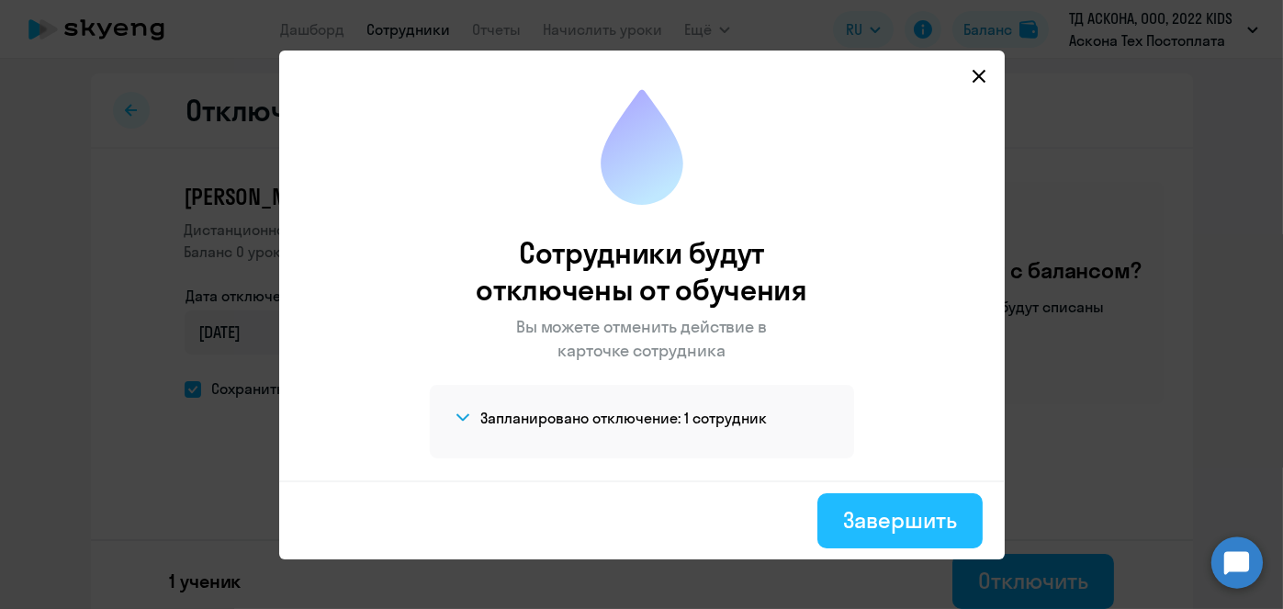
click at [899, 537] on button "Завершить" at bounding box center [900, 520] width 164 height 55
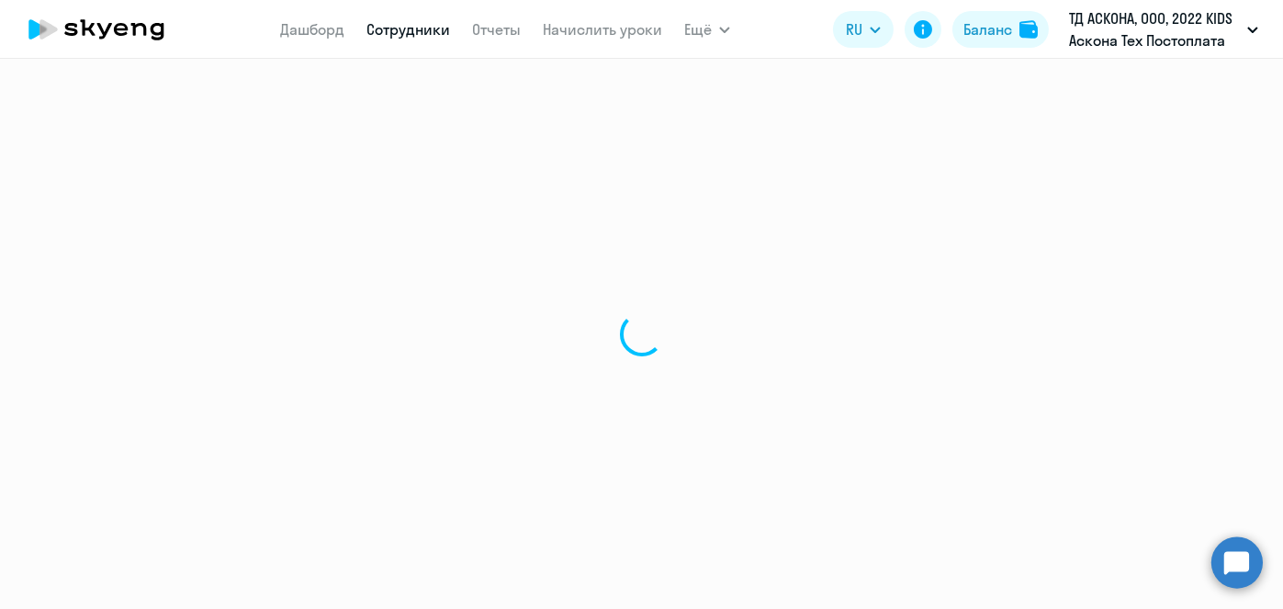
click at [872, 515] on div at bounding box center [641, 334] width 1283 height 550
select select "30"
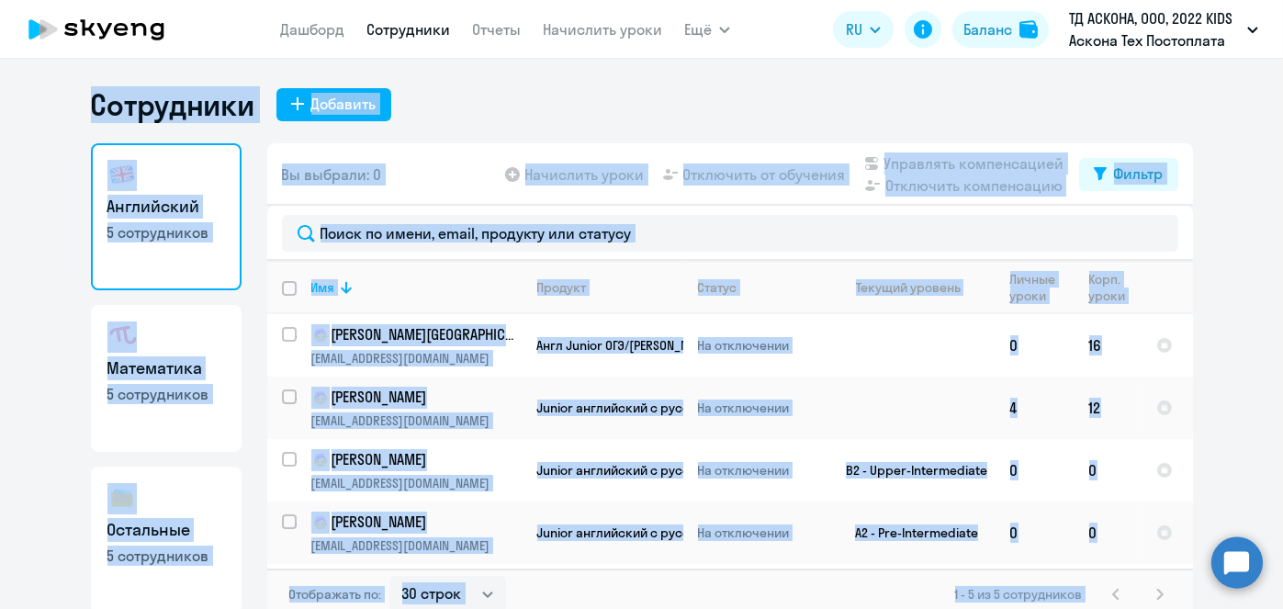
click at [171, 415] on link "Математика 5 сотрудников" at bounding box center [166, 378] width 151 height 147
select select "30"
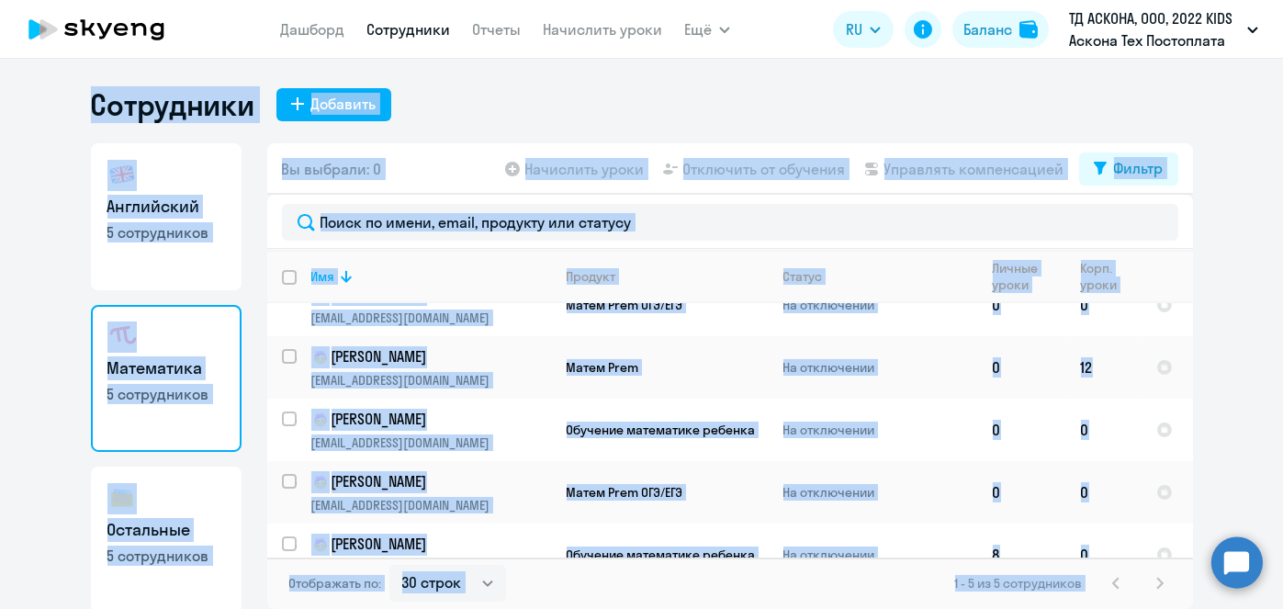
scroll to position [53, 0]
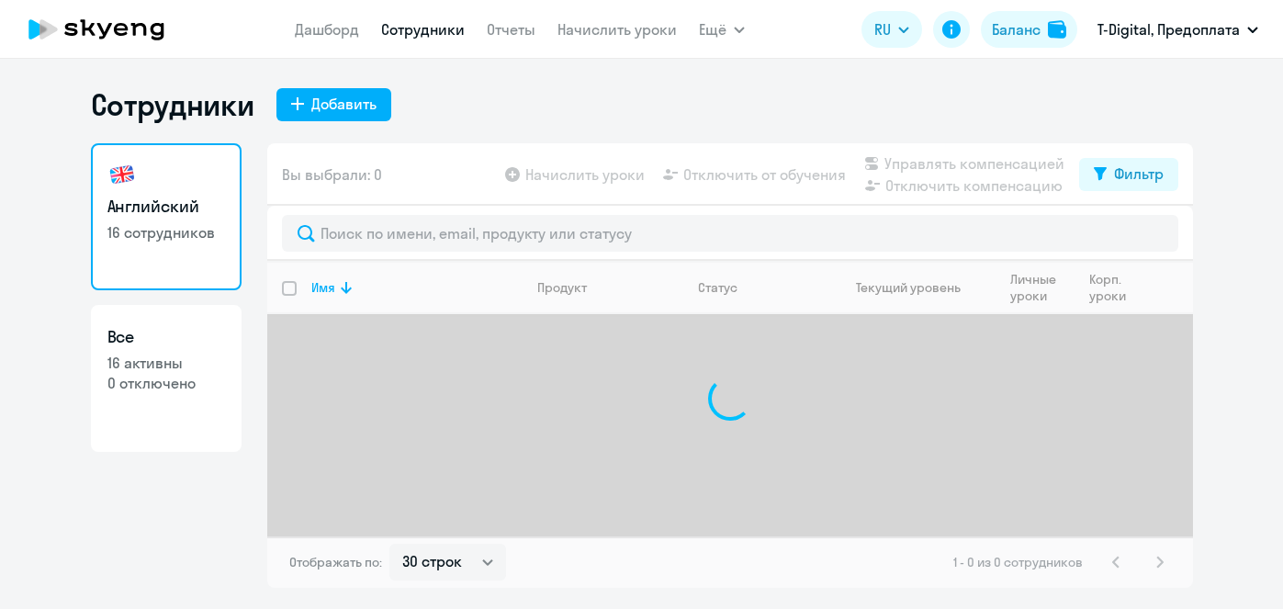
select select "30"
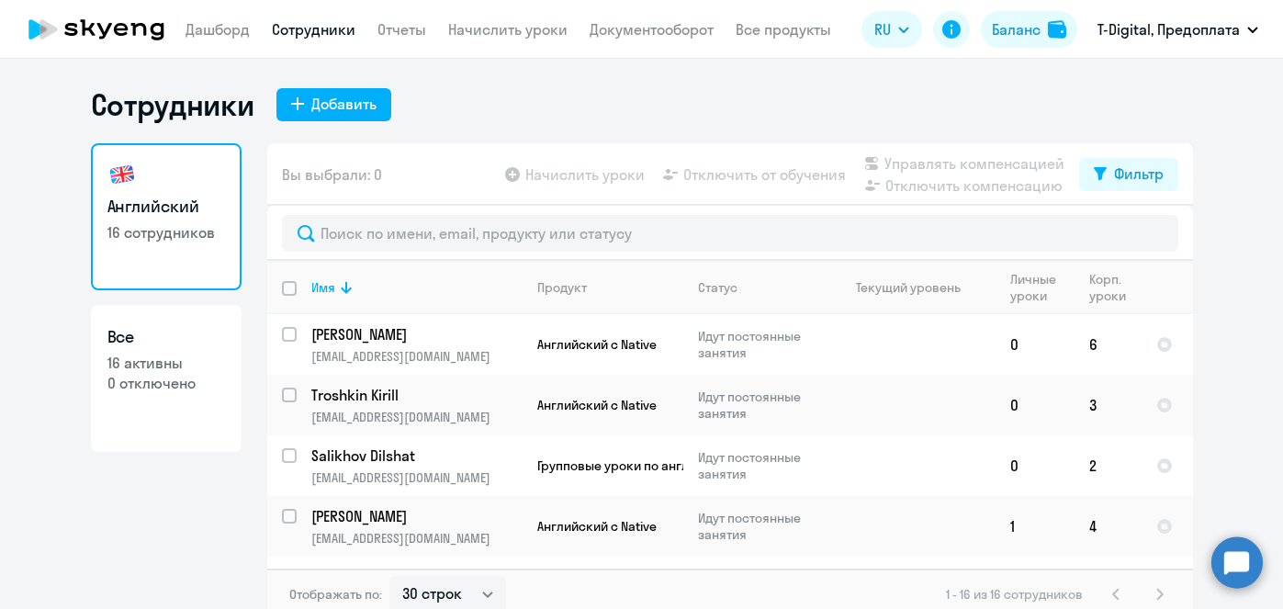
select select "30"
